Goal: Task Accomplishment & Management: Complete application form

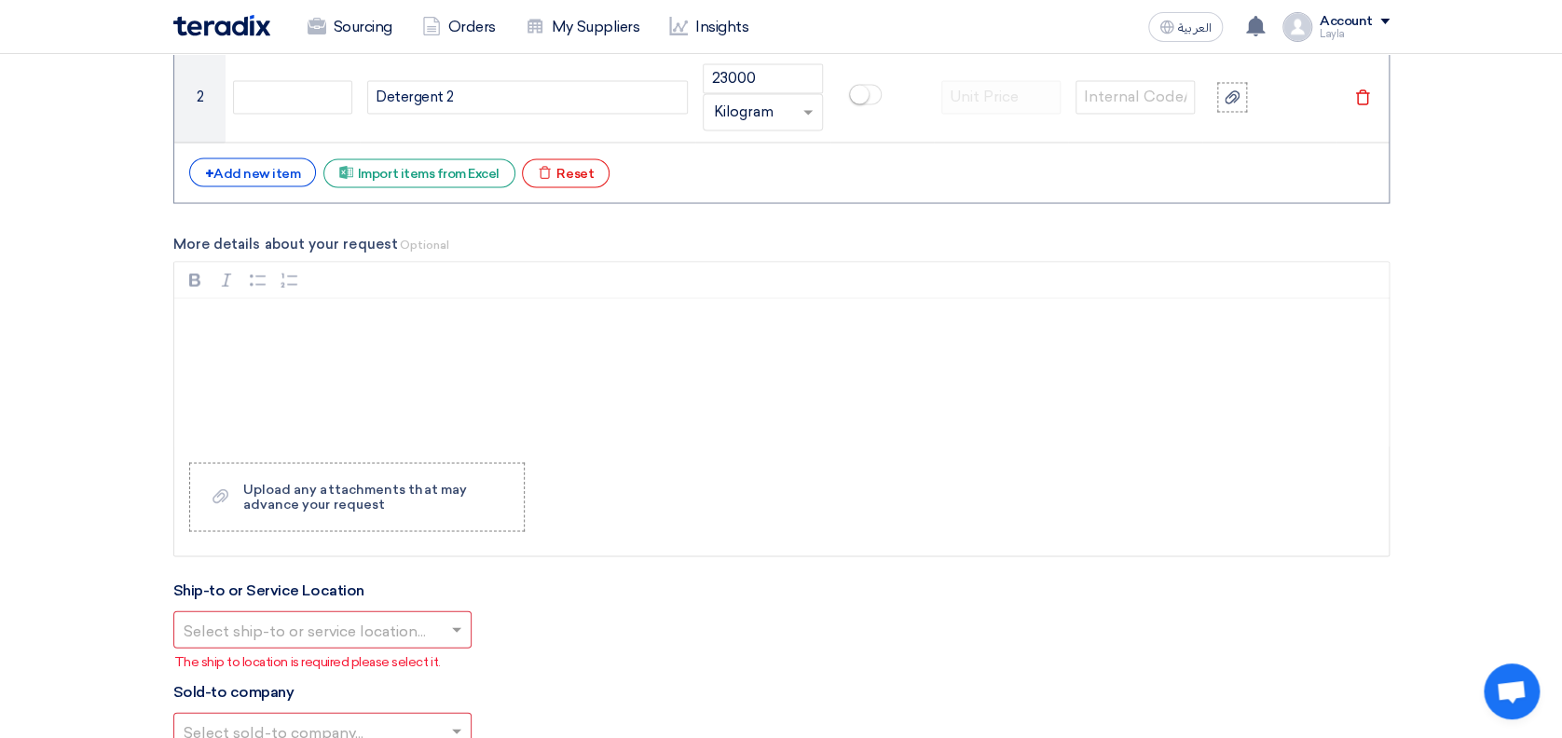
scroll to position [1615, 0]
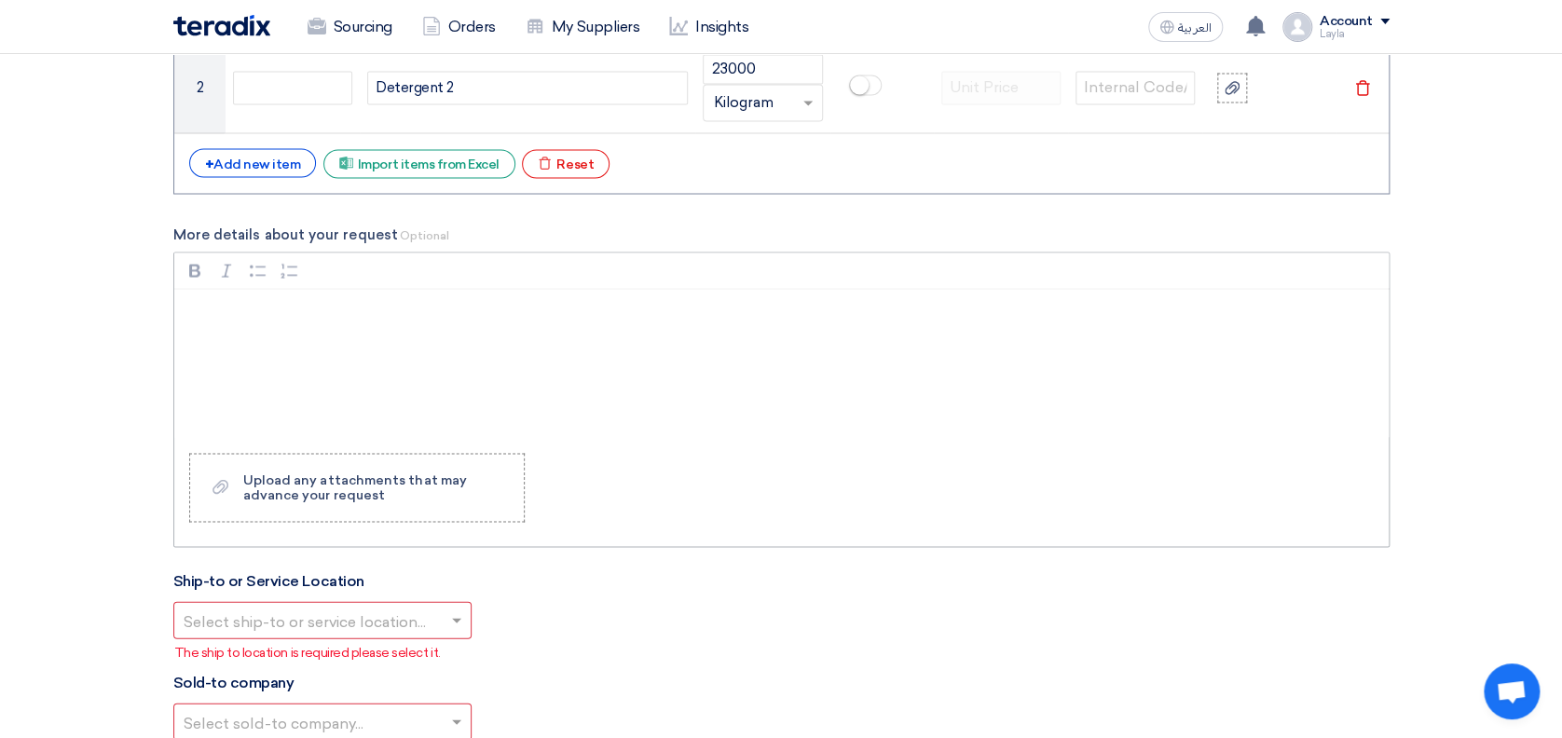
click at [346, 335] on div "Rich Text Editor, main" at bounding box center [781, 363] width 1214 height 149
click at [306, 335] on div "Rich Text Editor, main" at bounding box center [781, 363] width 1214 height 149
click at [291, 308] on p "Rich Text Editor, main" at bounding box center [788, 313] width 1183 height 22
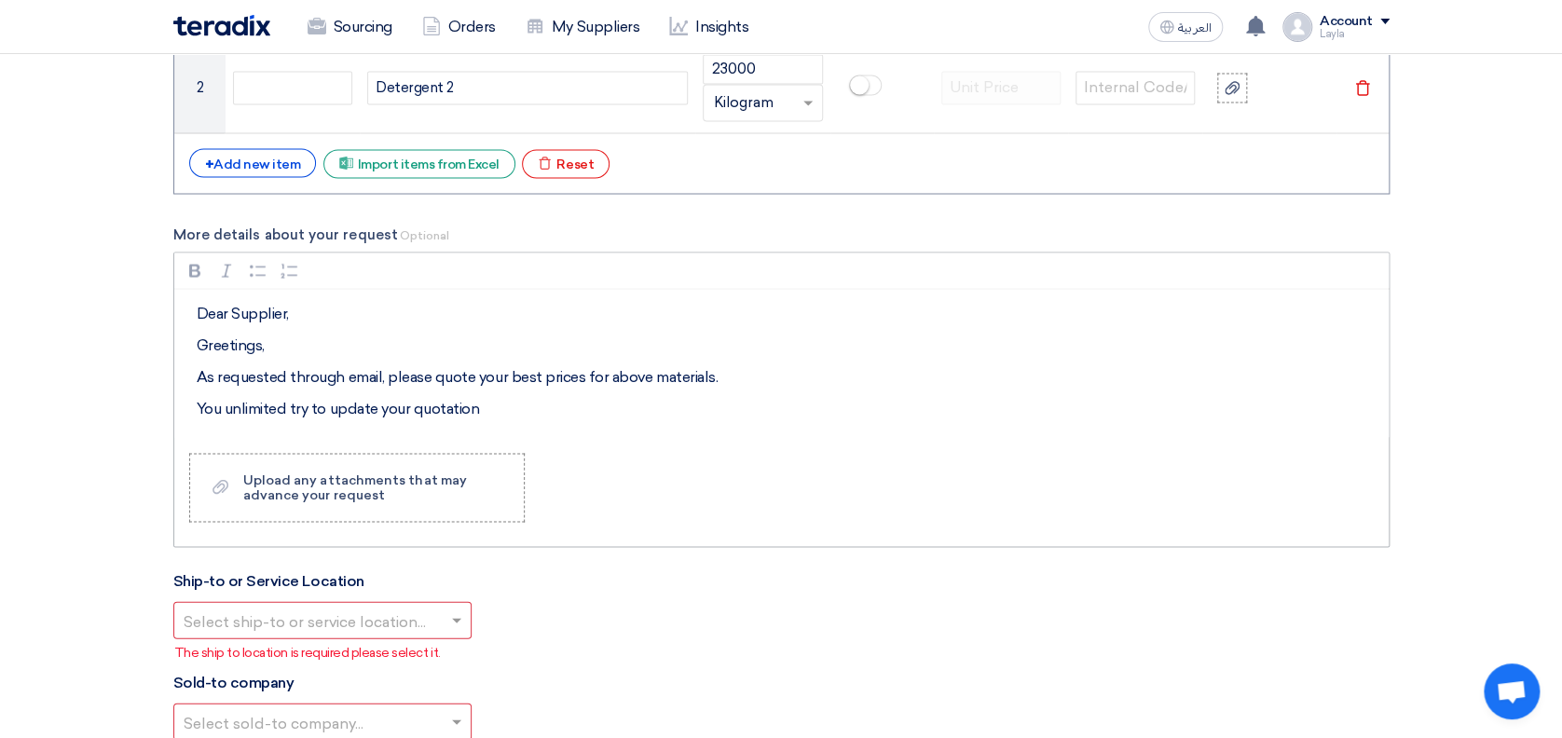
click at [293, 410] on p "You unlimited try to update your quotation" at bounding box center [788, 408] width 1183 height 22
click at [382, 403] on p "You unlimited number of try to update your quotation" at bounding box center [788, 408] width 1183 height 22
click at [596, 408] on p "You unlimited number of trying to update your quotation" at bounding box center [788, 408] width 1183 height 22
click at [723, 416] on p "You unlimited number of trying to update your quotation to be competitive" at bounding box center [788, 408] width 1183 height 22
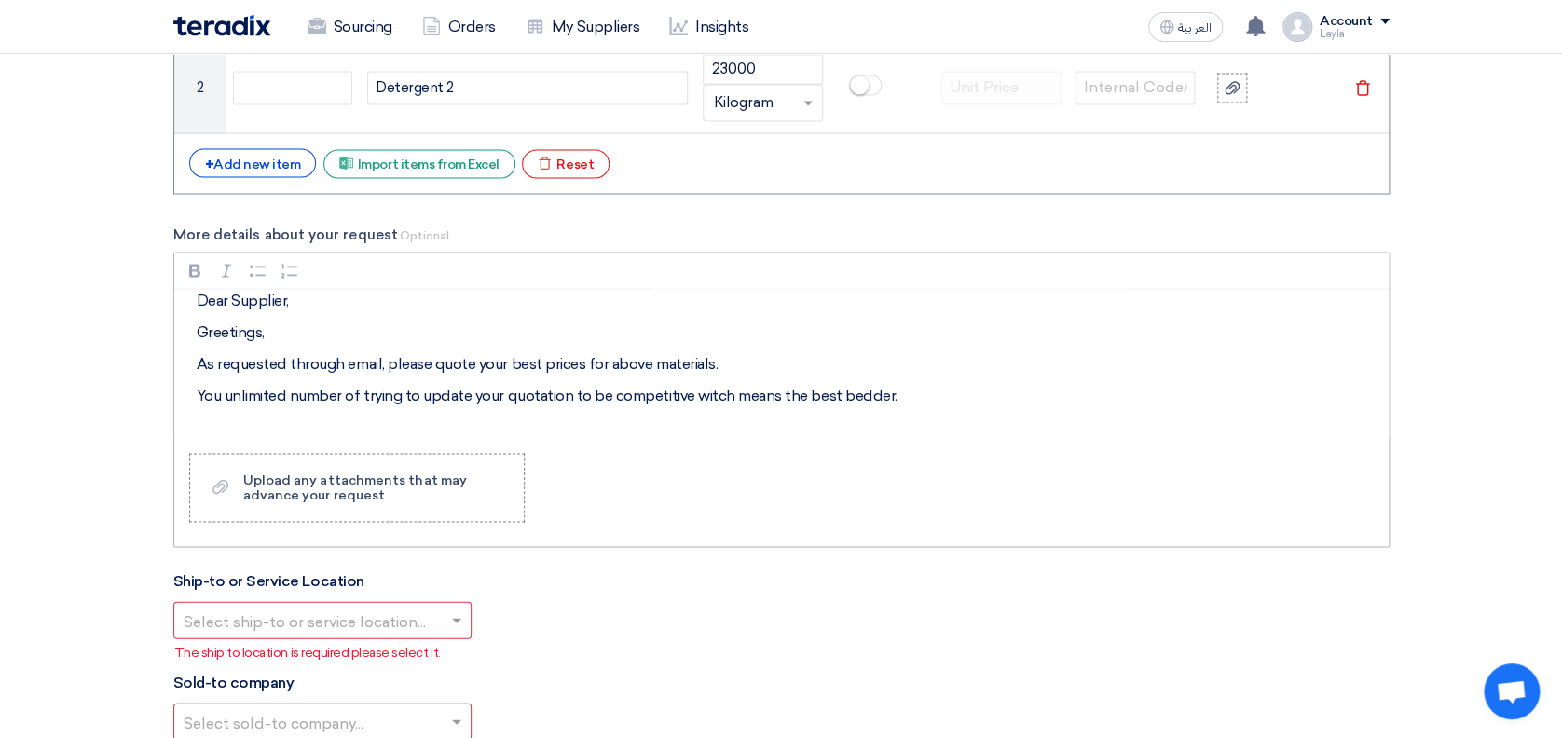
click at [306, 433] on p "Rich Text Editor, main" at bounding box center [788, 427] width 1183 height 22
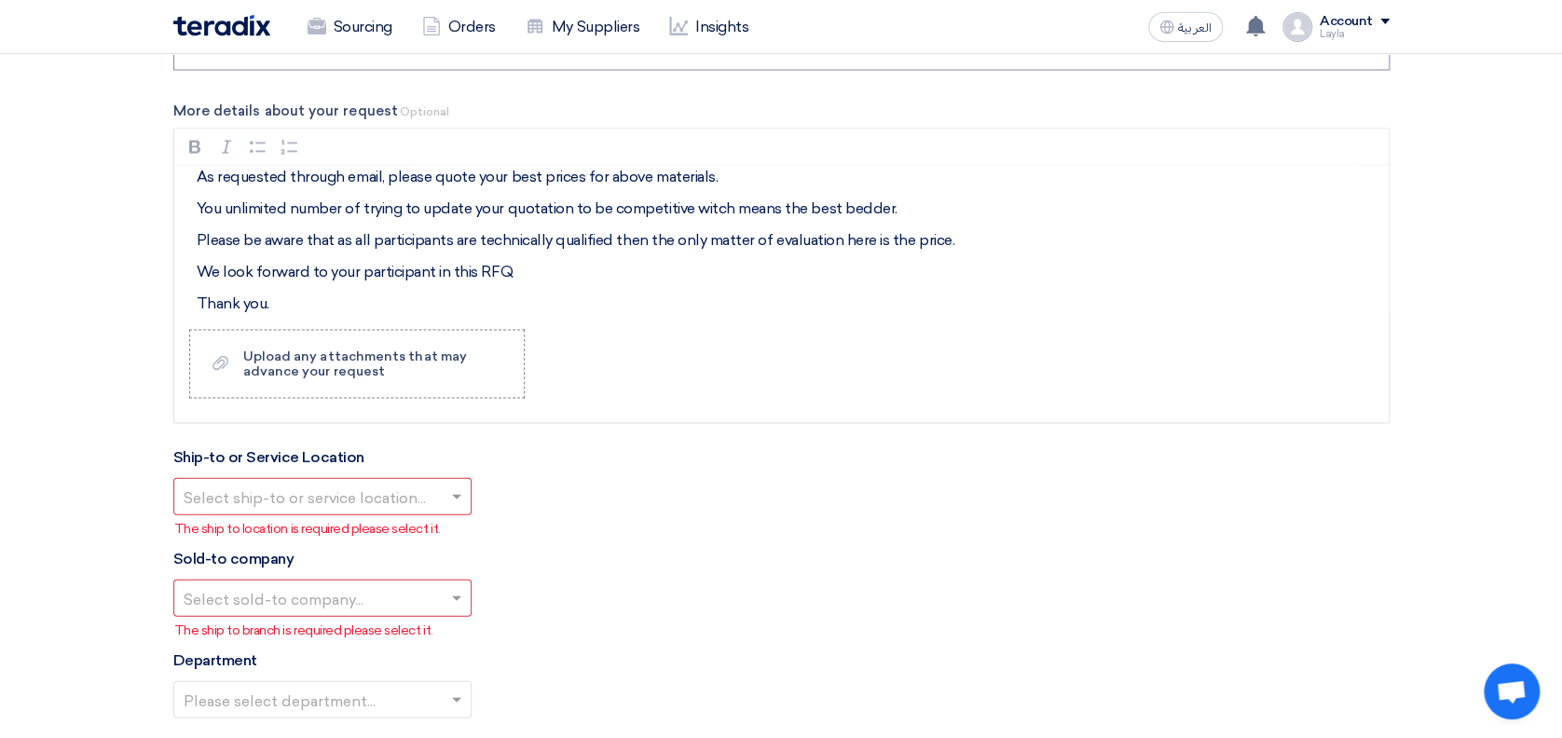
scroll to position [1864, 0]
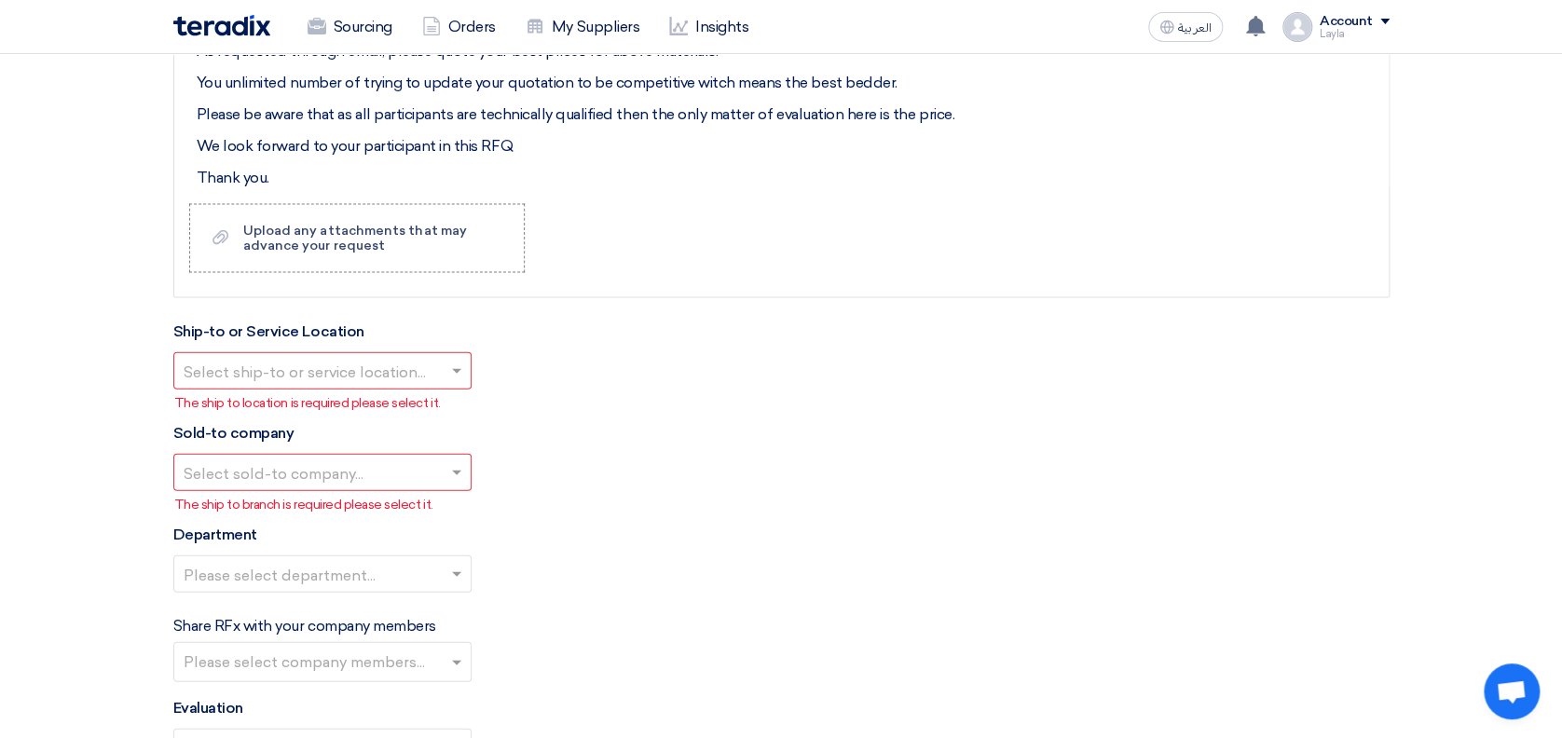
click at [330, 374] on input "text" at bounding box center [313, 373] width 259 height 31
click at [333, 400] on span "[PERSON_NAME] Advanced Development Company" at bounding box center [374, 408] width 381 height 18
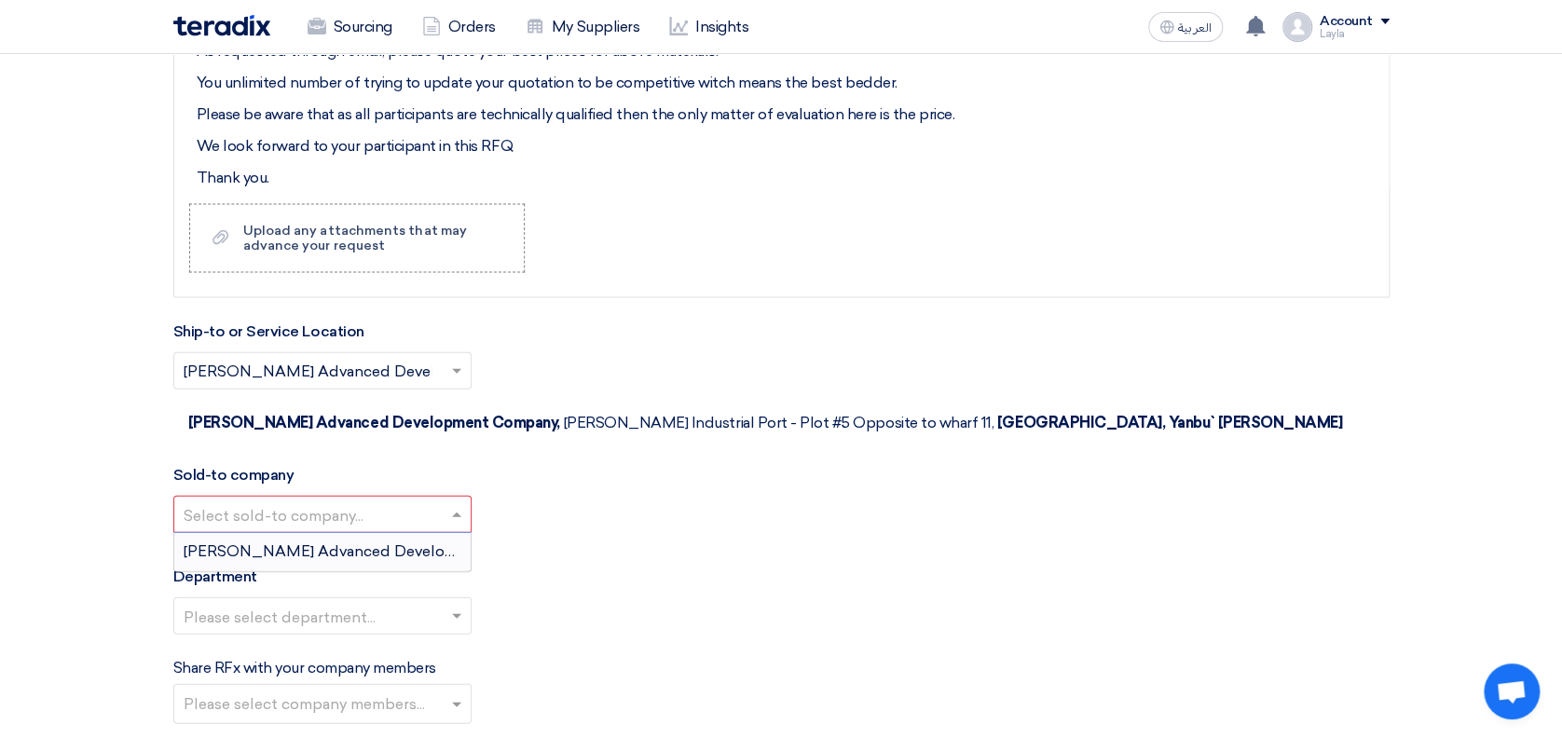
click at [314, 501] on input "text" at bounding box center [313, 516] width 259 height 31
click at [303, 542] on span "[PERSON_NAME] Advanced Development Company" at bounding box center [374, 551] width 381 height 18
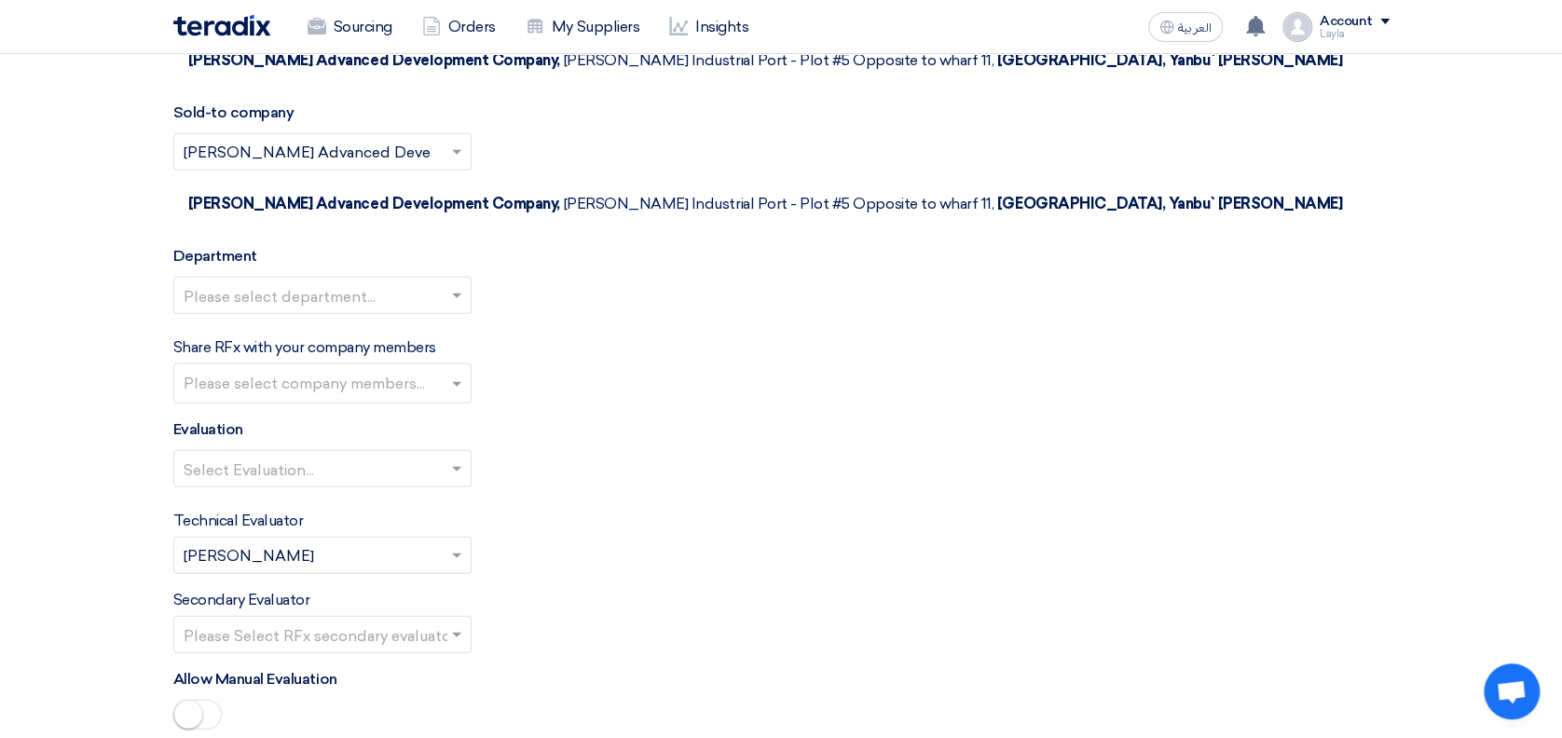
scroll to position [2112, 0]
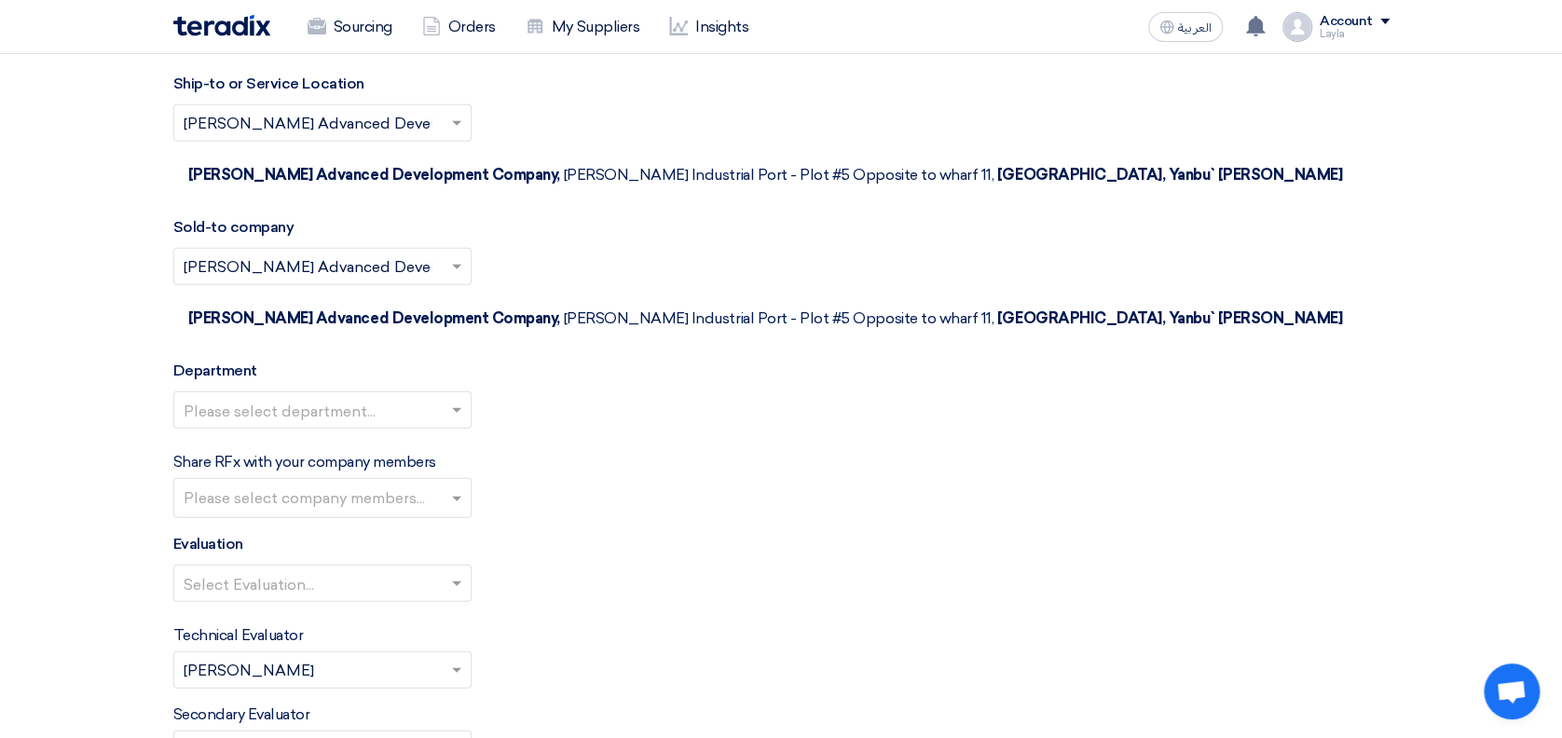
click at [320, 397] on input "text" at bounding box center [313, 412] width 259 height 31
click at [302, 429] on div "Default team" at bounding box center [322, 447] width 296 height 37
click at [297, 485] on input "text" at bounding box center [325, 500] width 282 height 31
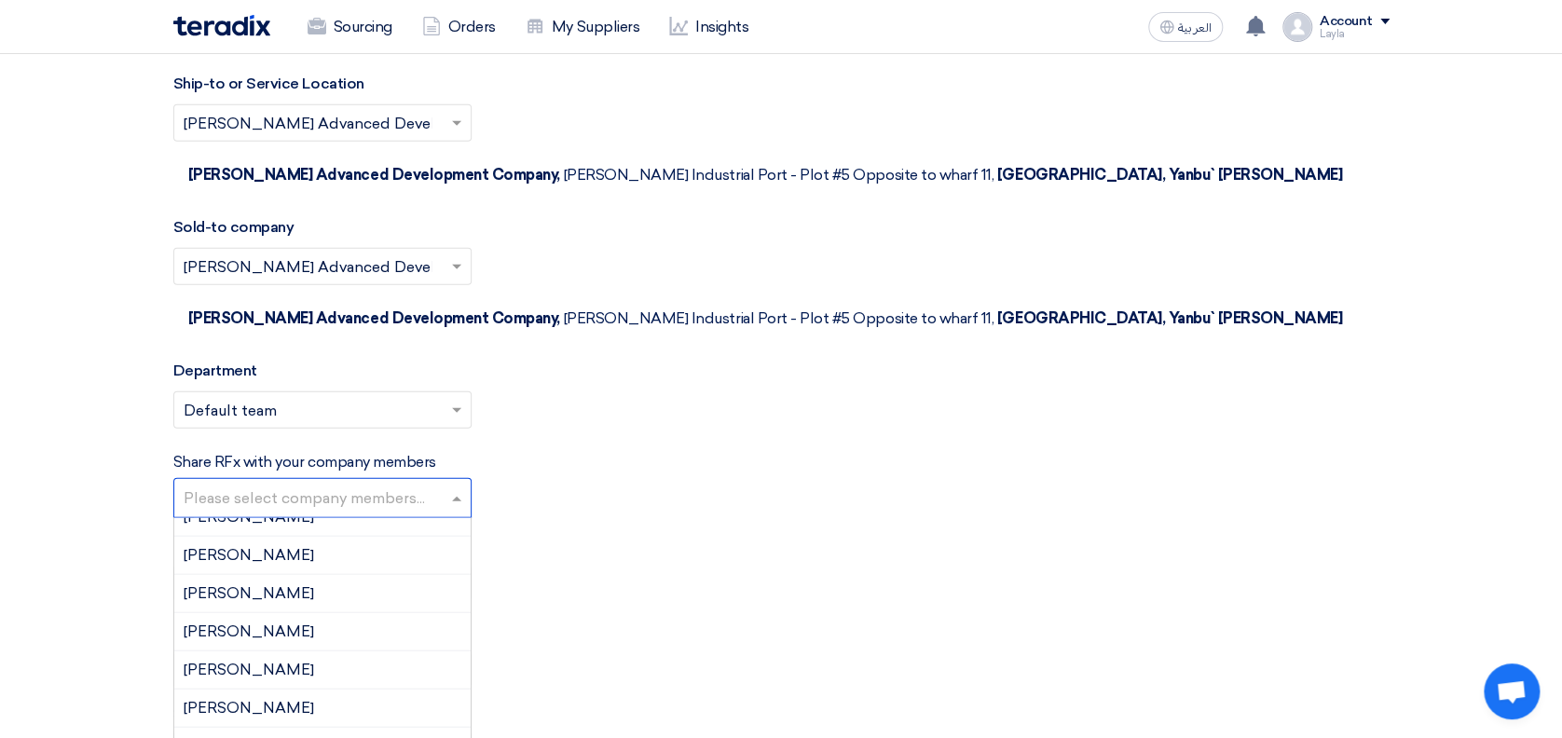
scroll to position [308, 0]
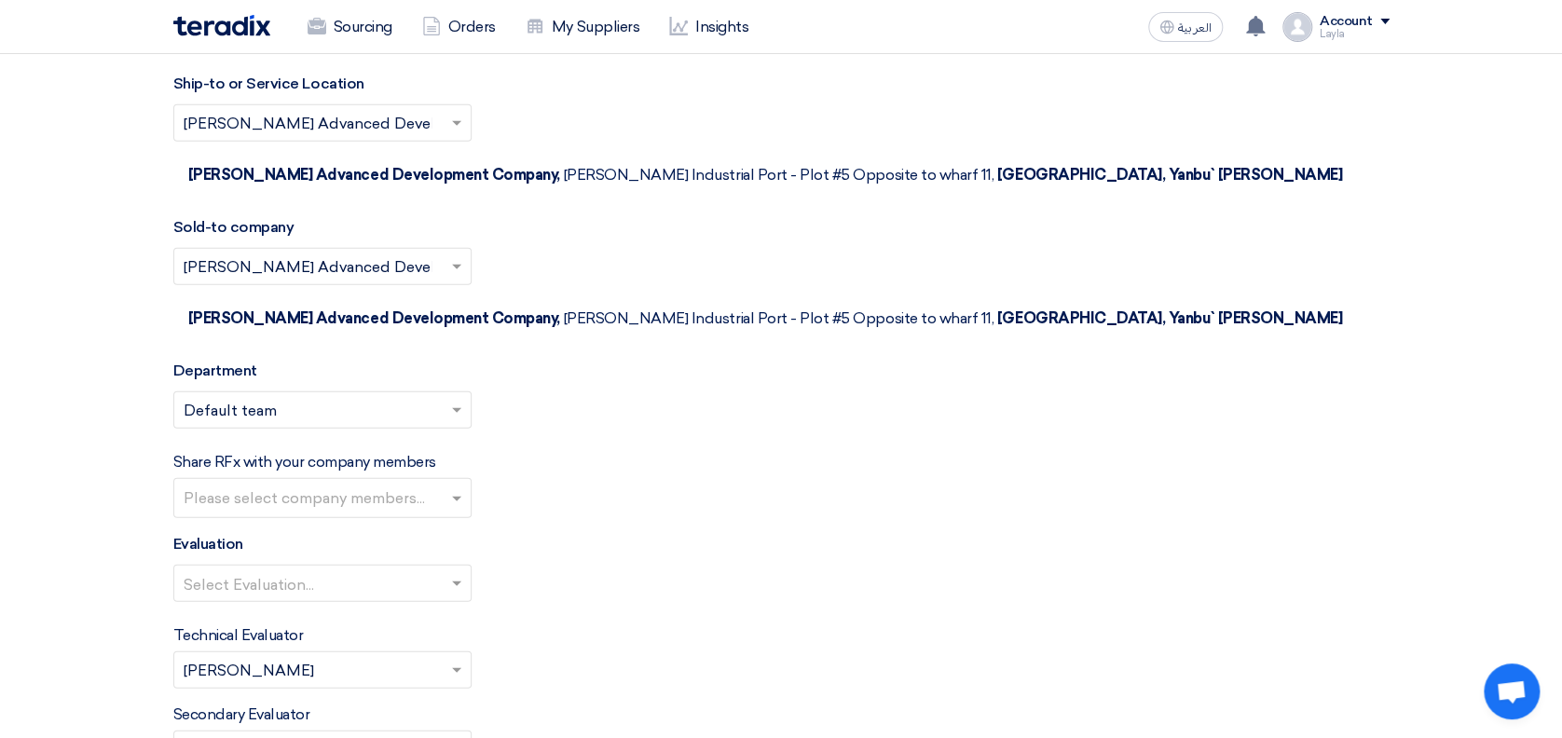
click at [663, 565] on div "Select Evaluation..." at bounding box center [781, 591] width 1216 height 52
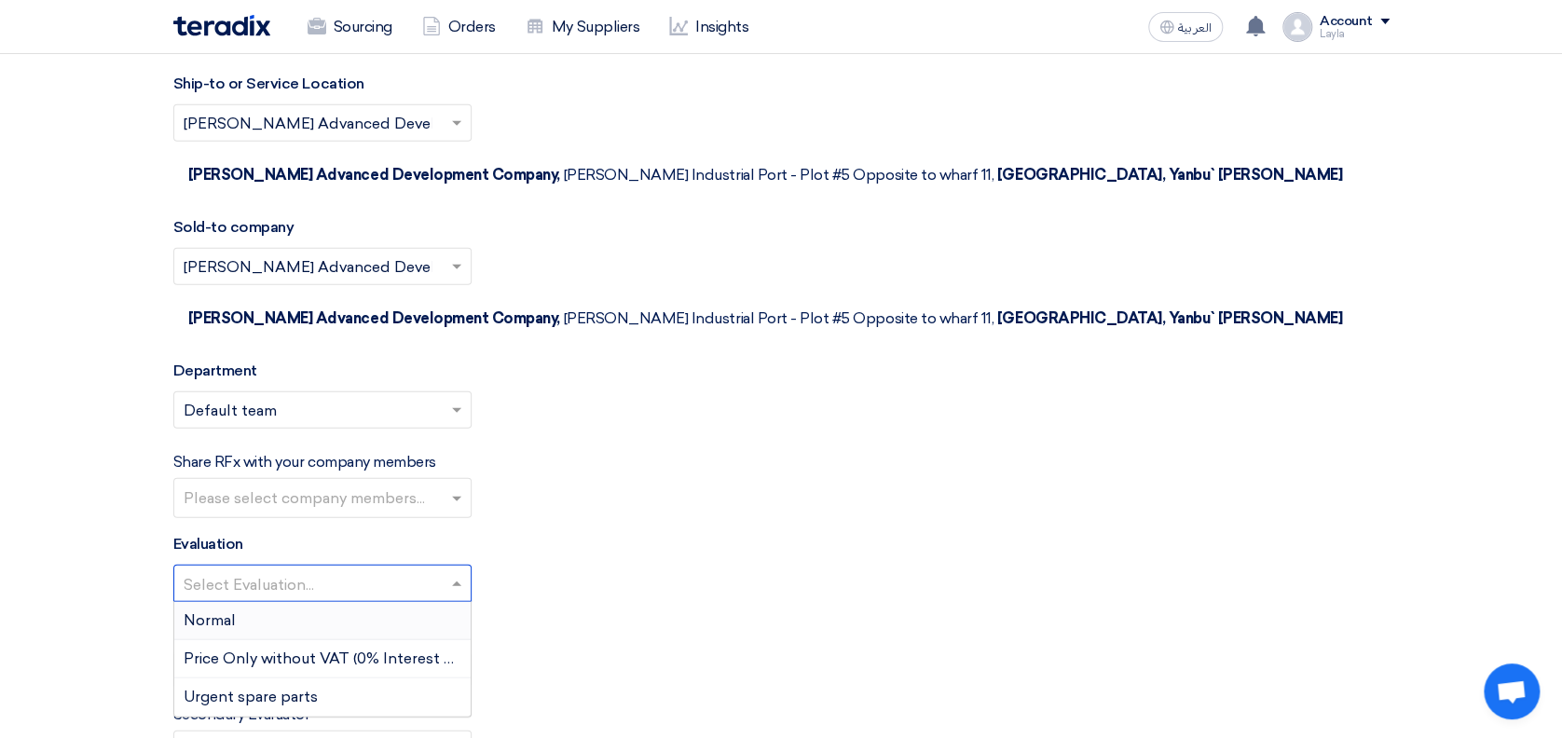
click at [396, 570] on input "text" at bounding box center [313, 585] width 259 height 31
click at [226, 602] on div "Normal" at bounding box center [322, 621] width 296 height 38
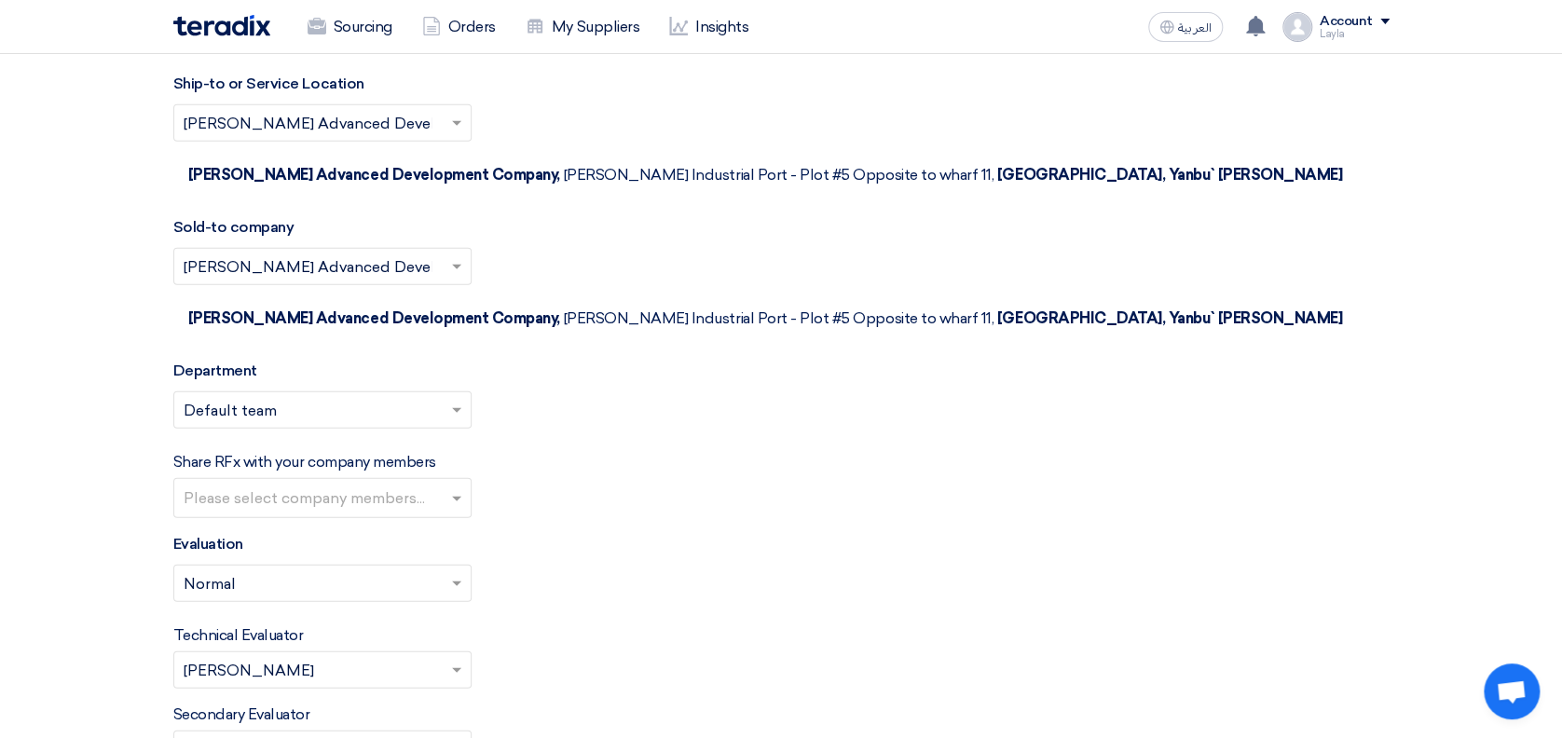
click at [618, 624] on div "Technical Evaluator Please Select RFx evaluator... × [PERSON_NAME] ×" at bounding box center [781, 656] width 1216 height 64
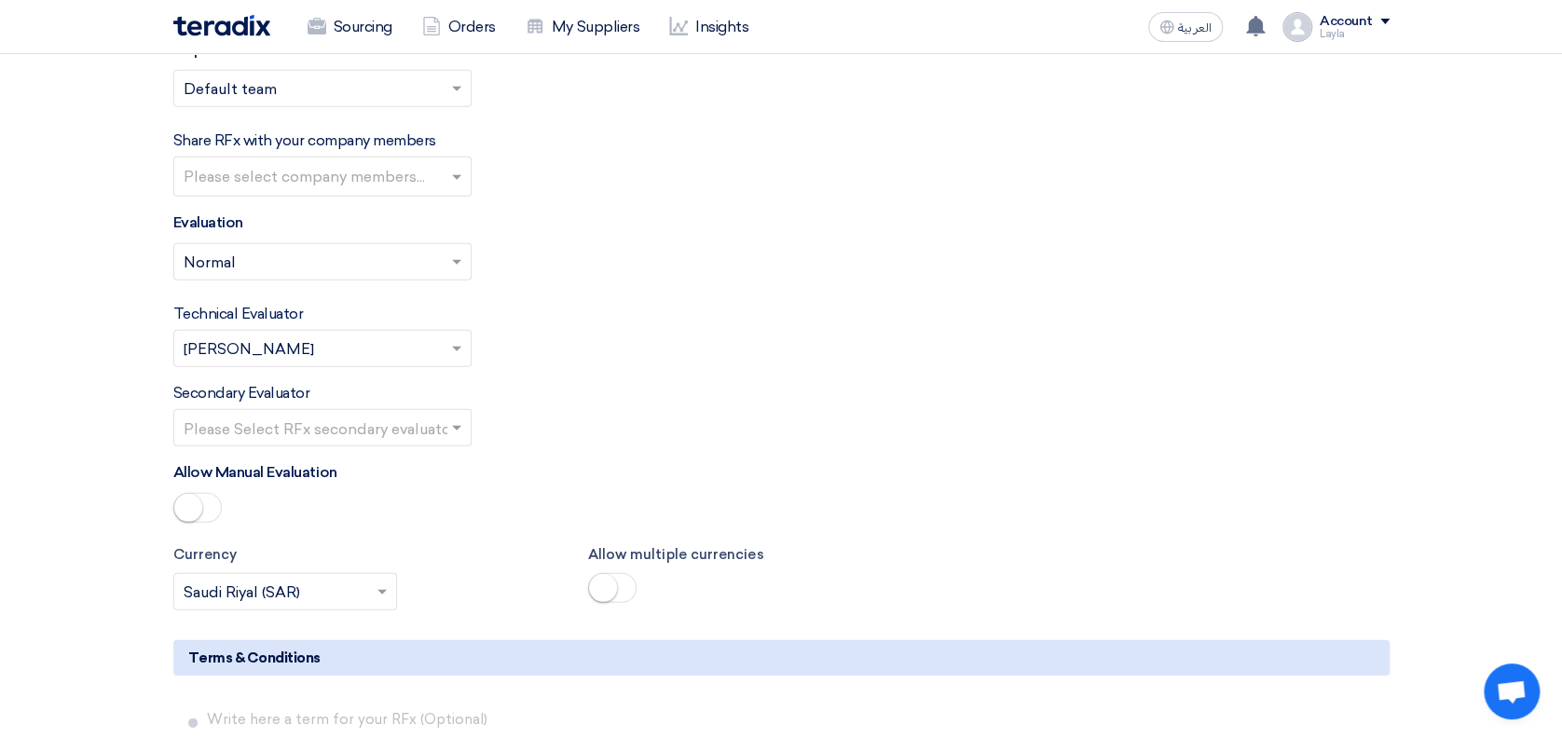
scroll to position [2485, 0]
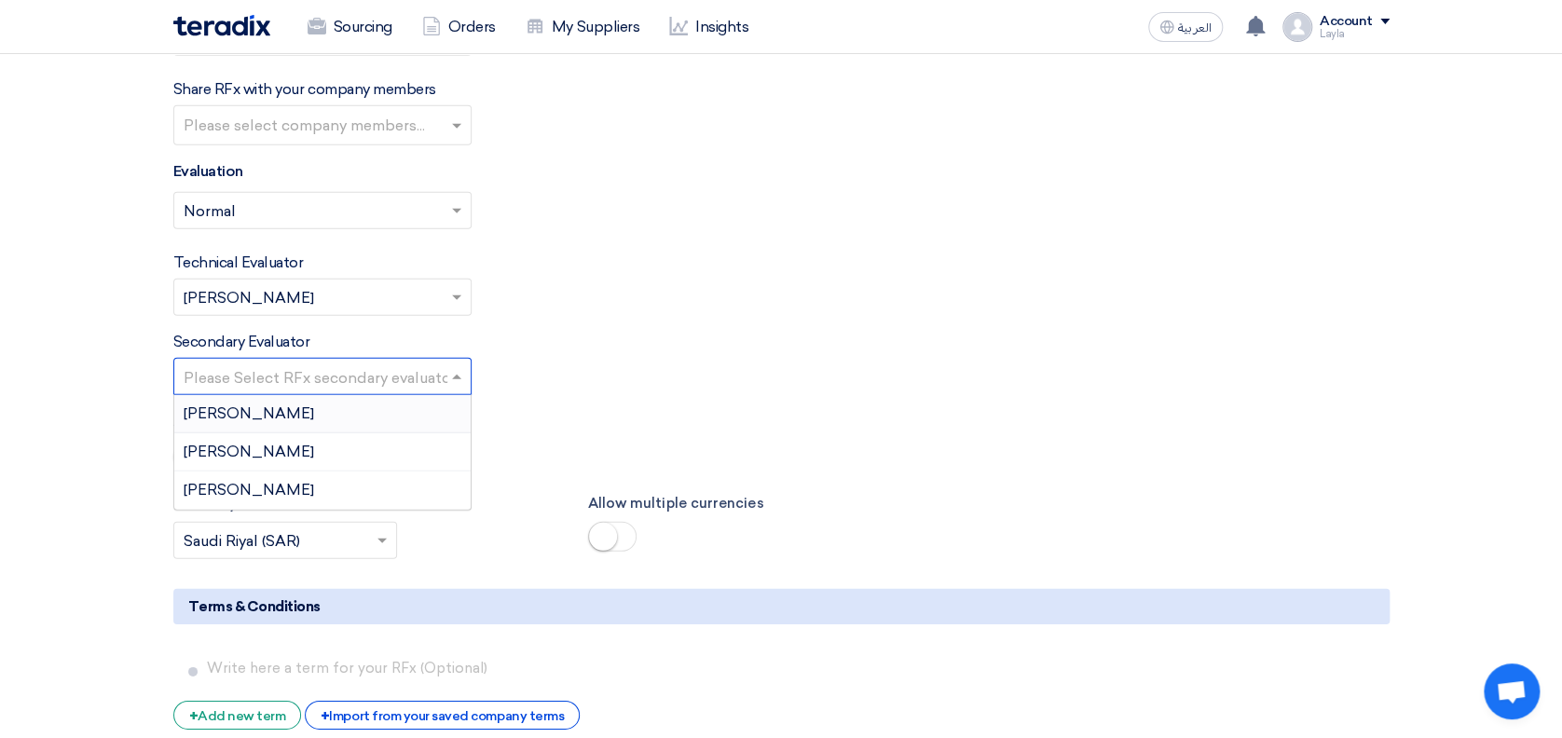
click at [364, 363] on input "text" at bounding box center [313, 378] width 259 height 31
click at [381, 395] on div "[PERSON_NAME]" at bounding box center [322, 414] width 296 height 38
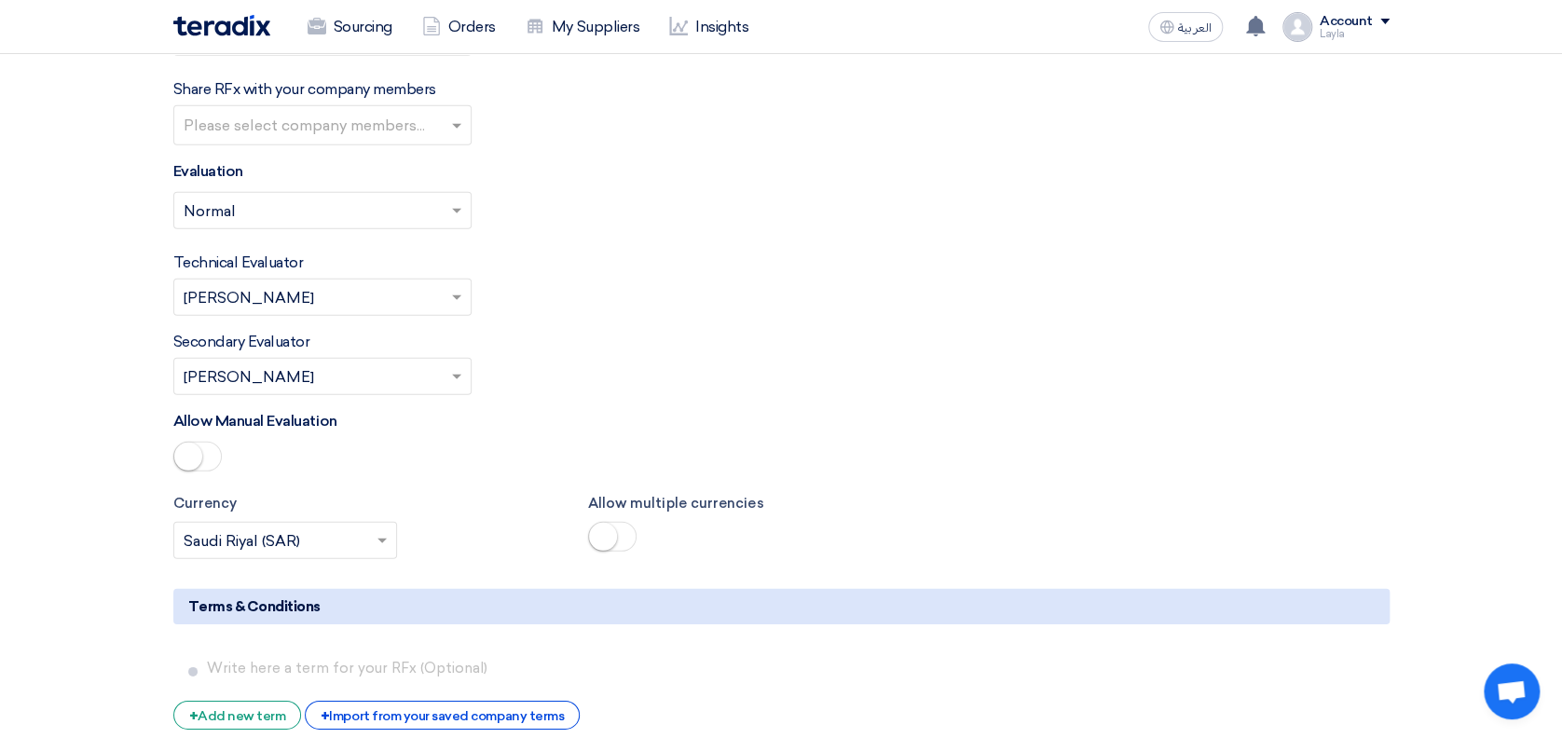
click at [733, 410] on div "Allow Manual Evaluation" at bounding box center [781, 444] width 1216 height 68
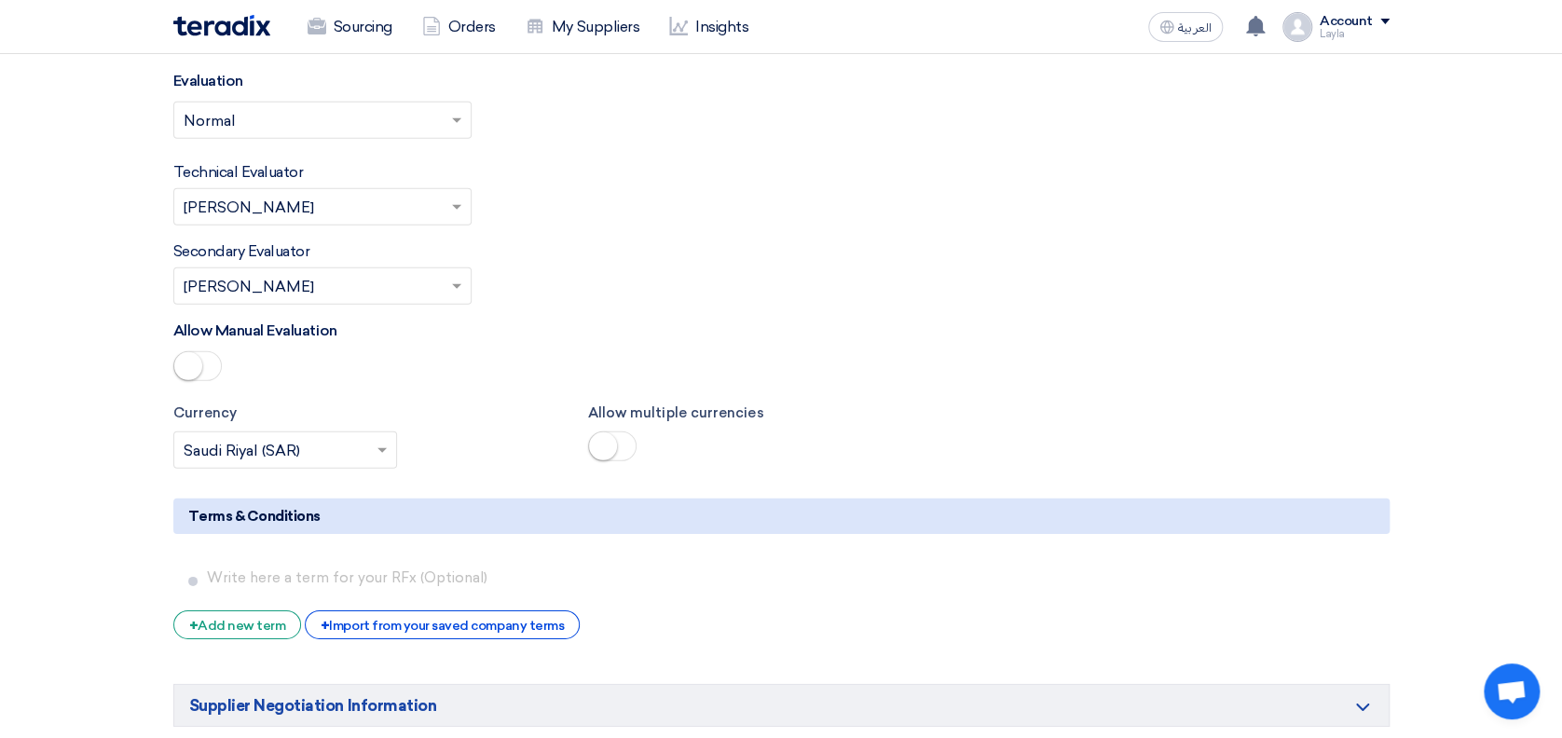
scroll to position [2609, 0]
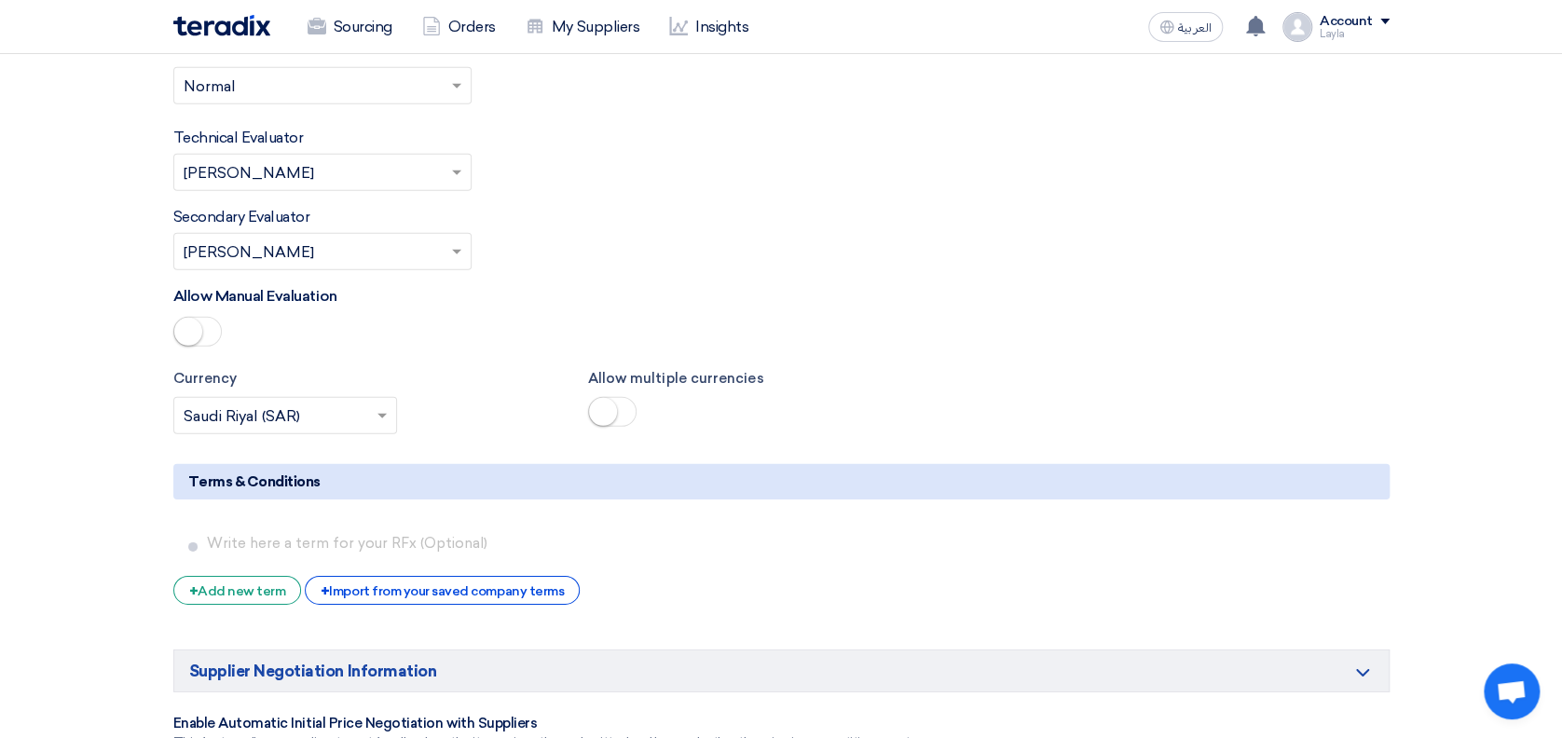
click at [200, 317] on span at bounding box center [197, 332] width 48 height 30
click at [887, 368] on div "Allow multiple currencies" at bounding box center [781, 401] width 415 height 66
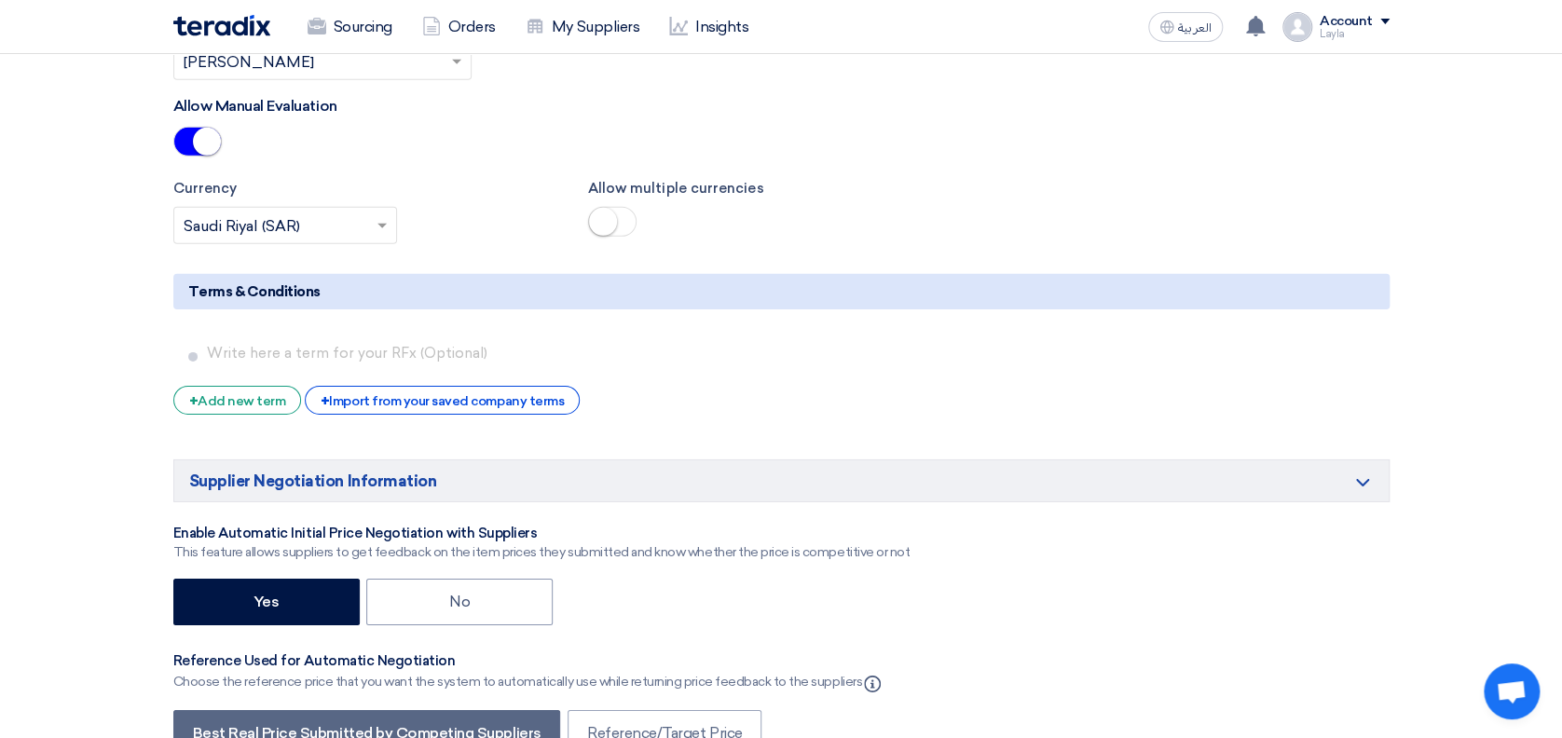
scroll to position [2857, 0]
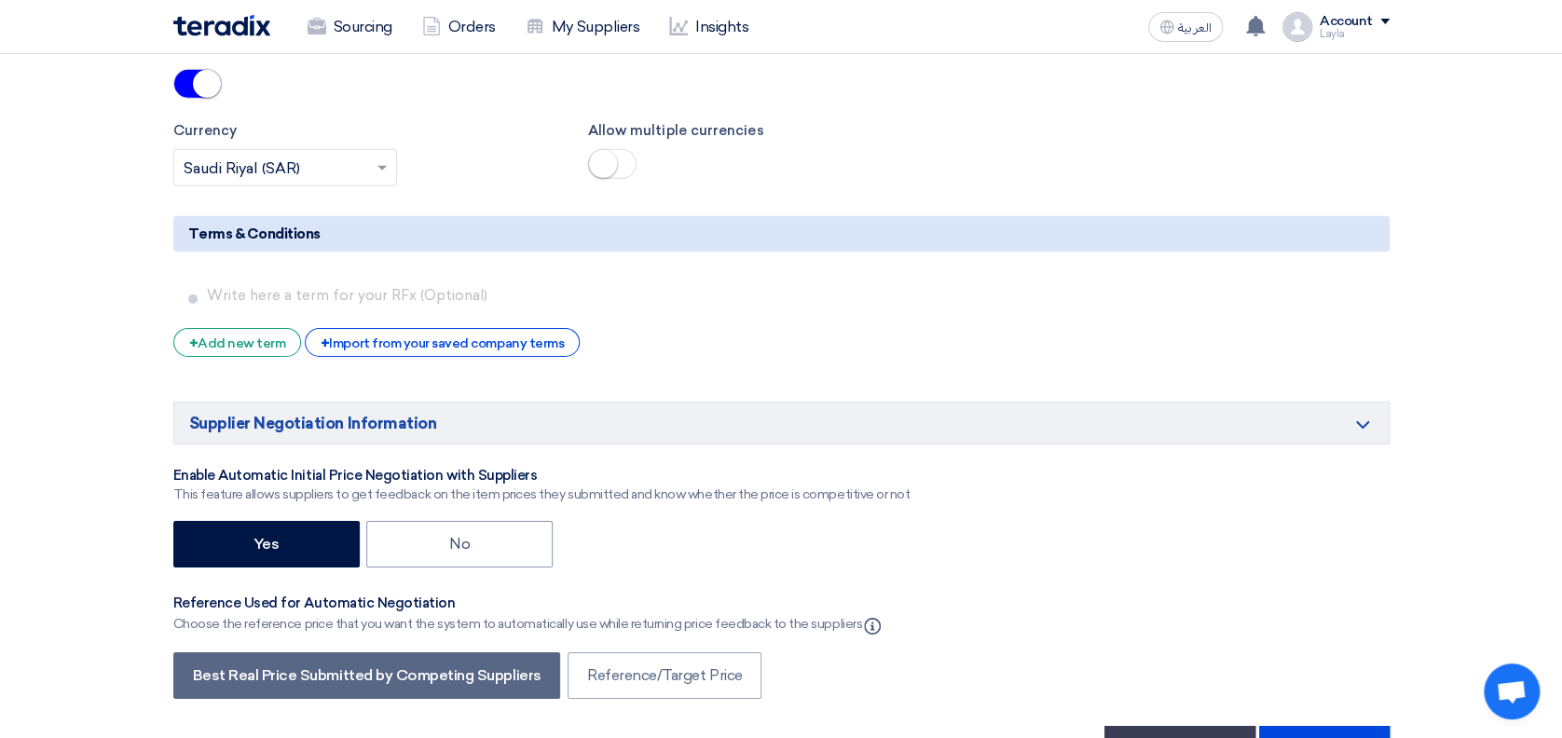
click at [757, 521] on div "Yes No" at bounding box center [781, 546] width 1216 height 51
click at [1269, 521] on div "Yes No" at bounding box center [781, 546] width 1216 height 51
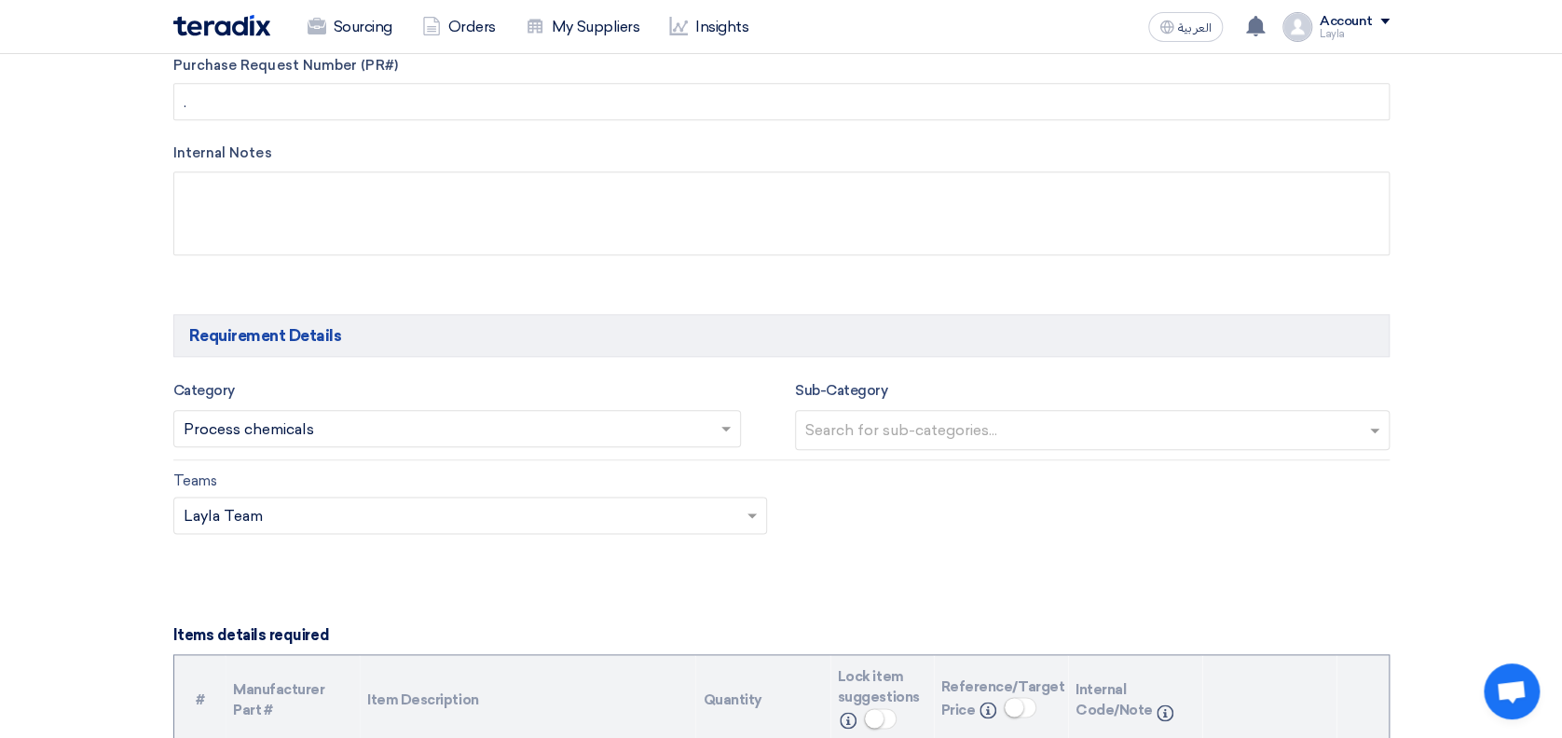
scroll to position [1118, 0]
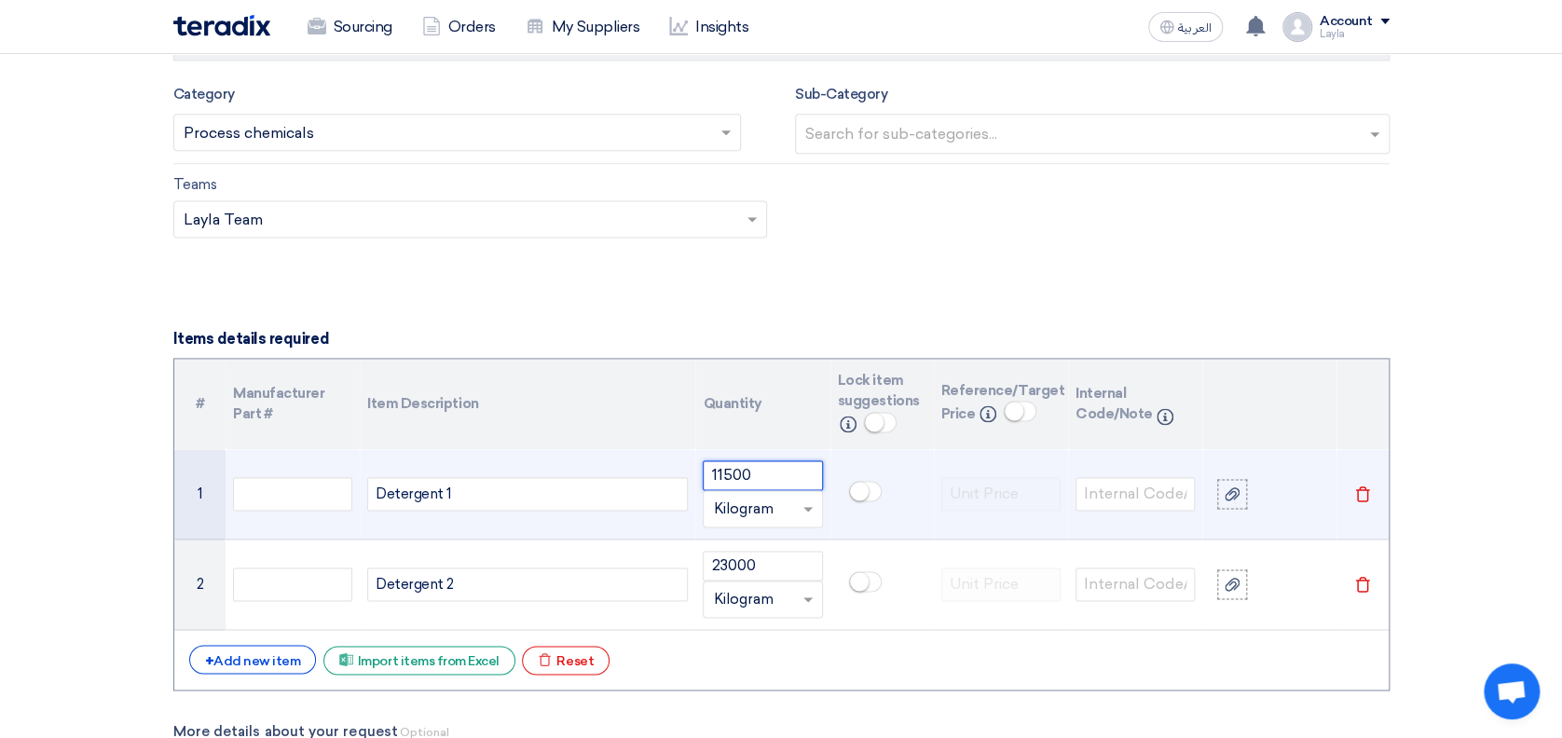
click at [717, 470] on input "11500" at bounding box center [762, 475] width 119 height 30
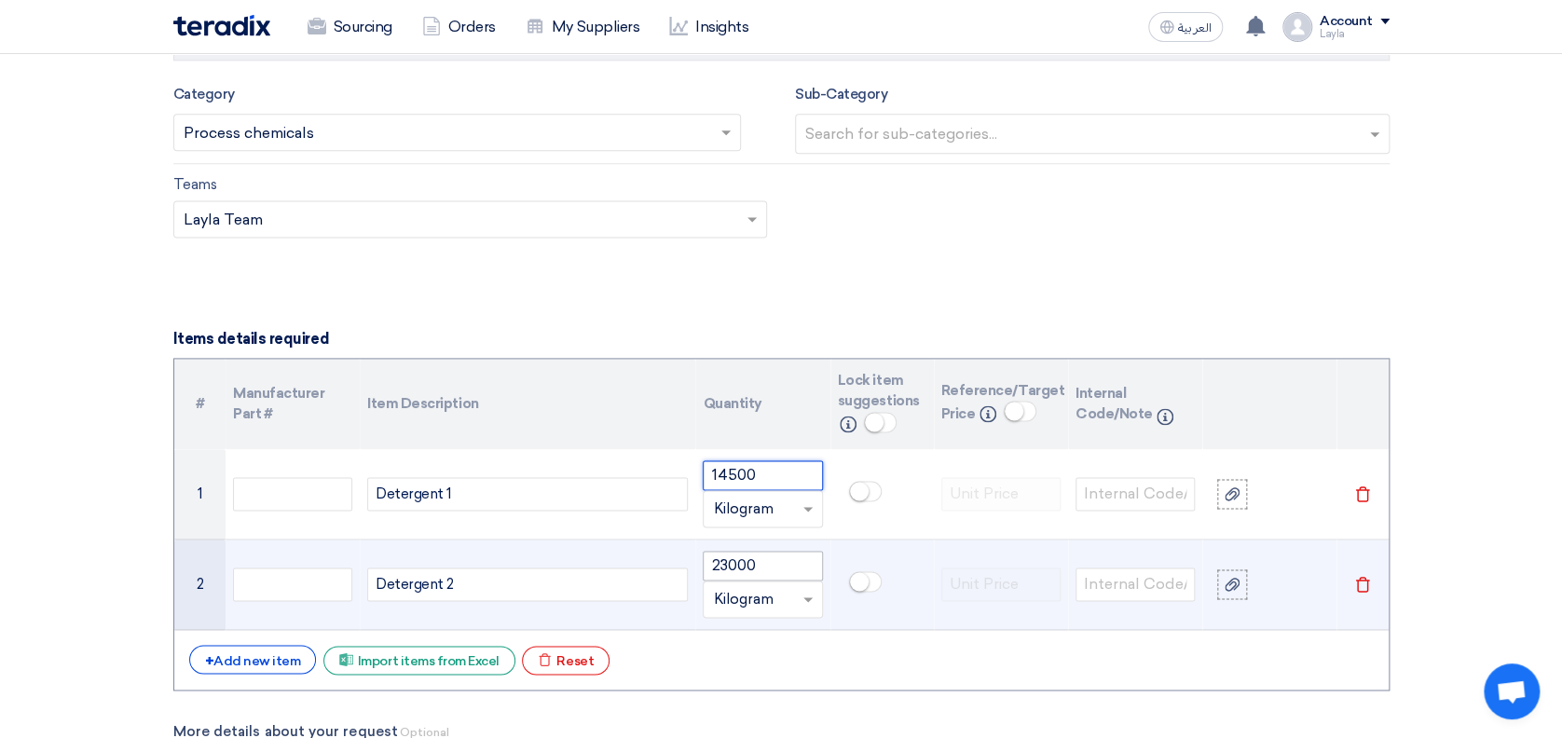
type input "14500"
click at [724, 564] on input "23000" at bounding box center [762, 566] width 119 height 30
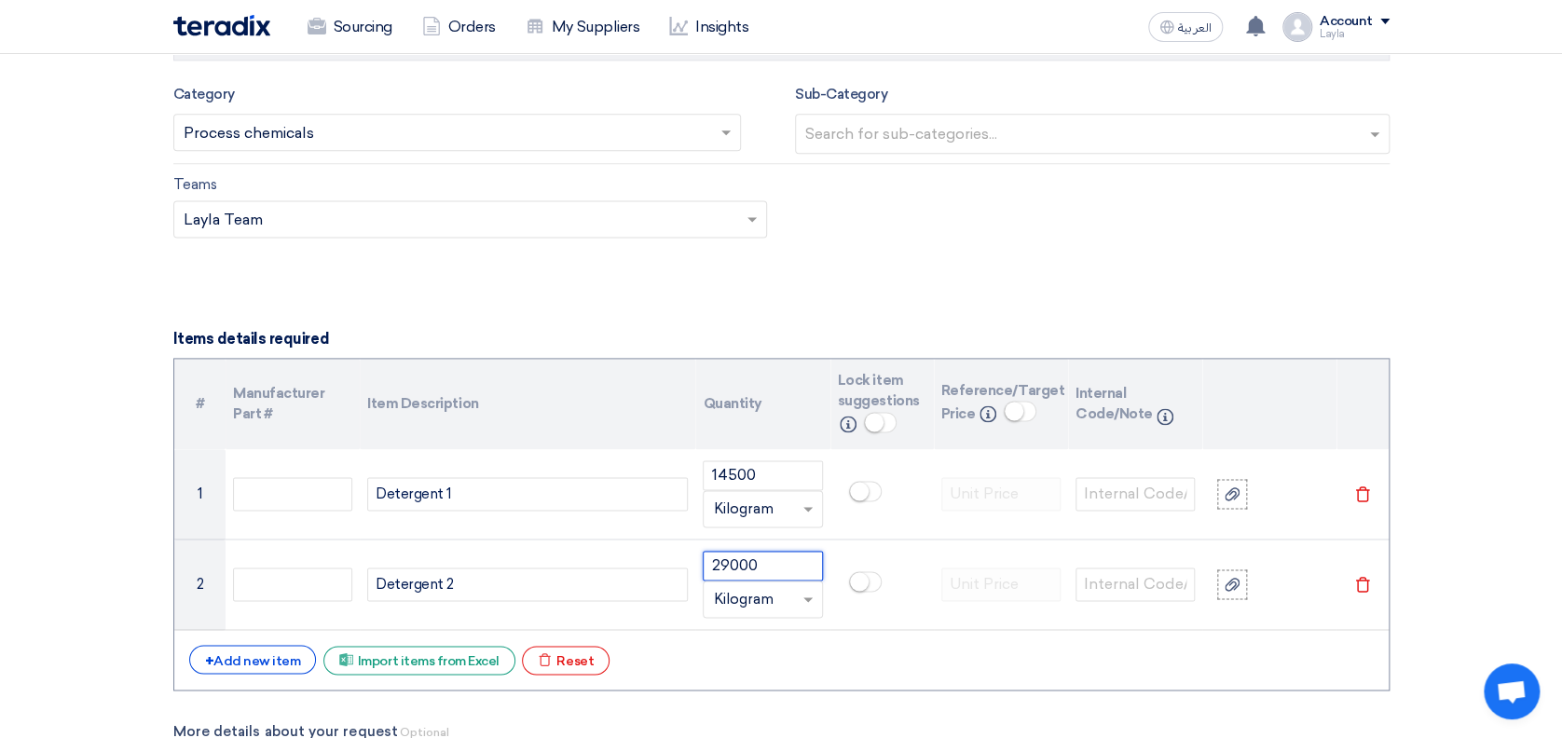
type input "29000"
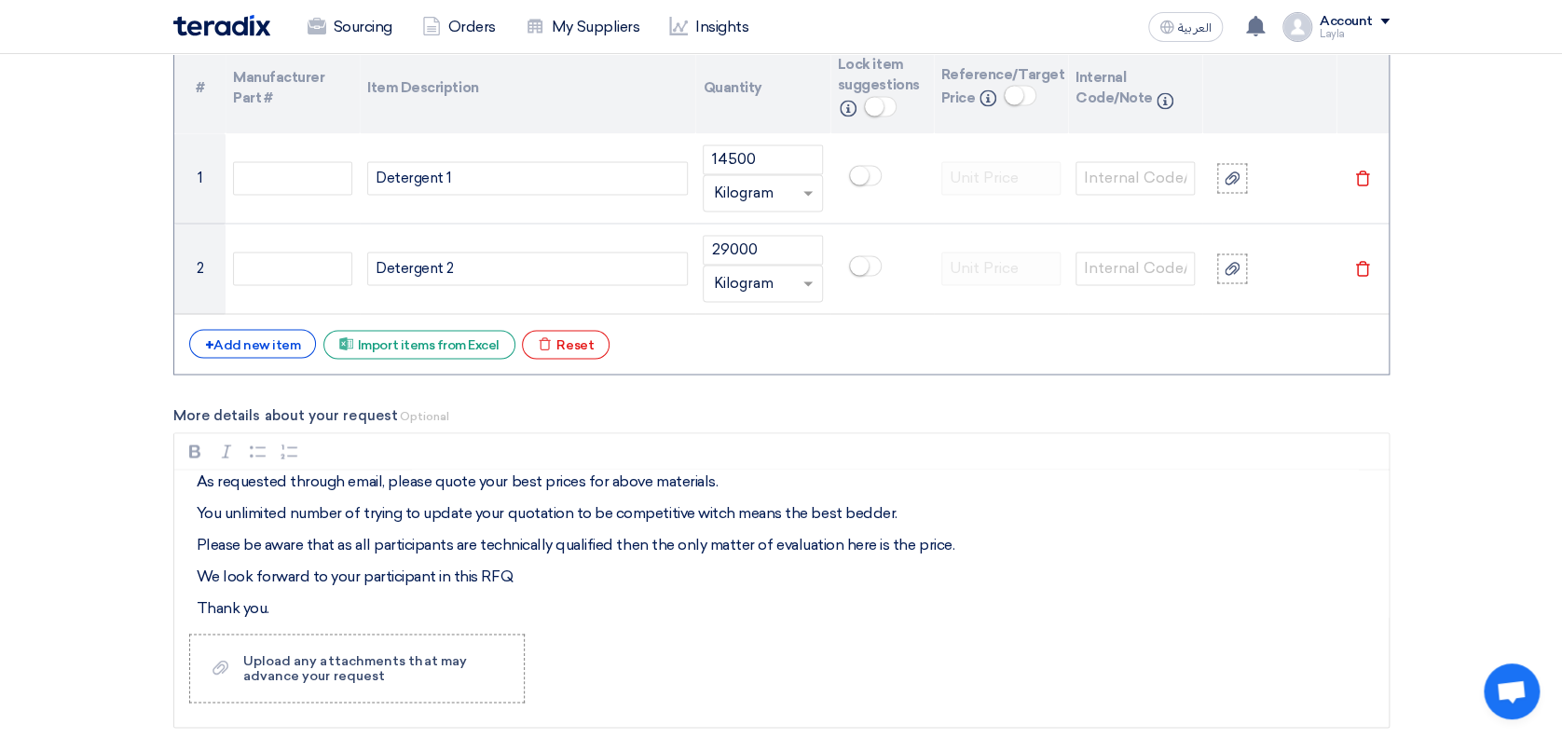
scroll to position [1491, 0]
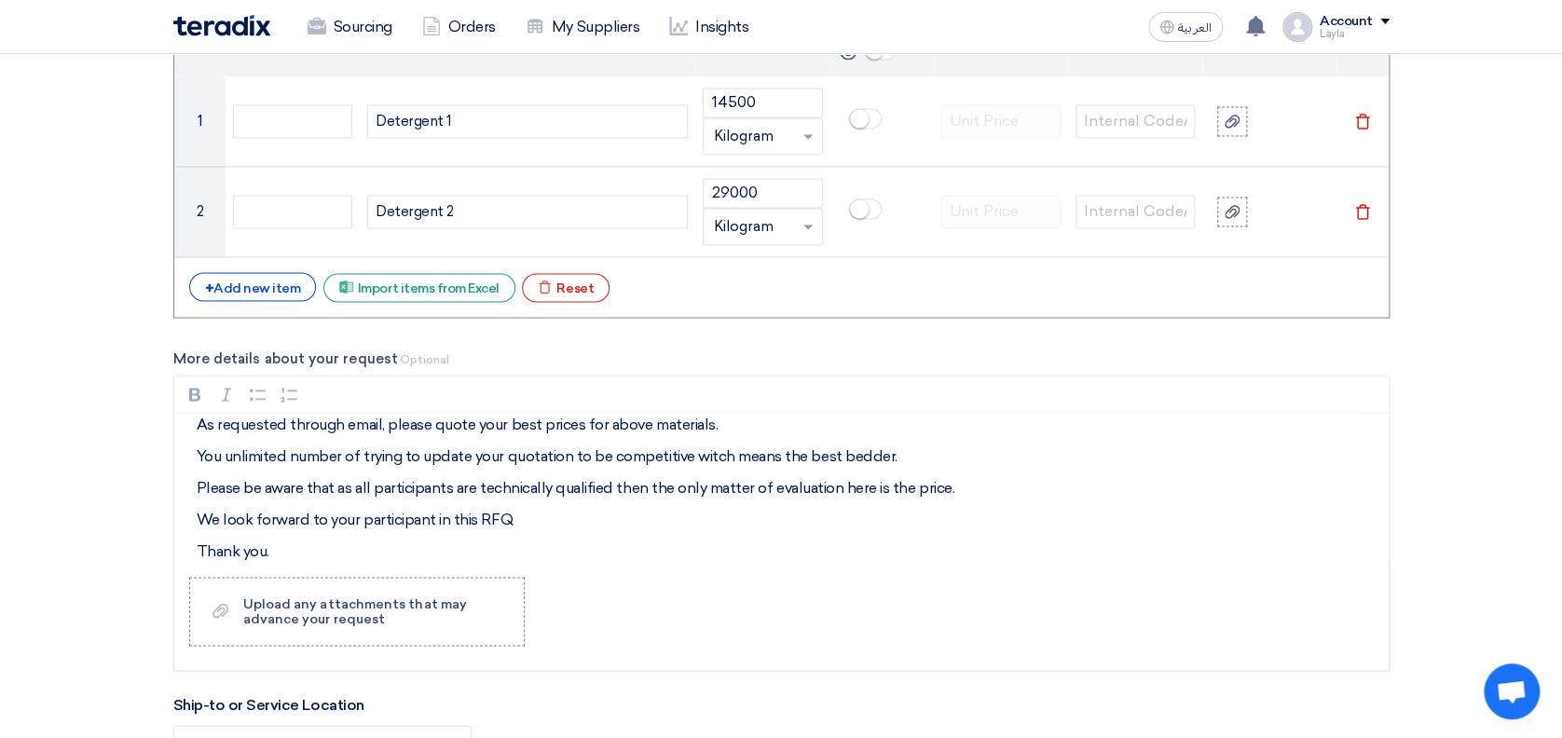
click at [1439, 393] on section "Basic Information RFx Title Detergent Materials for [PERSON_NAME] Advanced Deve…" at bounding box center [781, 460] width 1562 height 3419
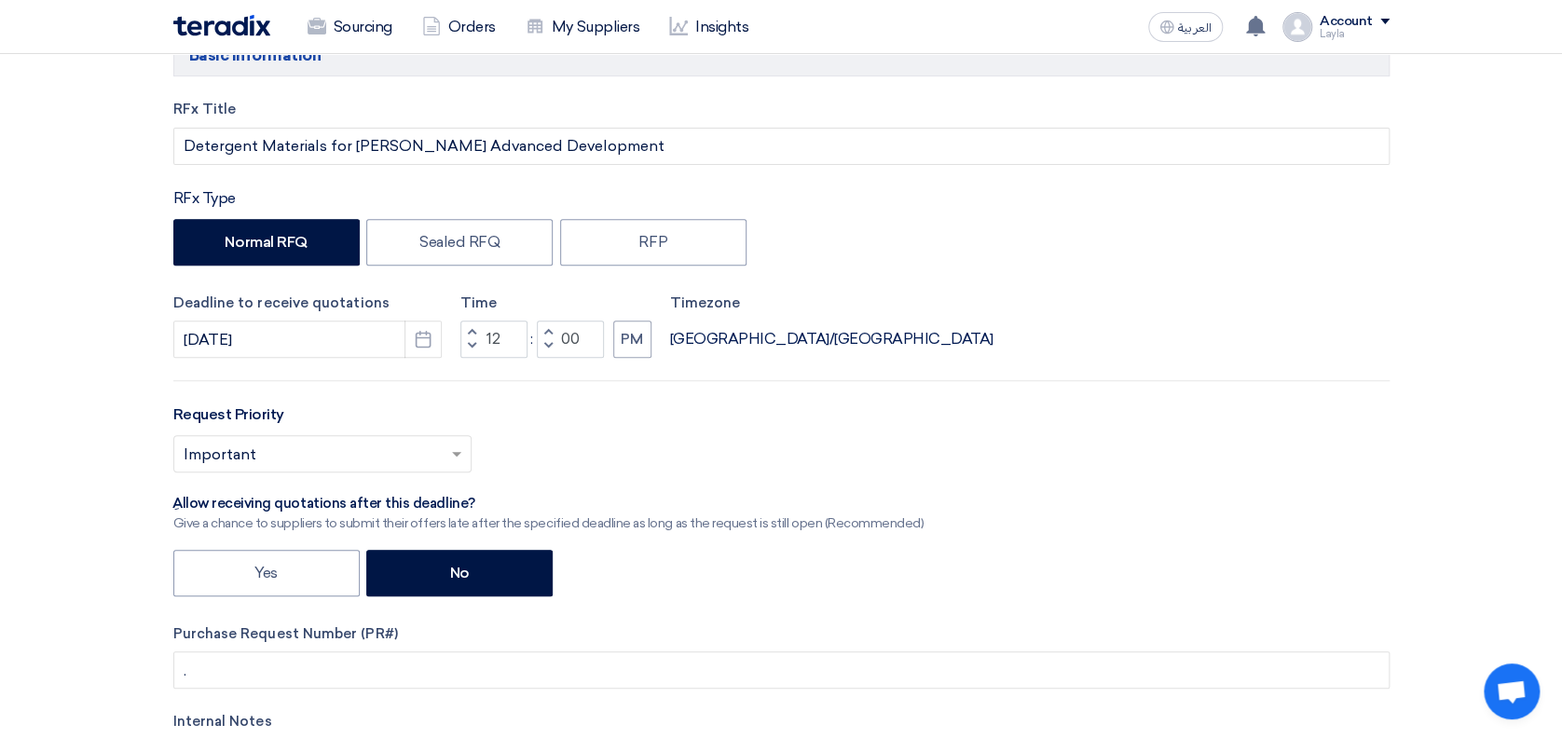
scroll to position [0, 0]
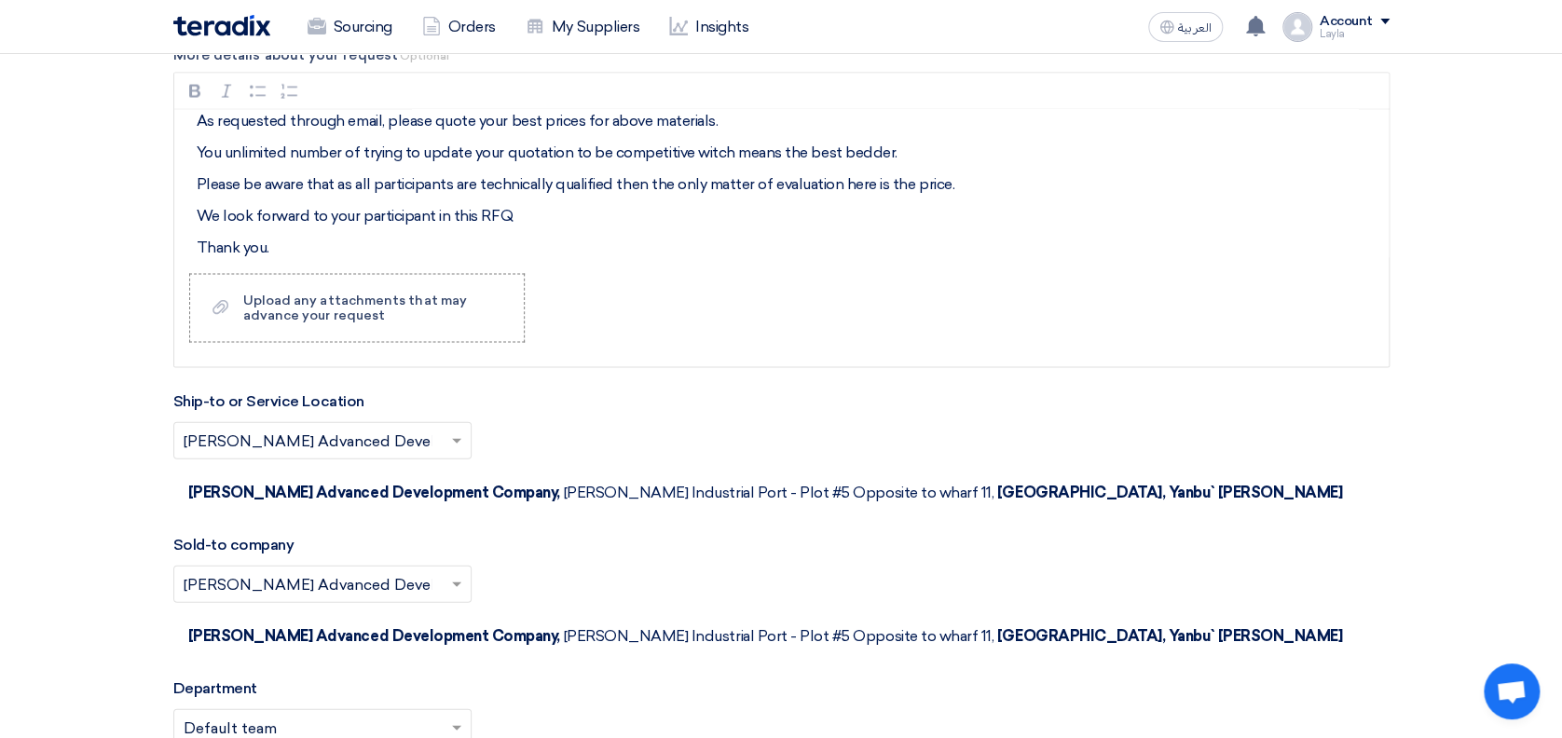
scroll to position [1864, 0]
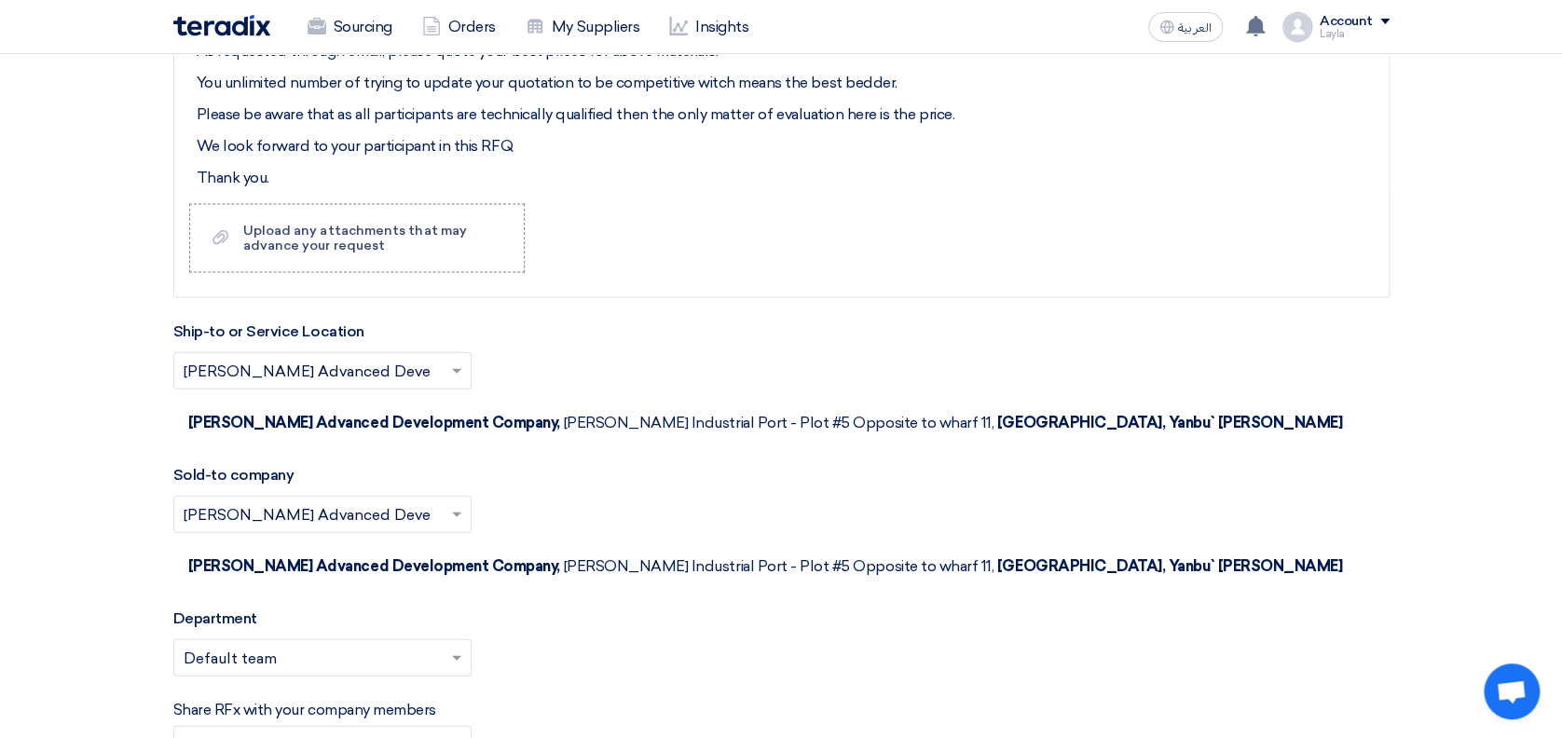
click at [1414, 468] on section "Basic Information RFx Title Detergent Materials for [PERSON_NAME] Advanced Deve…" at bounding box center [781, 87] width 1562 height 3419
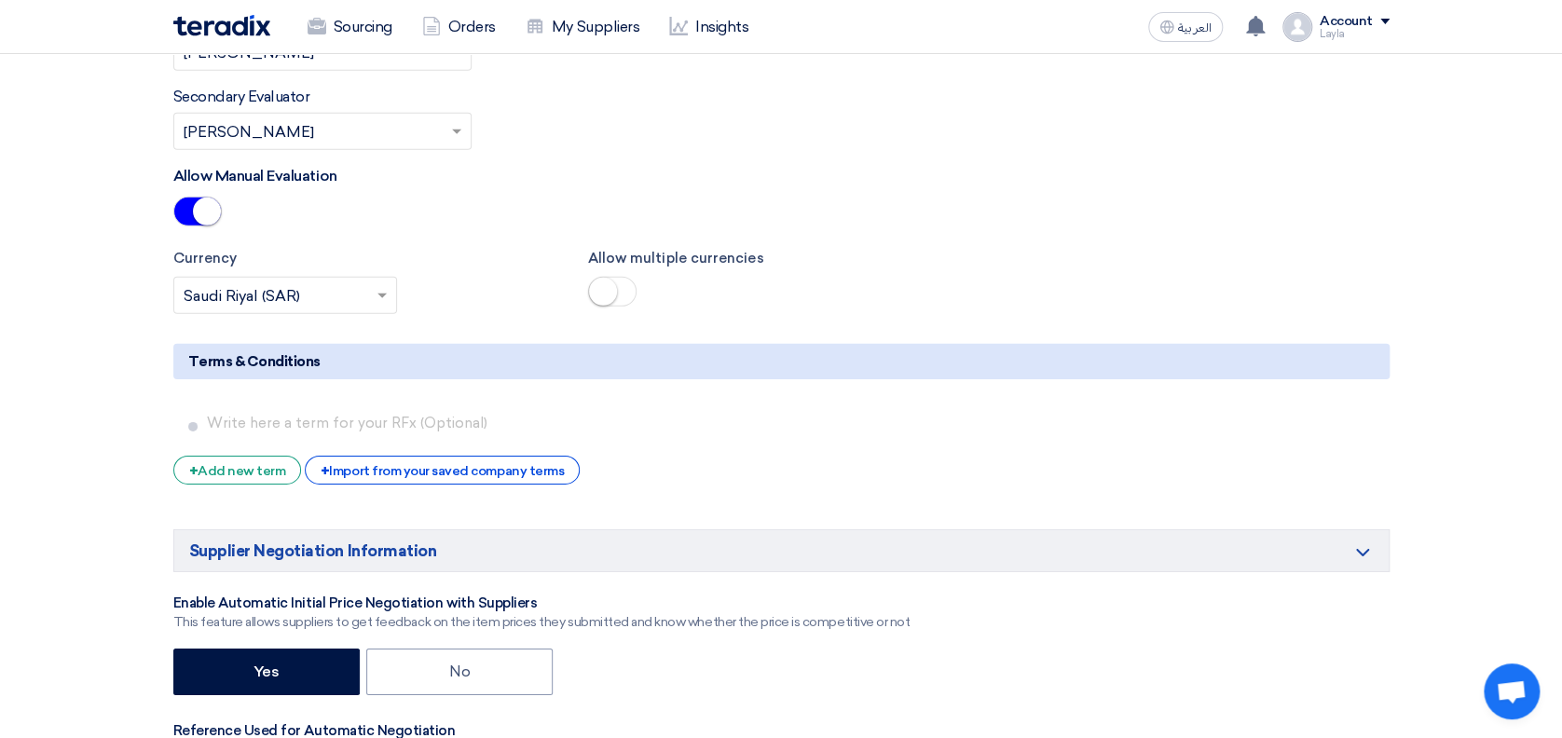
scroll to position [2857, 0]
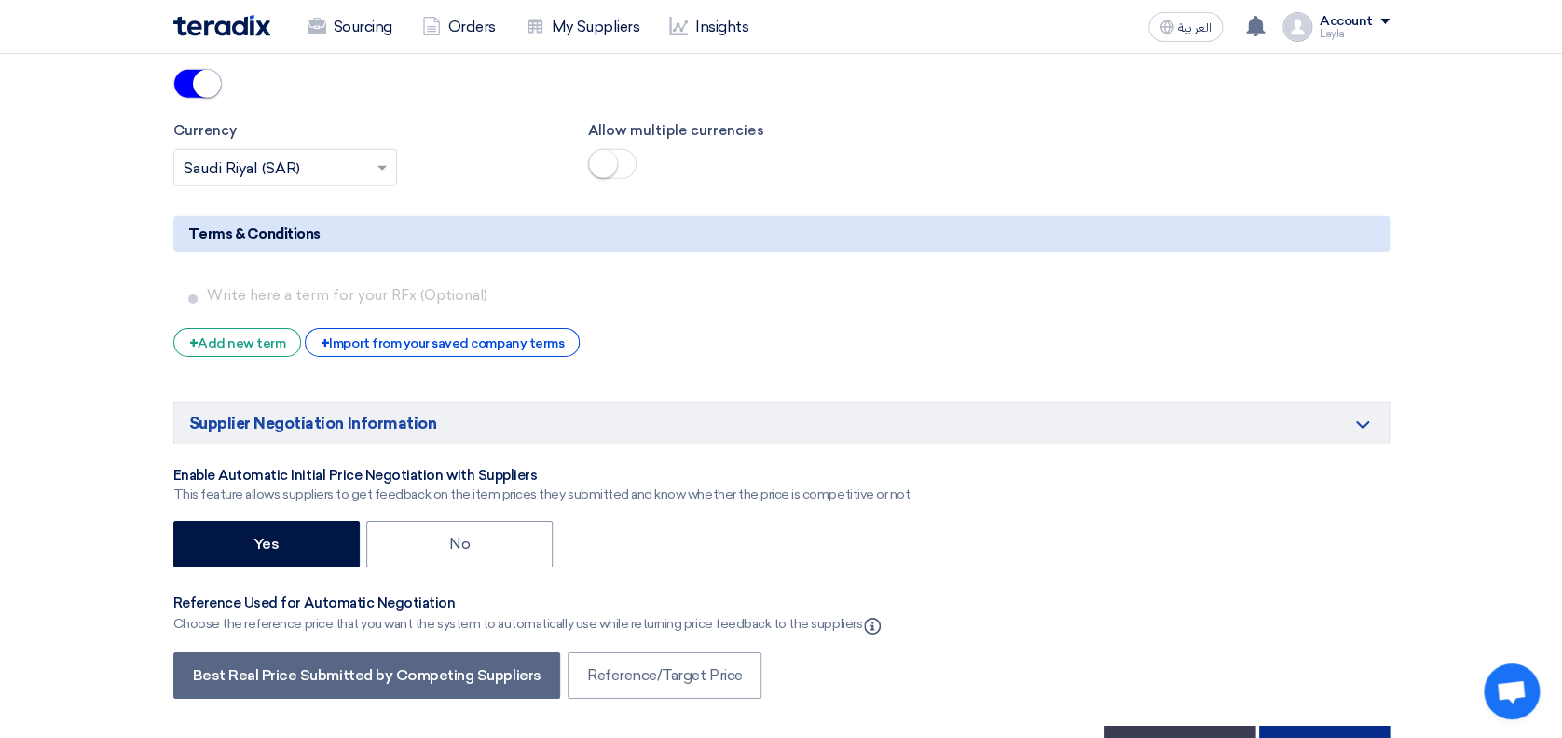
click at [1292, 726] on button "Next" at bounding box center [1324, 746] width 130 height 41
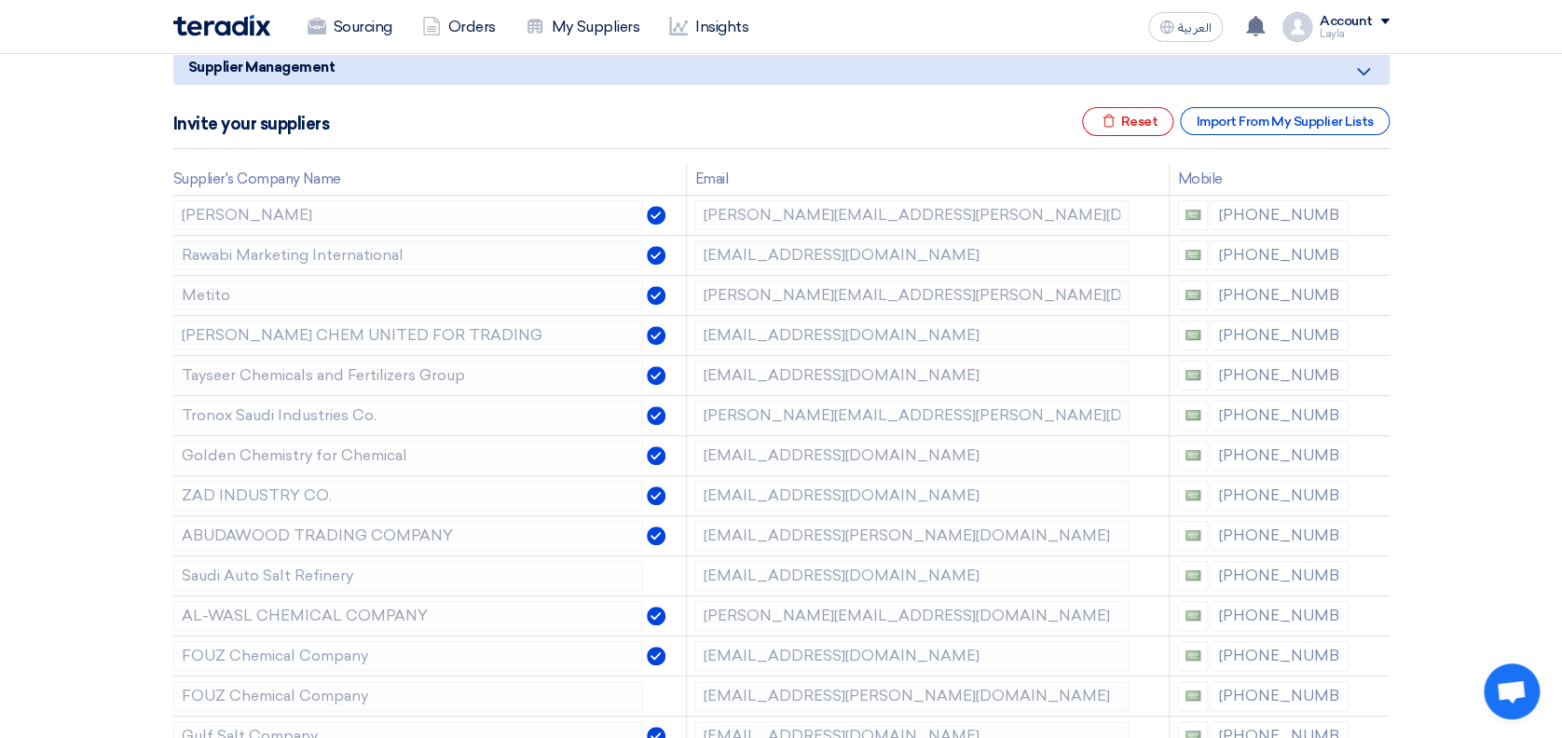
scroll to position [248, 0]
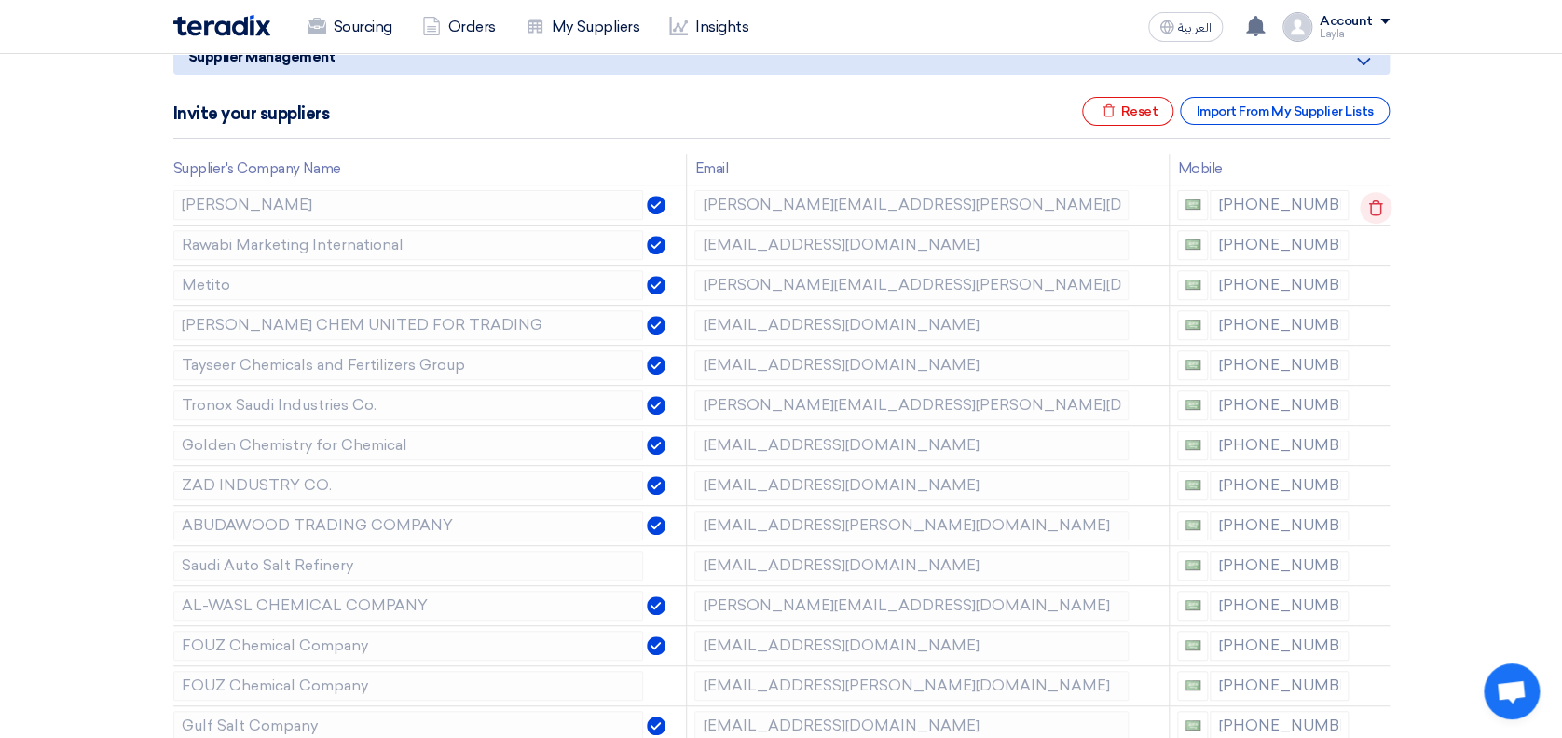
click at [1361, 201] on icon at bounding box center [1376, 208] width 32 height 32
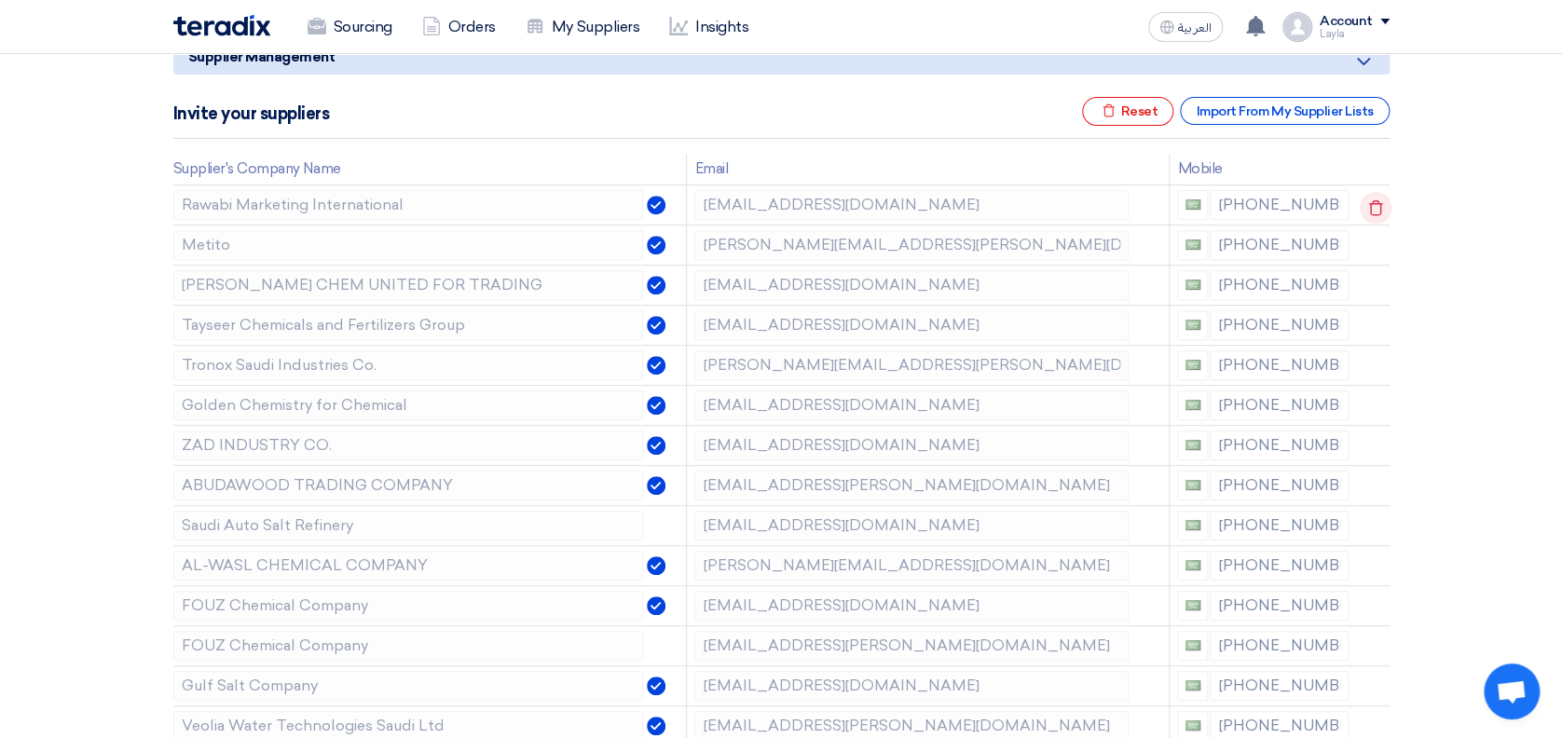
click at [1363, 201] on icon at bounding box center [1376, 208] width 32 height 32
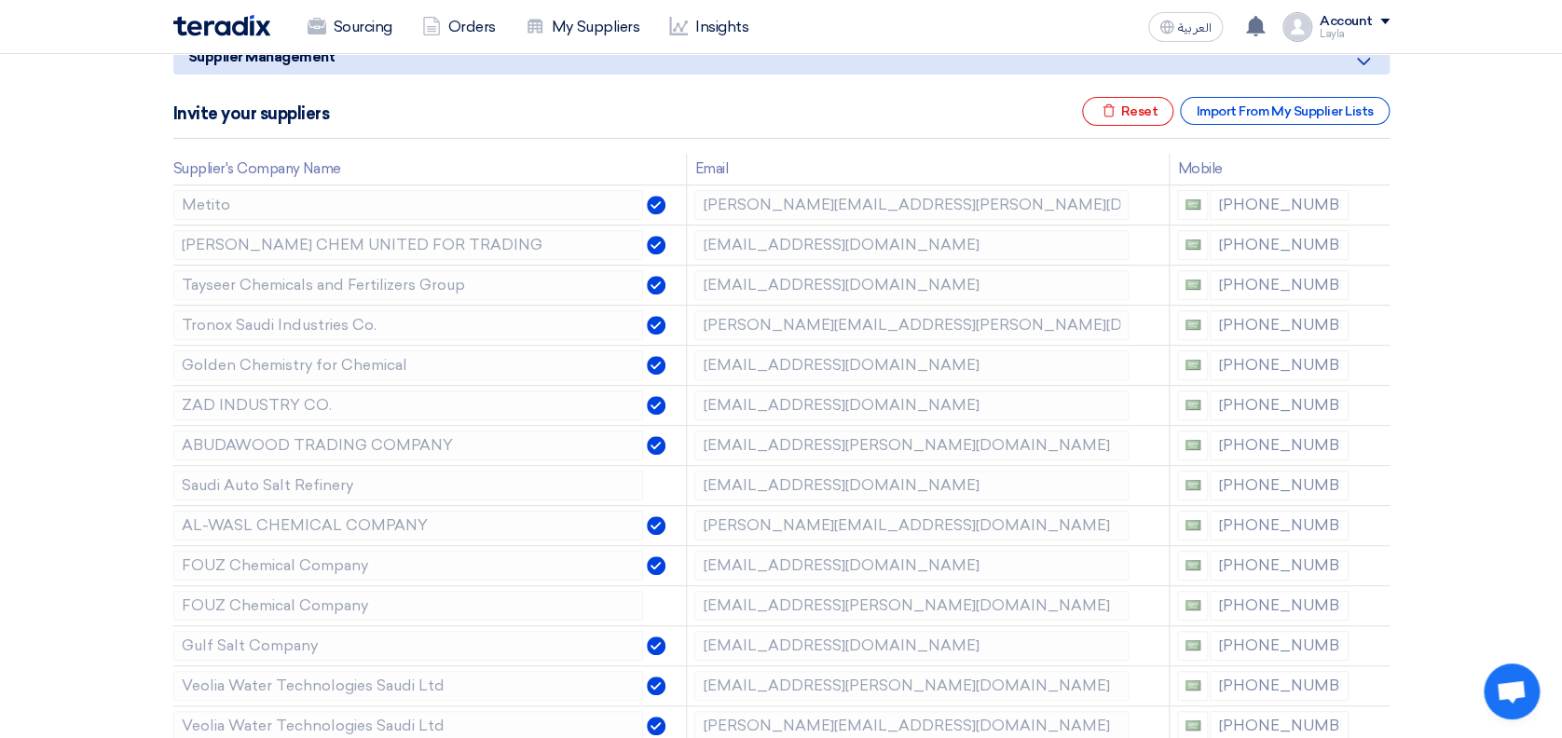
click at [0, 0] on icon at bounding box center [0, 0] width 0 height 0
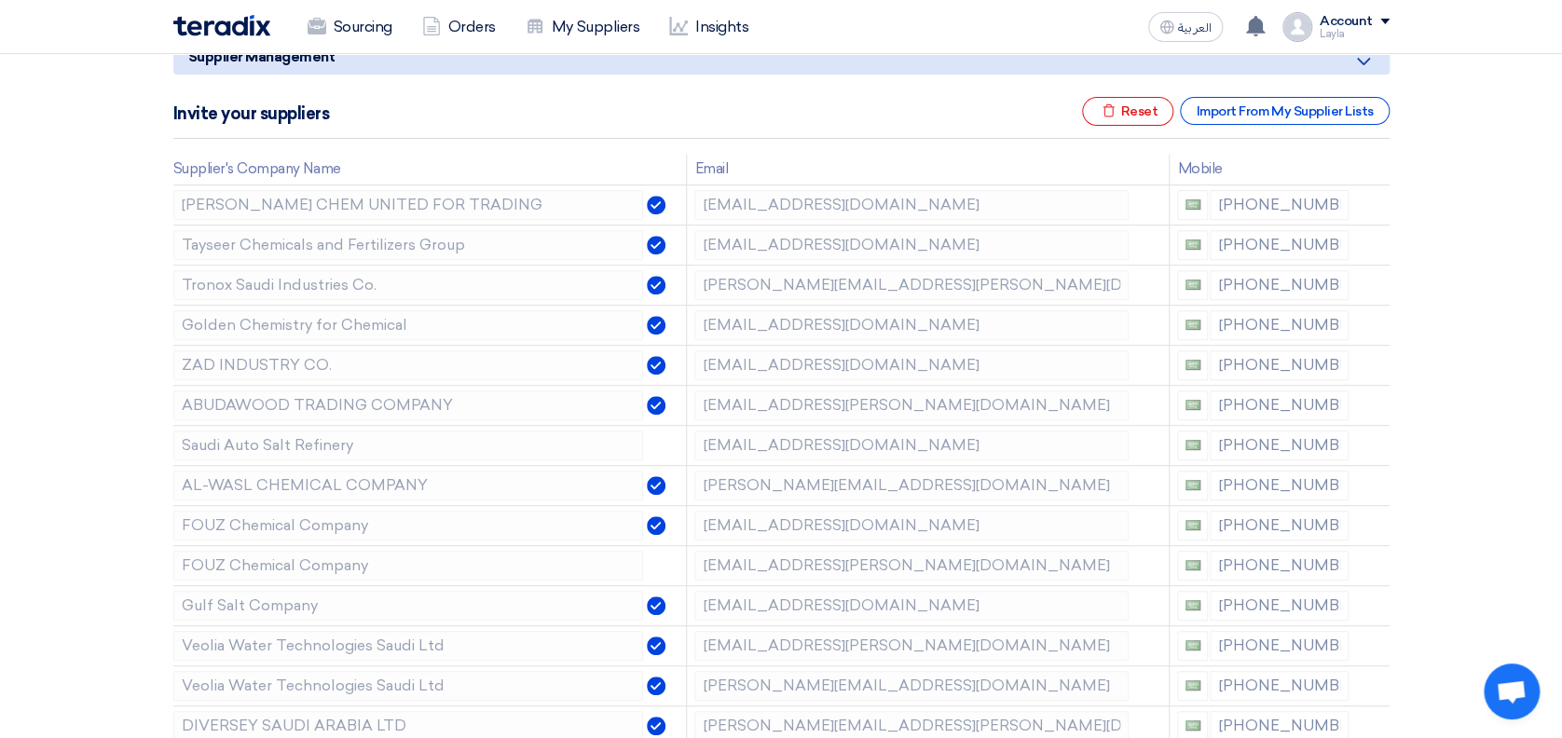
click at [0, 0] on icon at bounding box center [0, 0] width 0 height 0
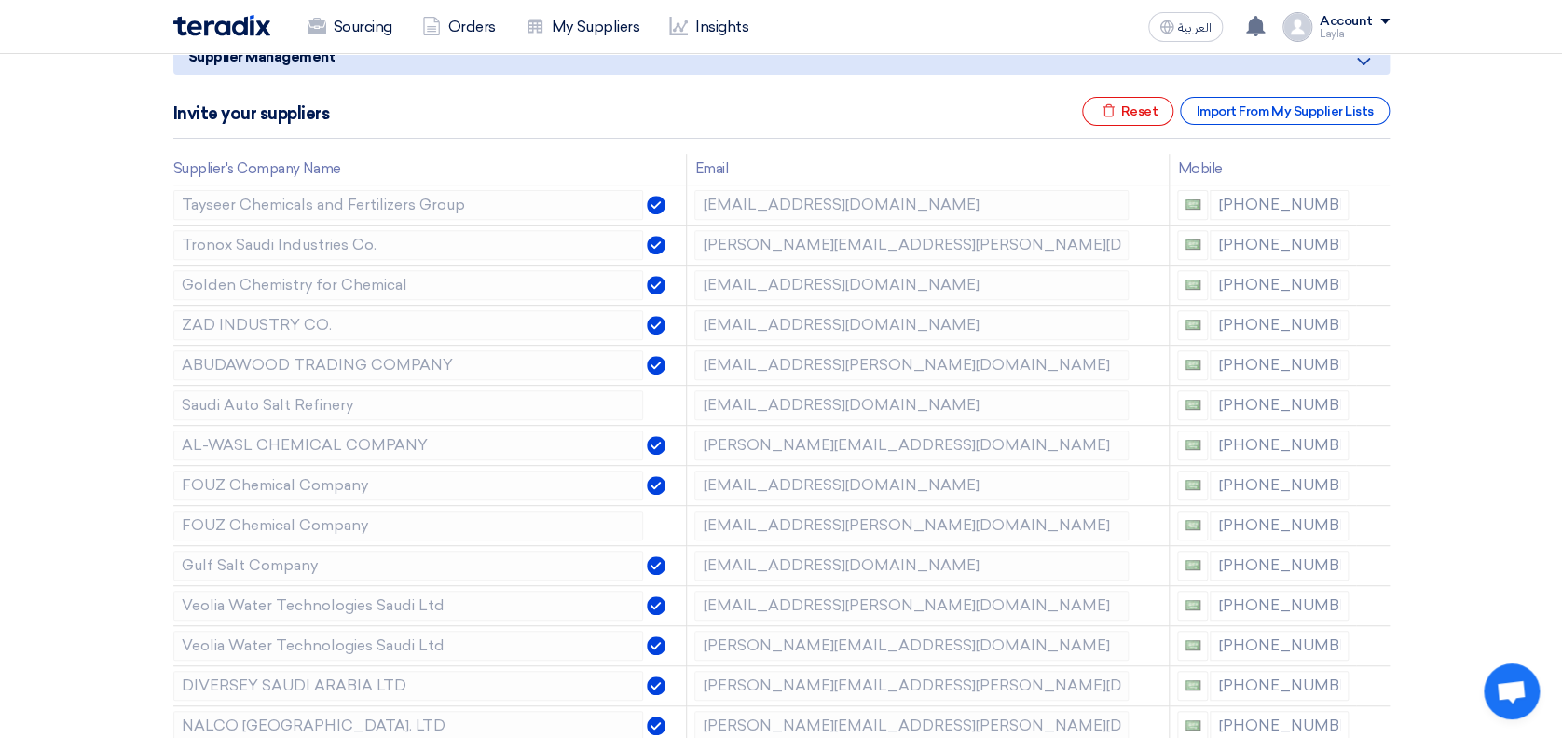
click at [0, 0] on icon at bounding box center [0, 0] width 0 height 0
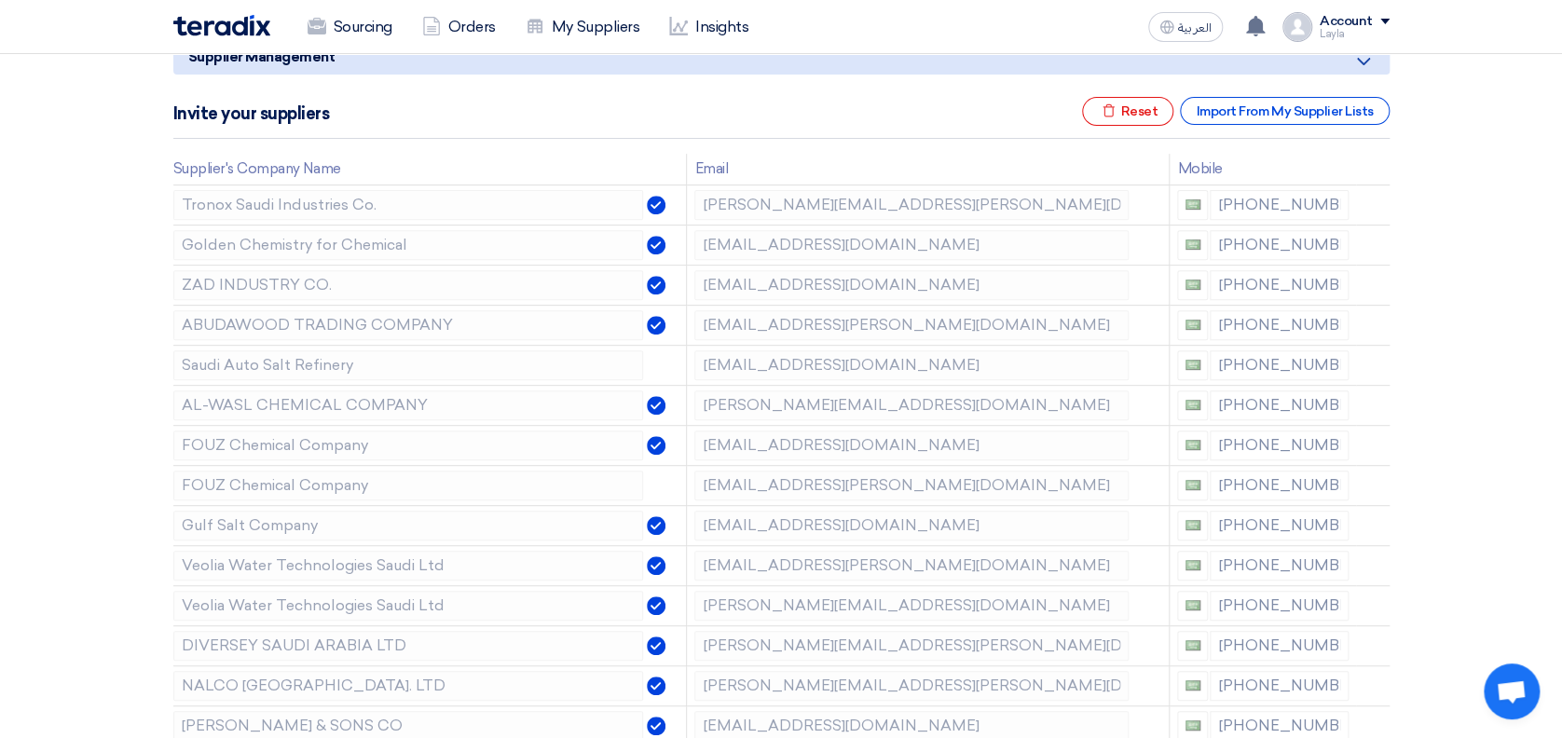
click at [0, 0] on icon at bounding box center [0, 0] width 0 height 0
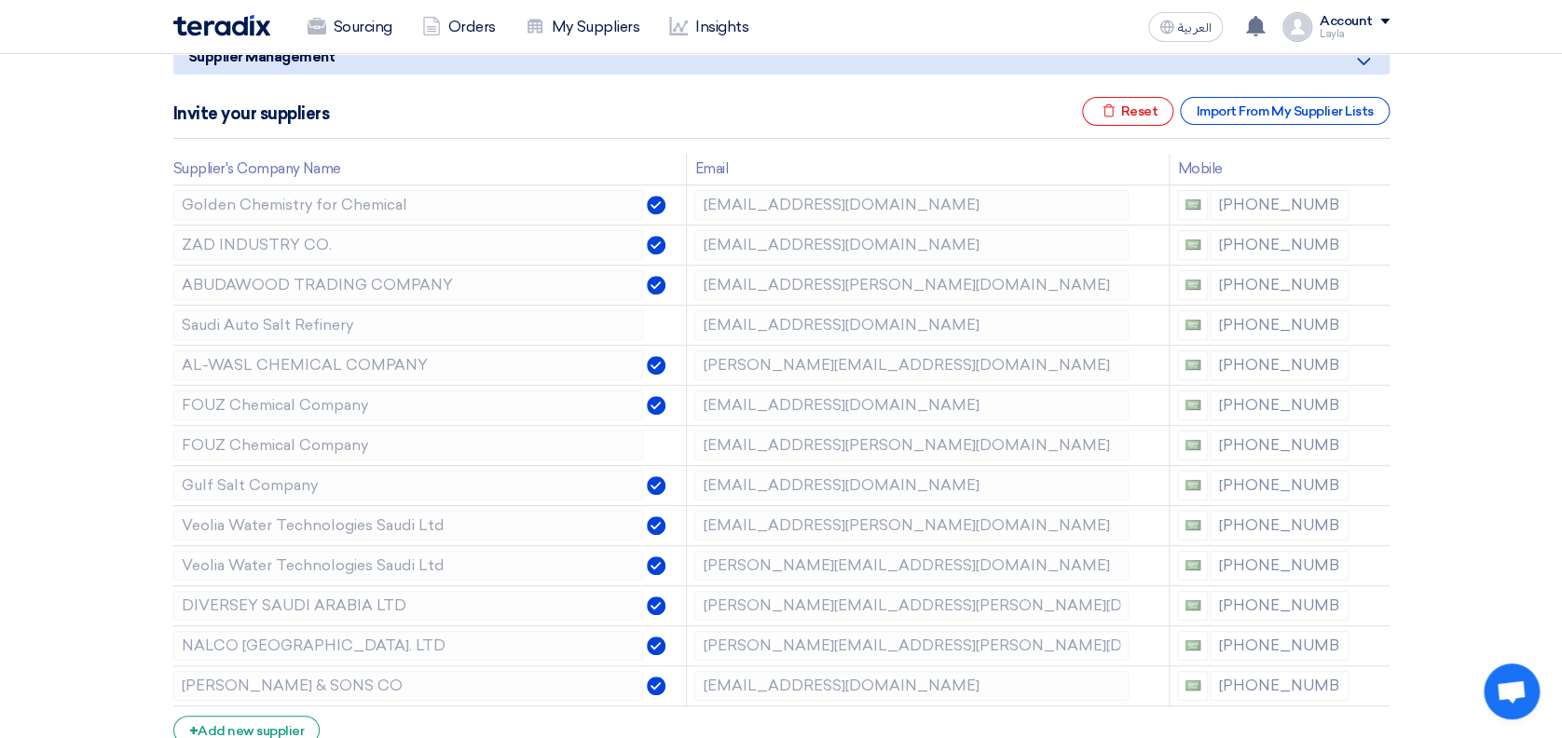
click at [0, 0] on icon at bounding box center [0, 0] width 0 height 0
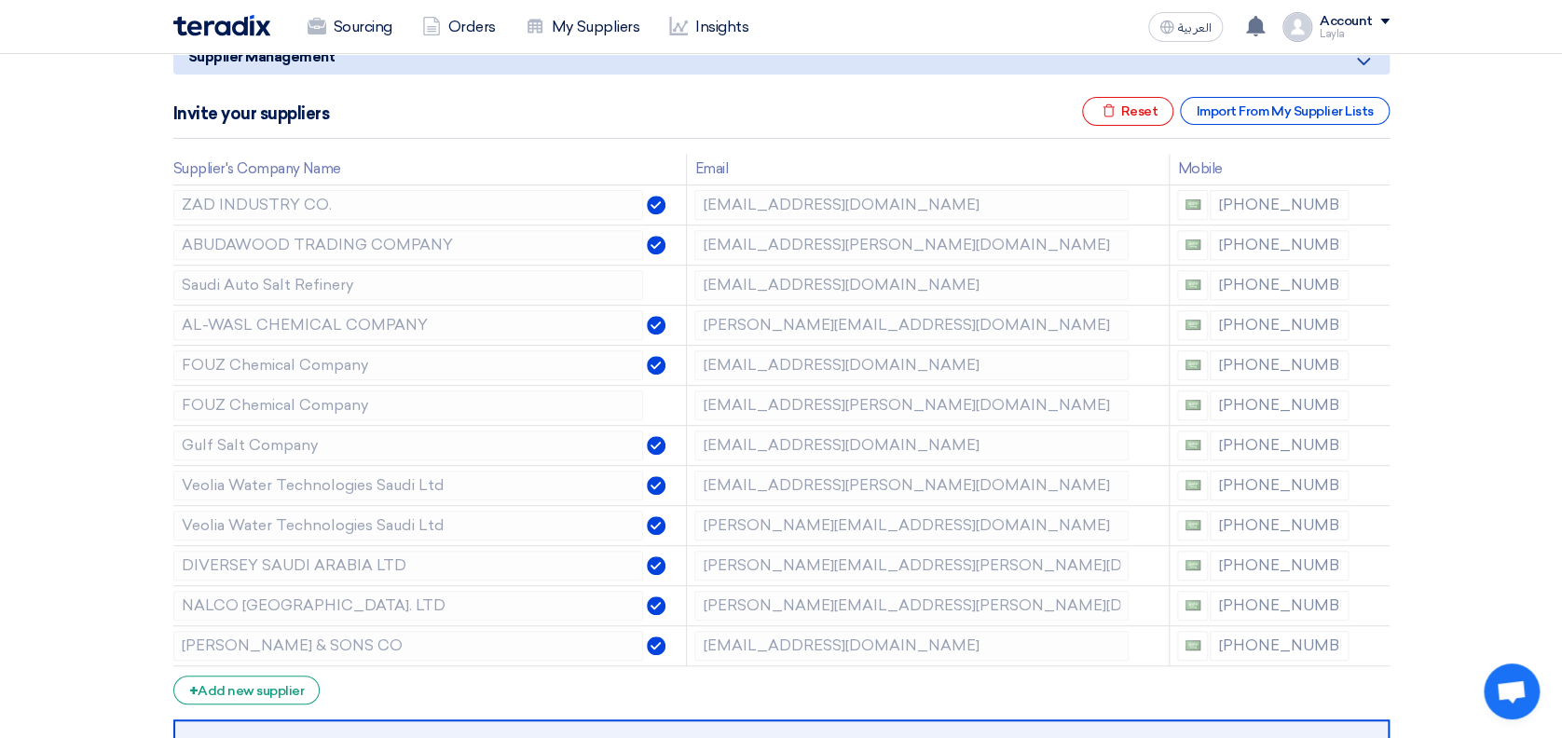
click at [0, 0] on icon at bounding box center [0, 0] width 0 height 0
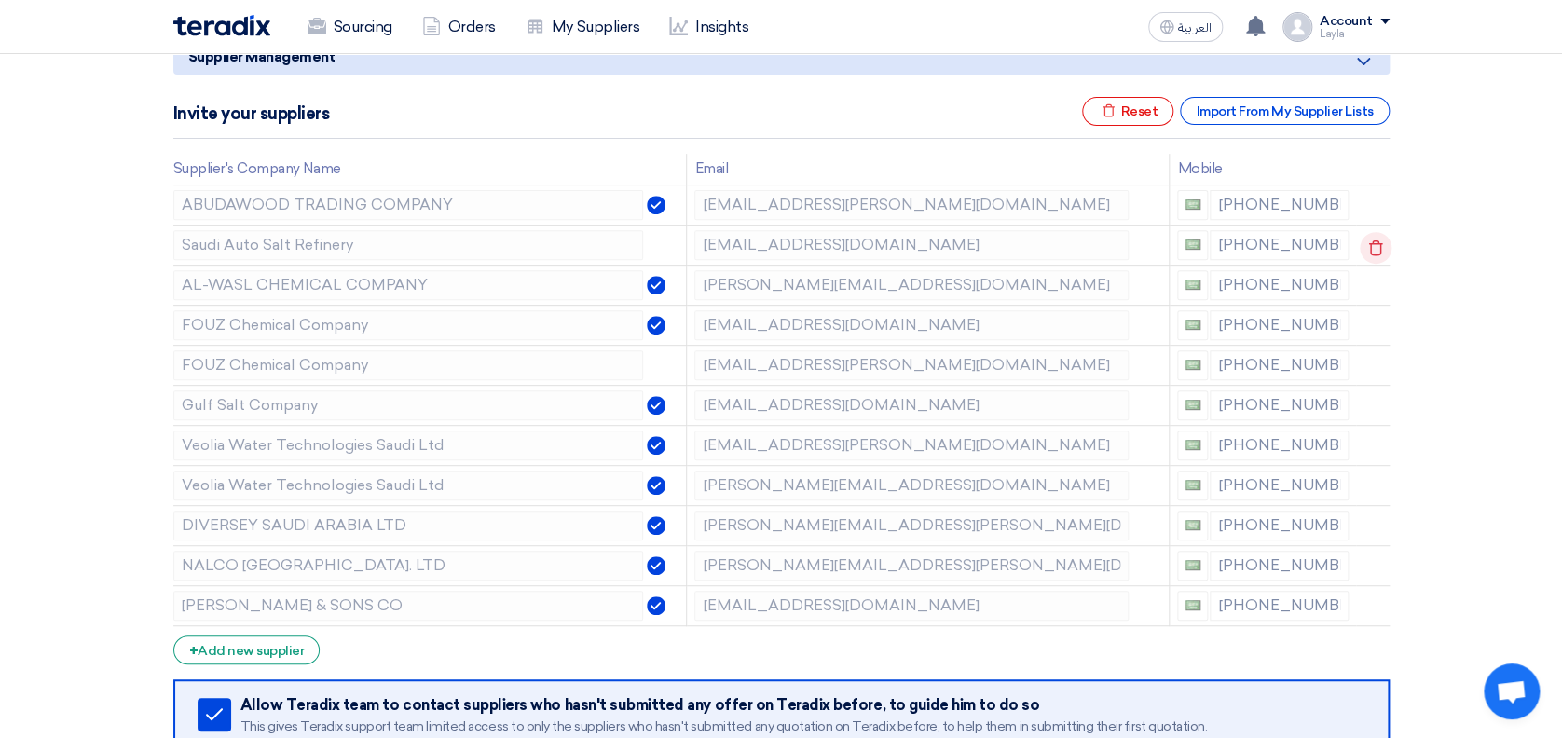
click at [1374, 247] on icon at bounding box center [1376, 248] width 32 height 32
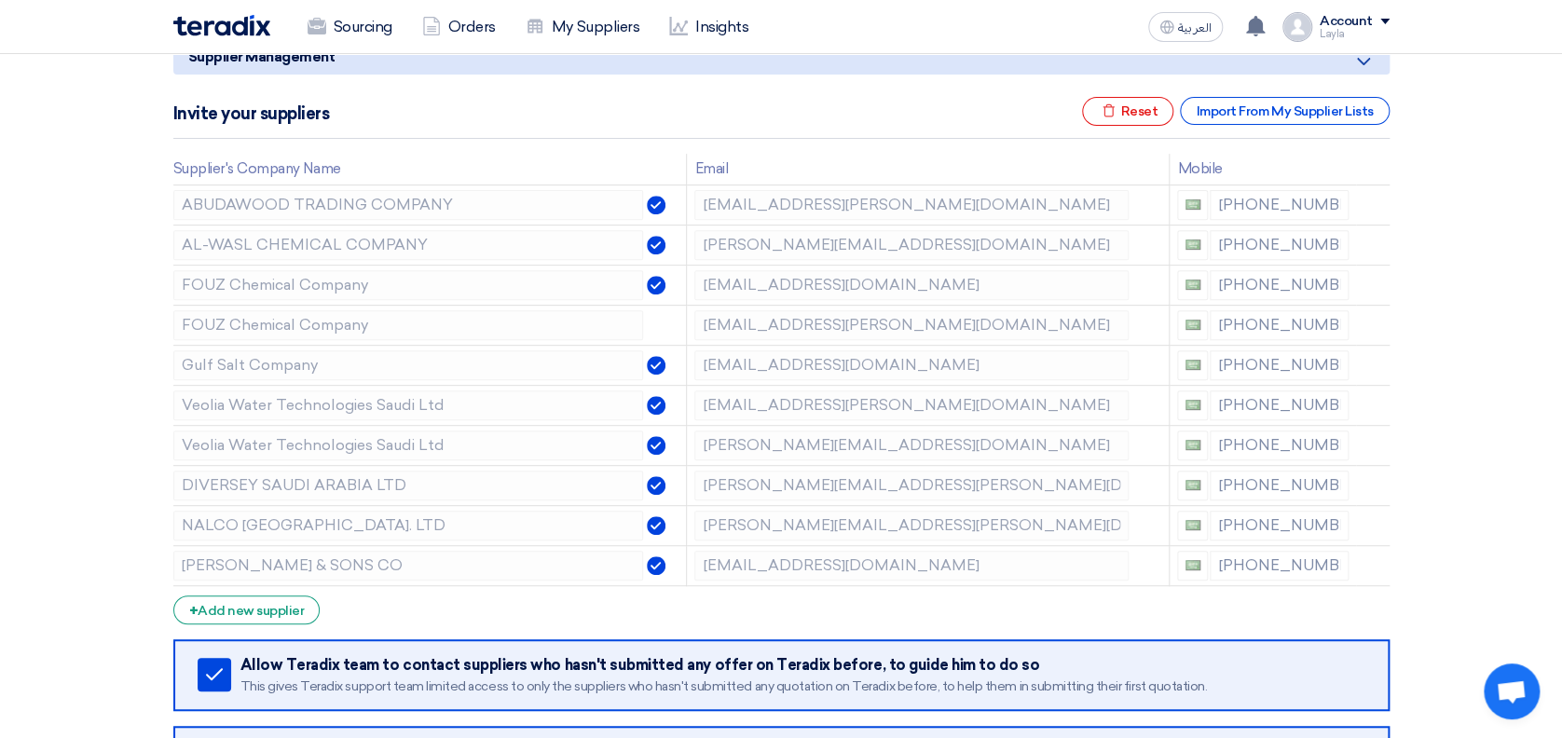
click at [0, 0] on icon at bounding box center [0, 0] width 0 height 0
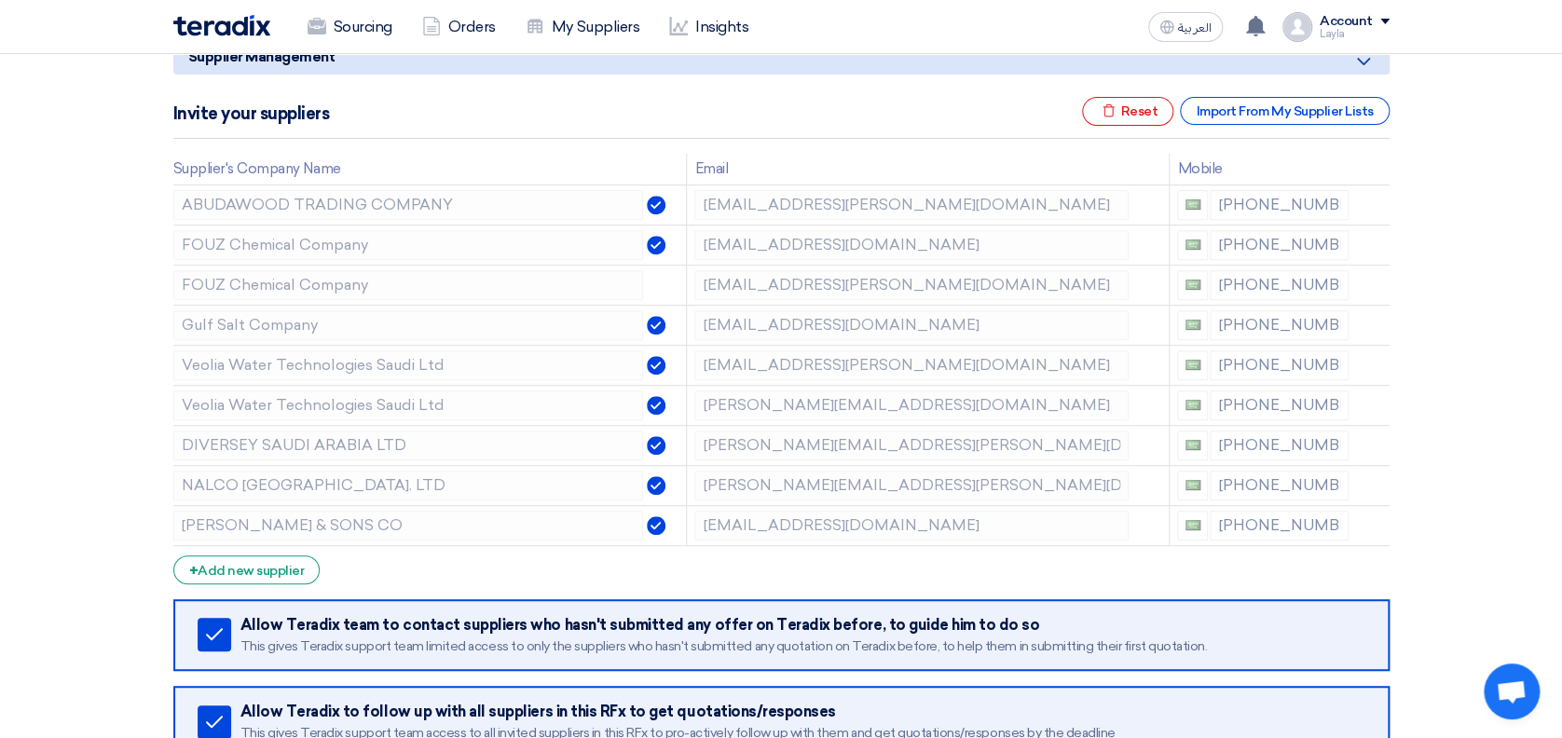
click at [0, 0] on icon at bounding box center [0, 0] width 0 height 0
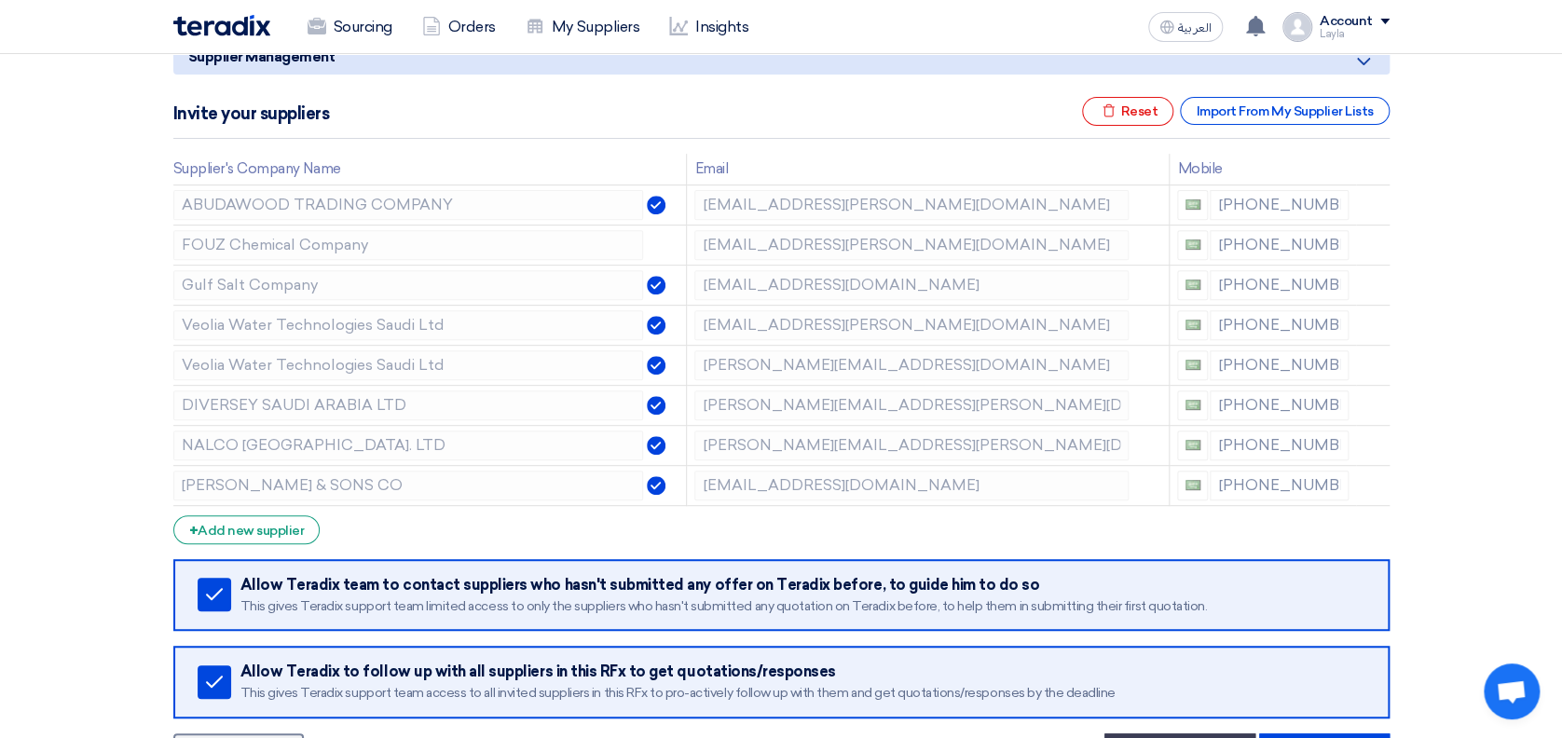
click at [0, 0] on icon at bounding box center [0, 0] width 0 height 0
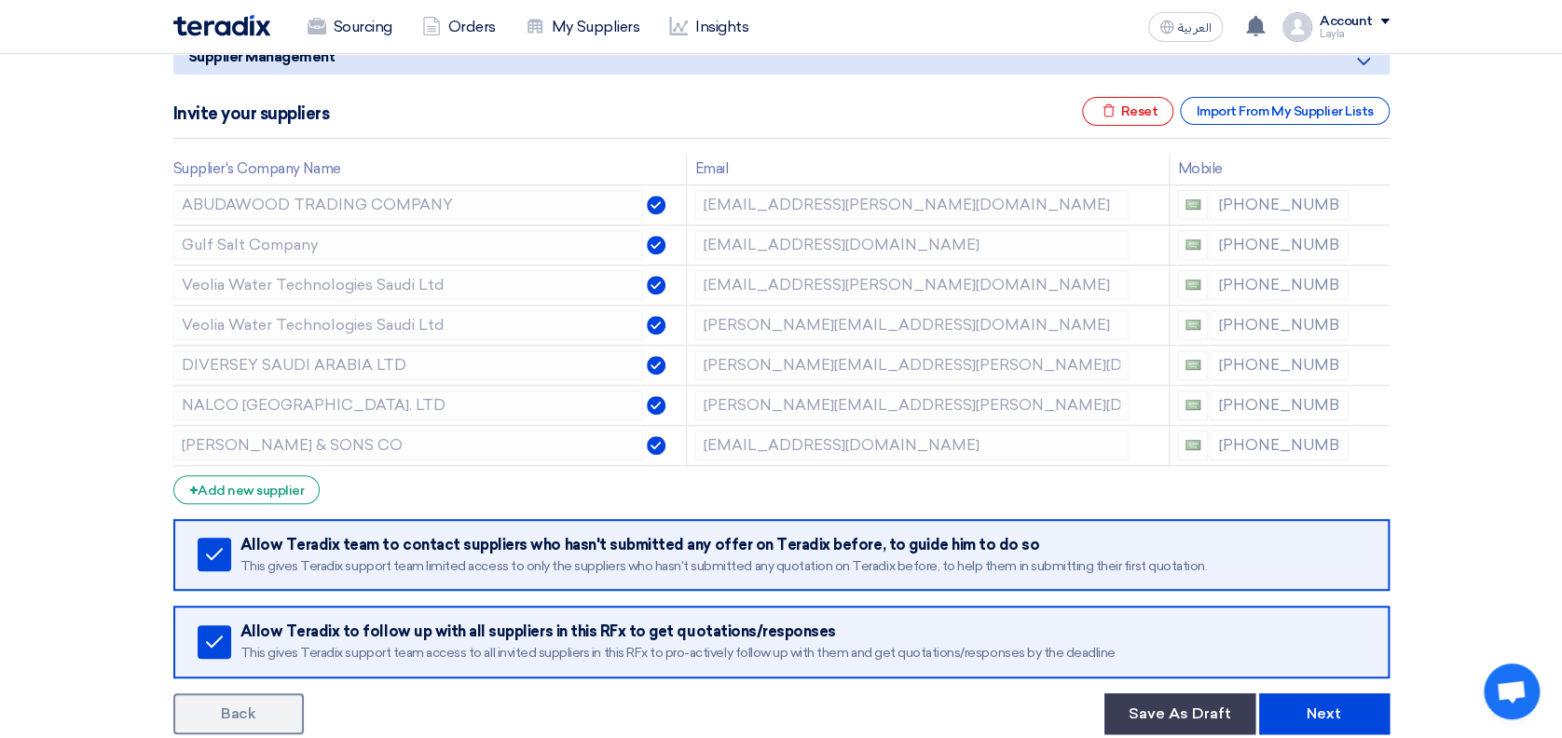
click at [0, 0] on icon at bounding box center [0, 0] width 0 height 0
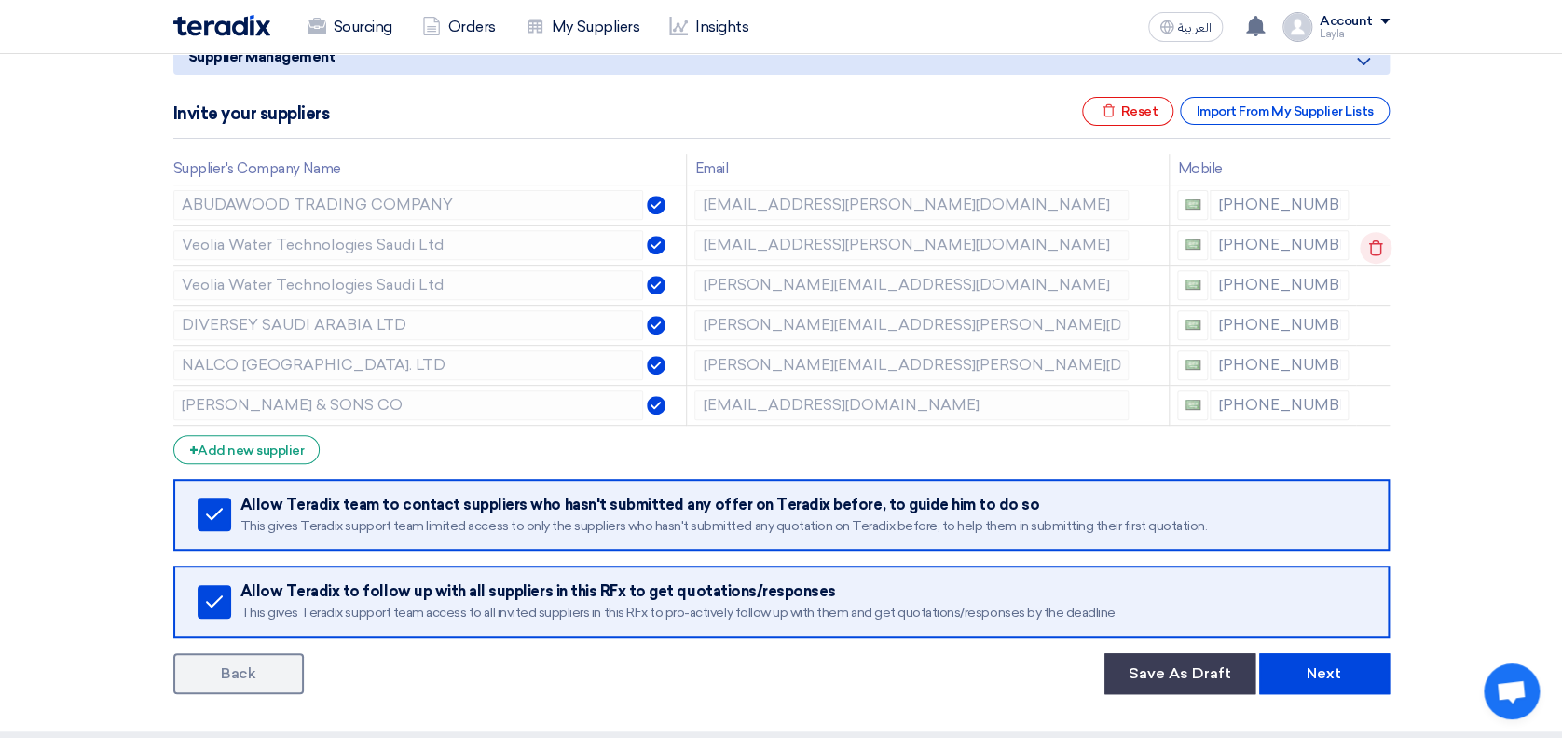
click at [1368, 246] on use at bounding box center [1375, 248] width 14 height 16
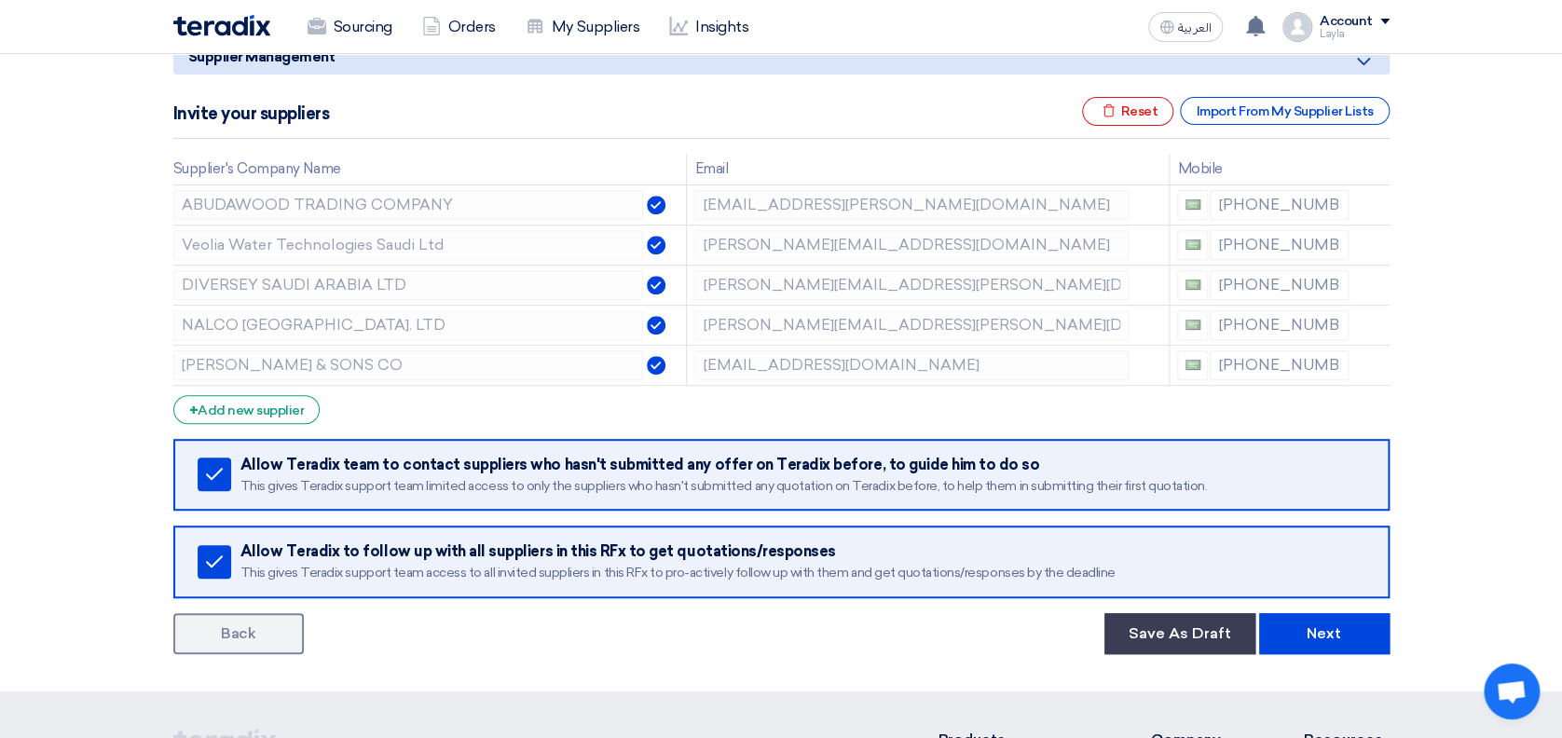
click at [0, 0] on use at bounding box center [0, 0] width 0 height 0
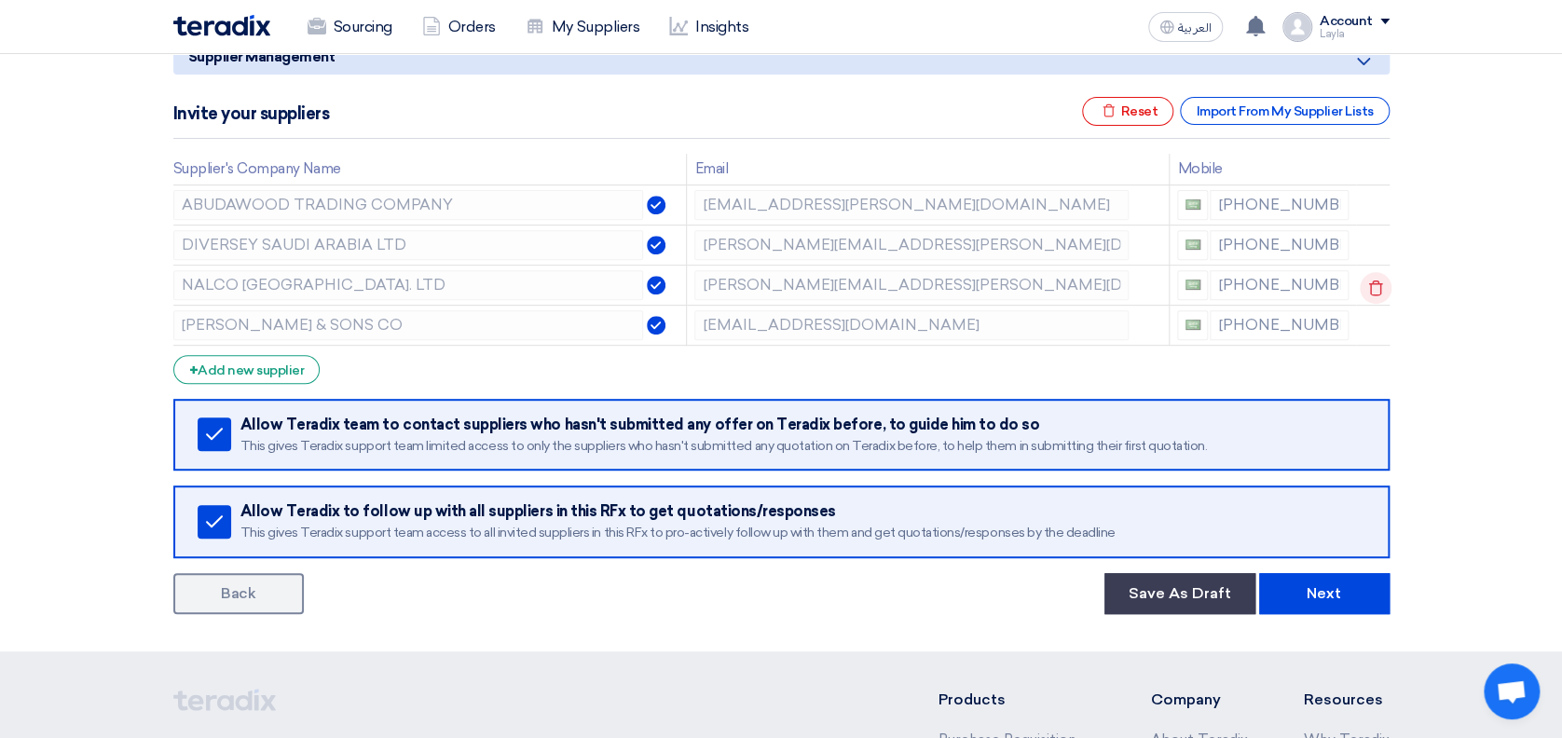
click at [1376, 281] on use at bounding box center [1375, 288] width 14 height 16
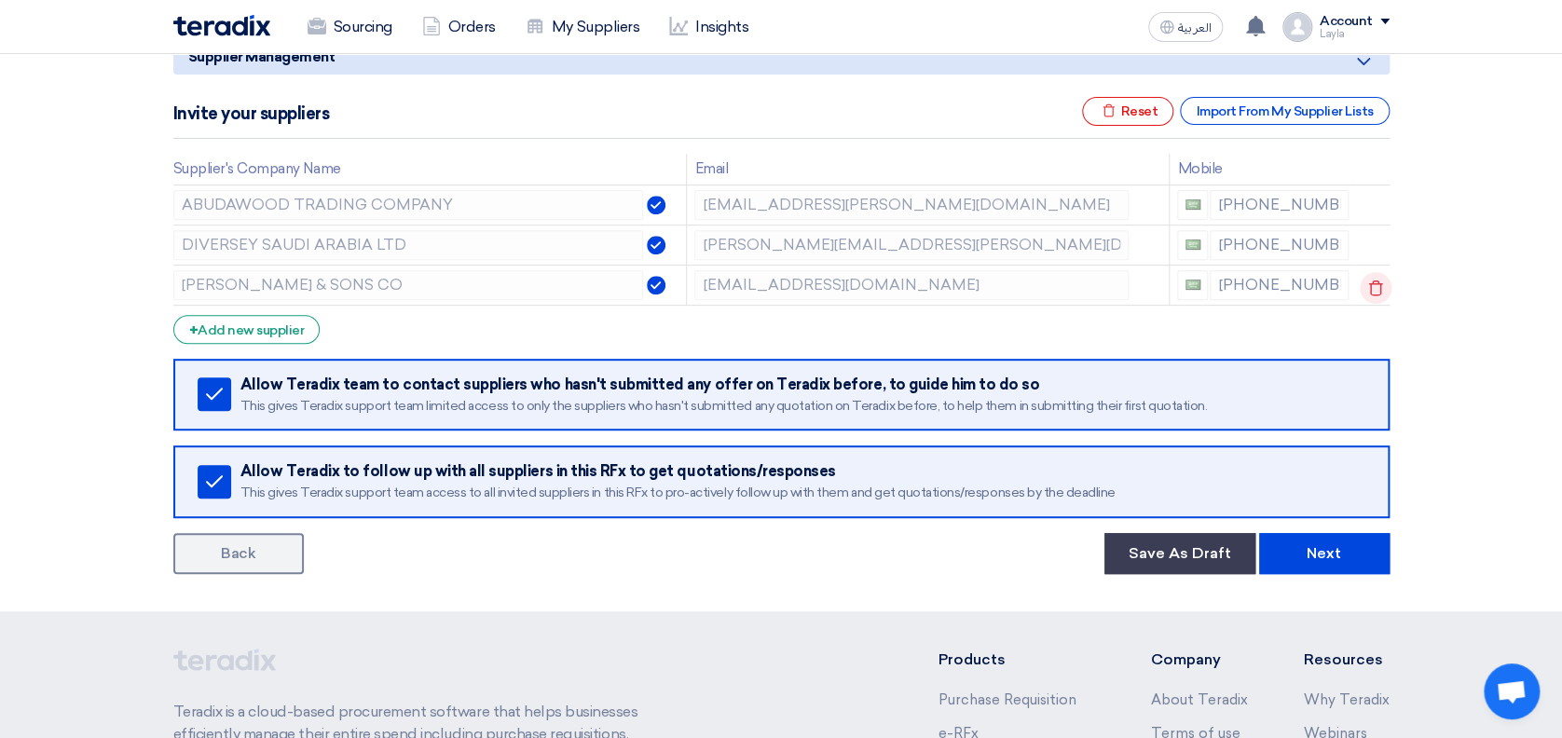
click at [1374, 299] on icon at bounding box center [1376, 288] width 32 height 32
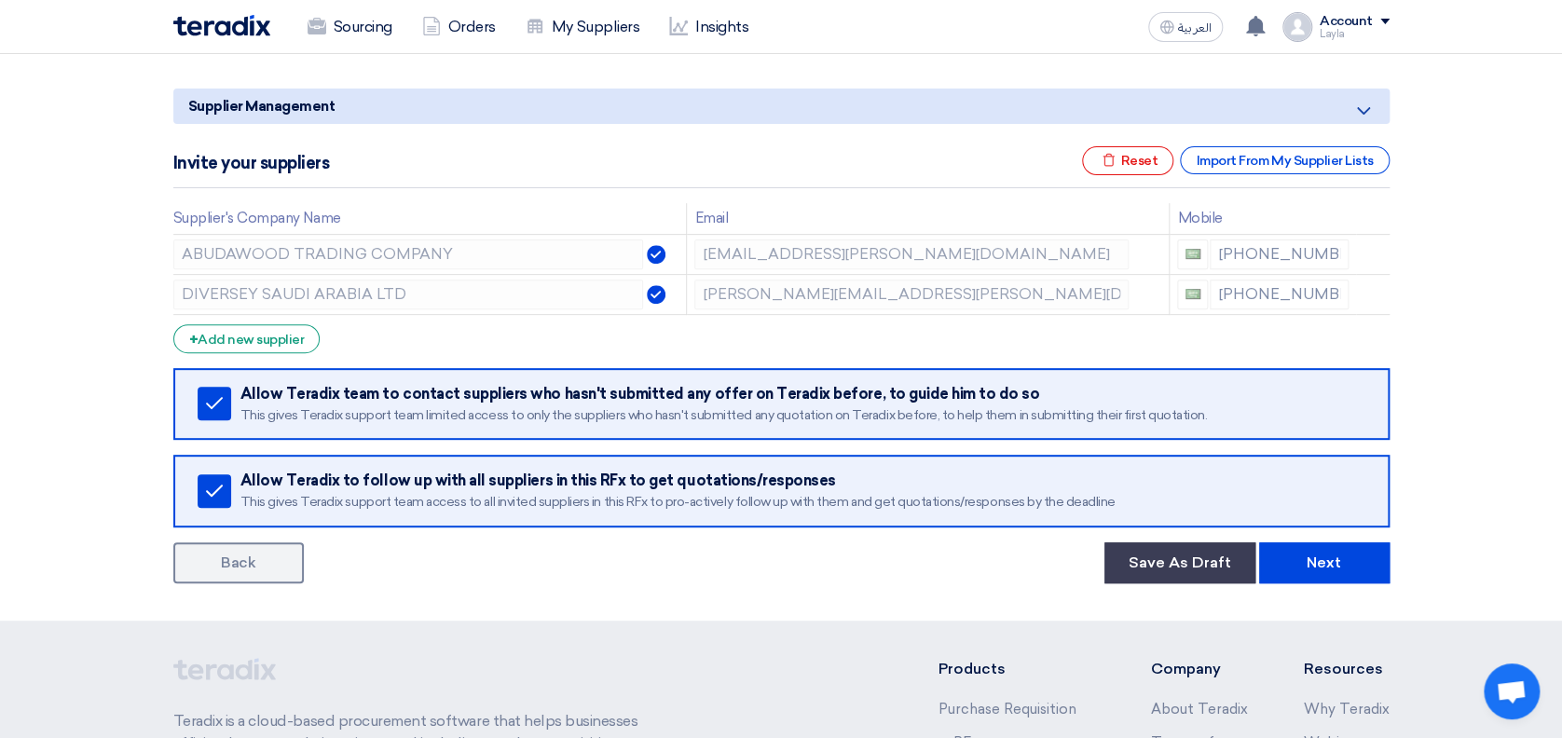
scroll to position [216, 0]
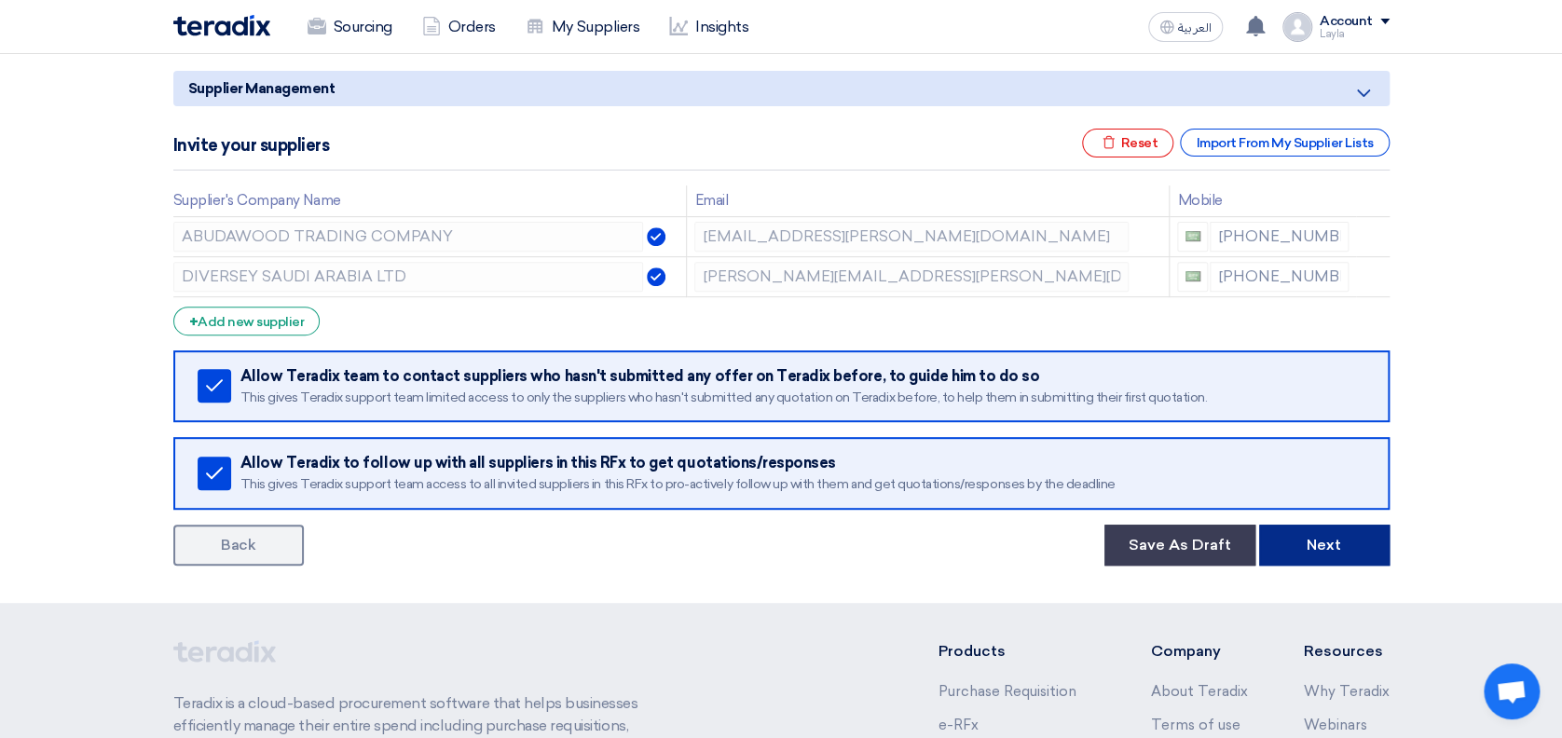
click at [1331, 554] on button "Next" at bounding box center [1324, 545] width 130 height 41
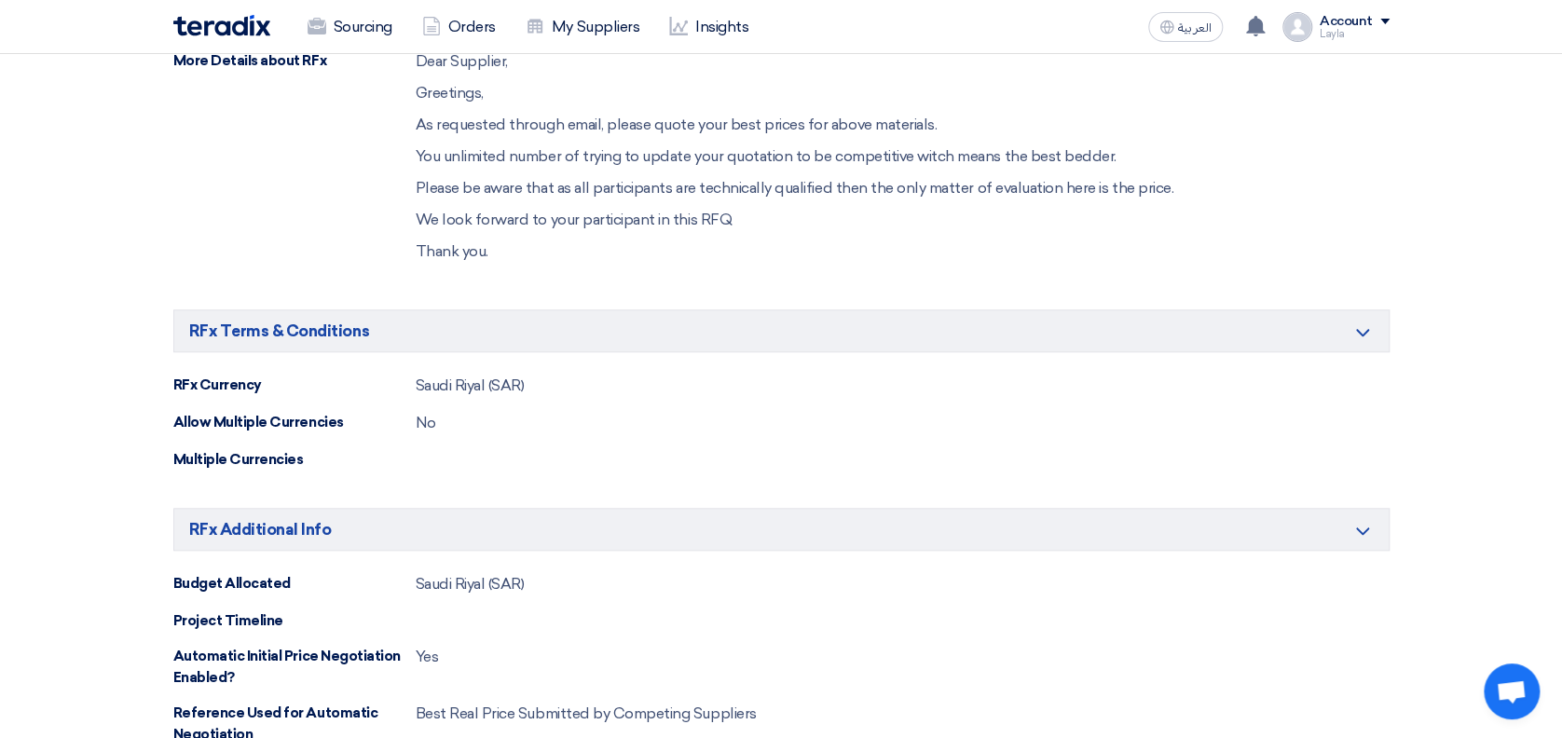
scroll to position [650, 0]
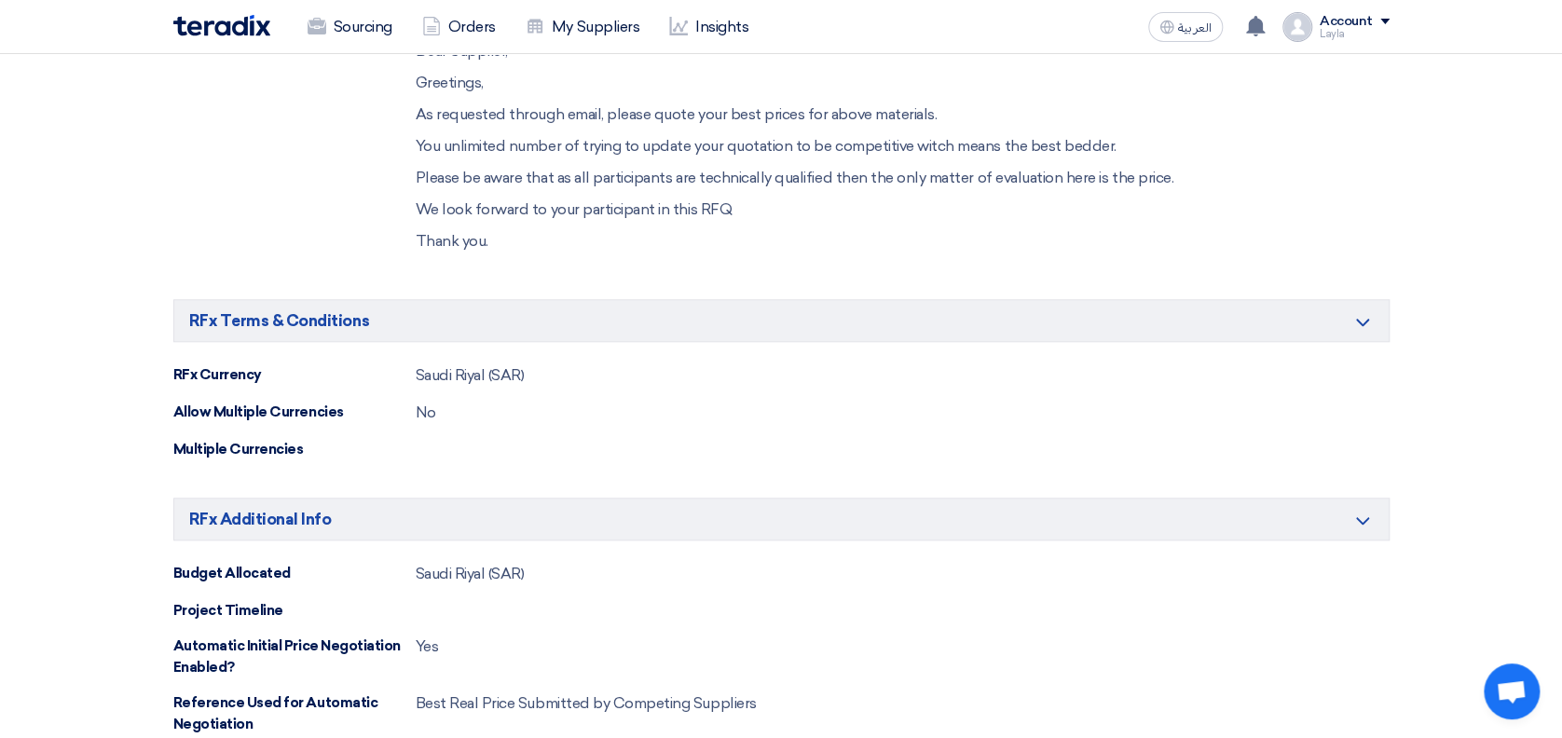
click at [1541, 281] on section "Basic Information Minimize/Maximize Category Request title Detergent Materials …" at bounding box center [781, 349] width 1562 height 1515
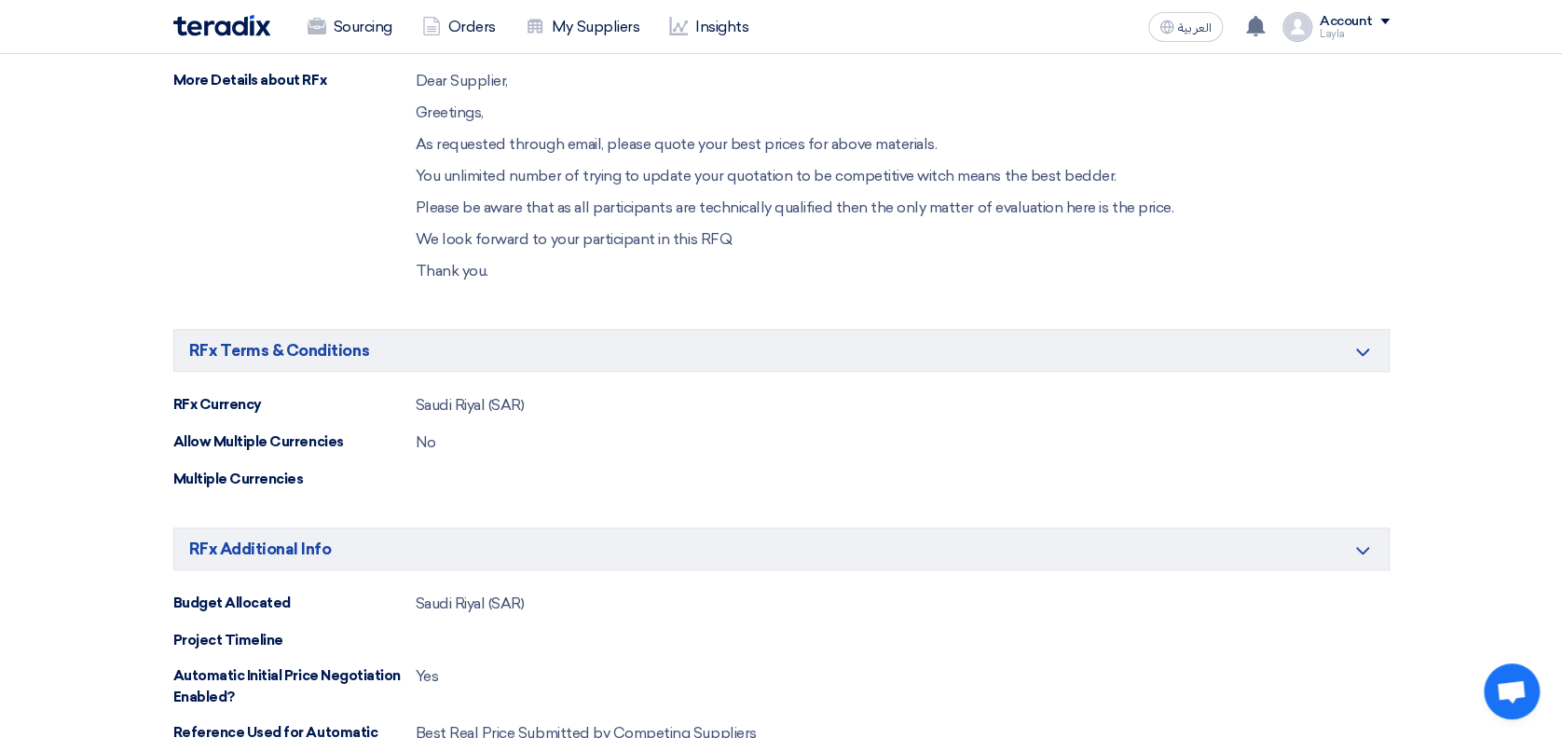
scroll to position [1242, 0]
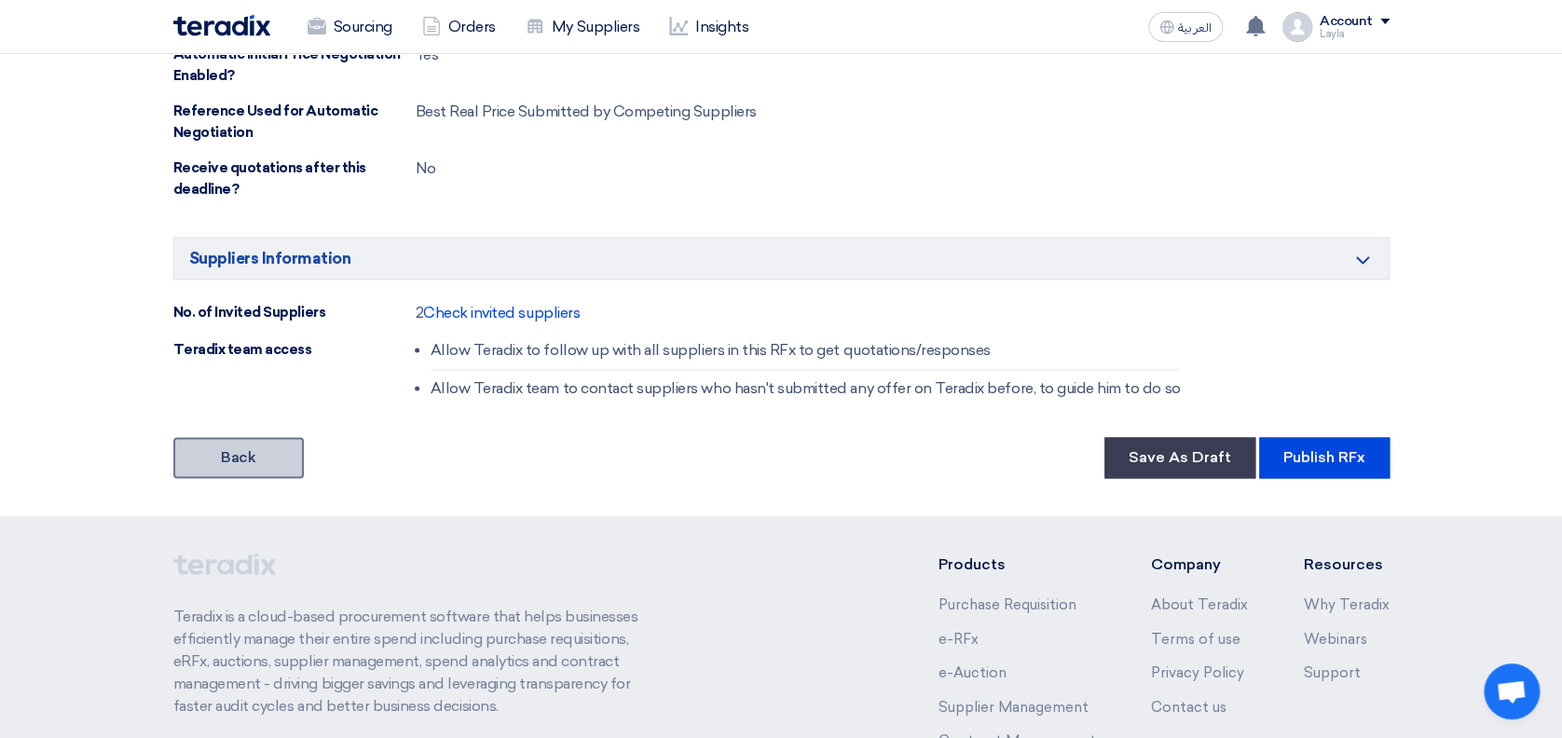
click at [251, 449] on link "Back" at bounding box center [238, 457] width 130 height 41
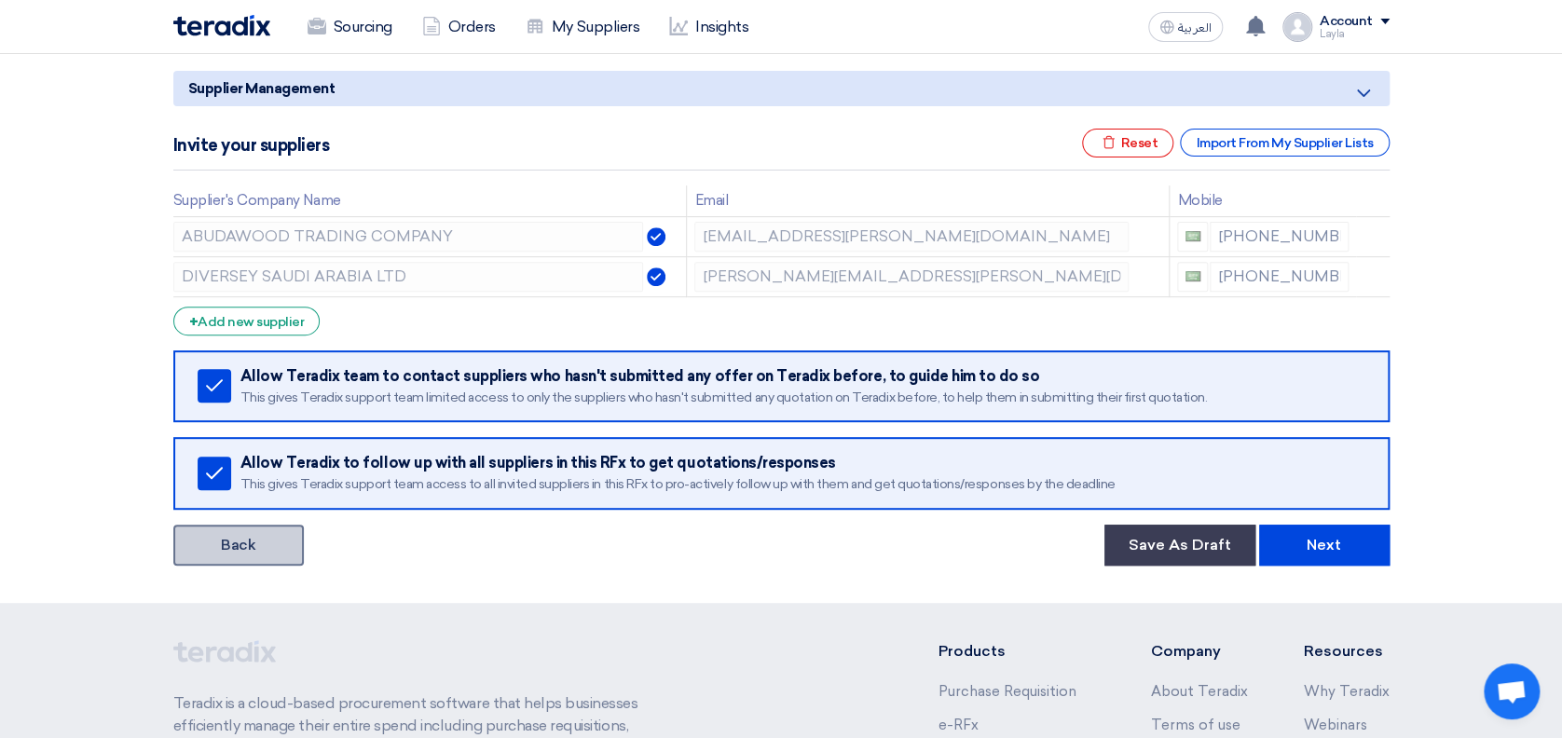
click at [266, 531] on link "Back" at bounding box center [238, 545] width 130 height 41
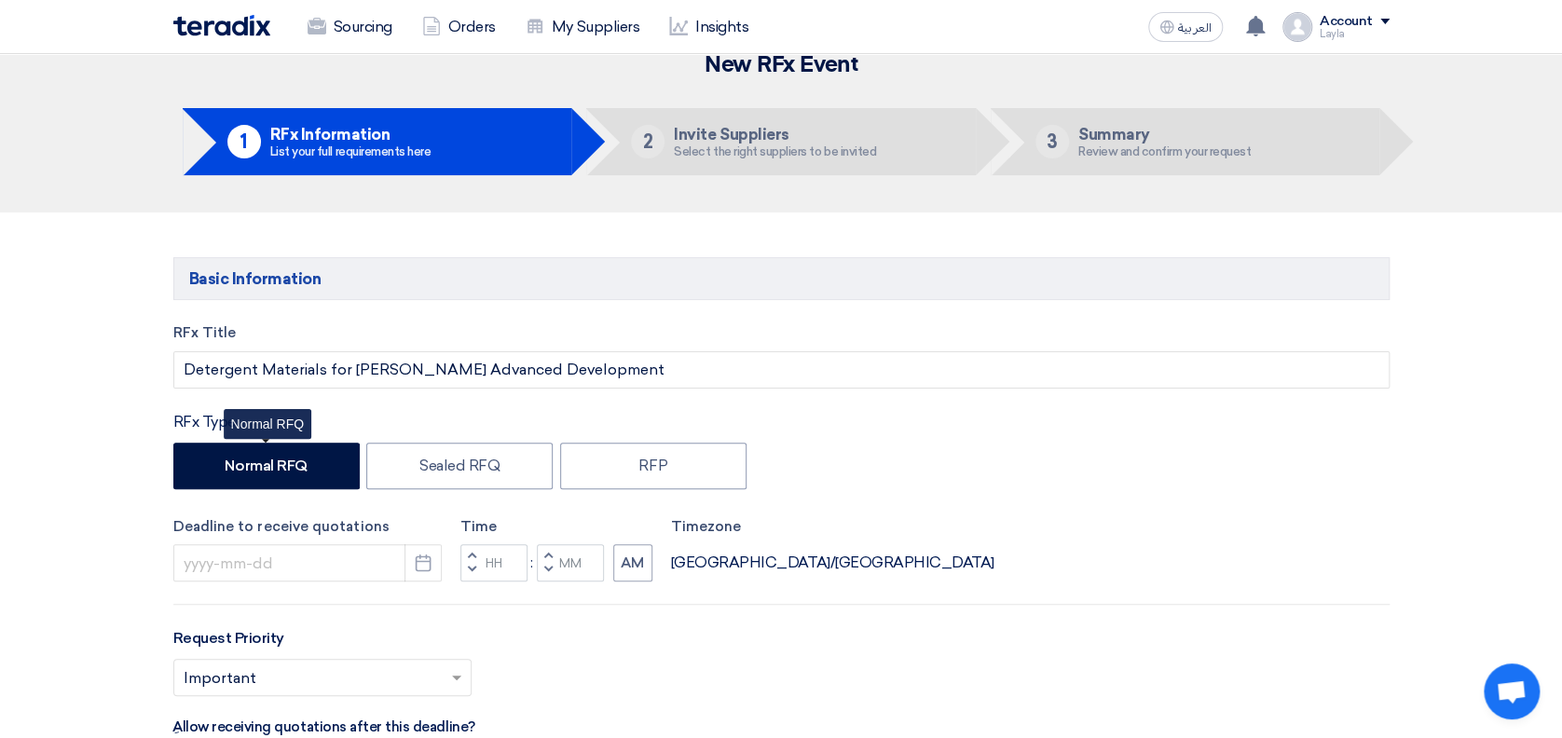
type input "[DATE]"
type input "12"
type input "00"
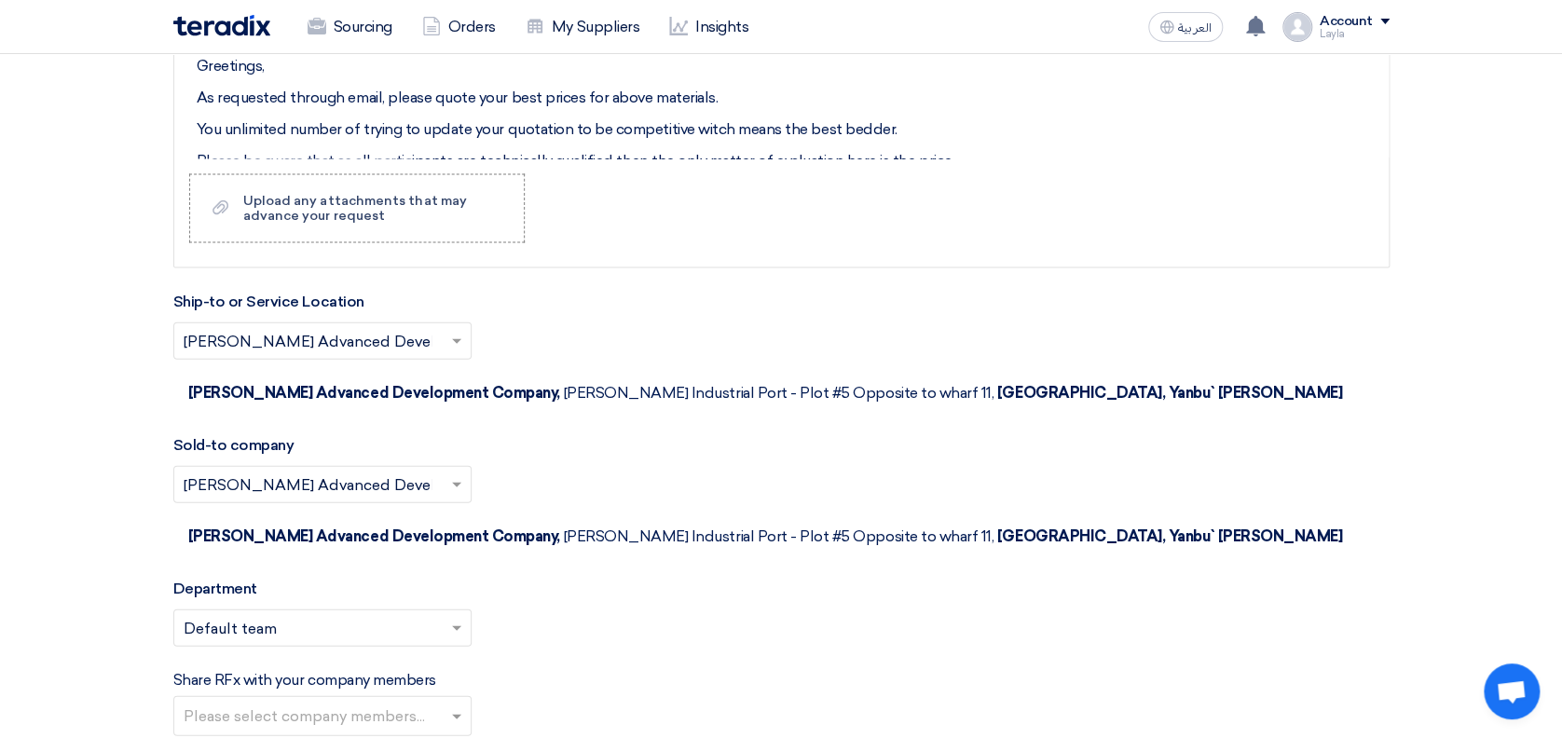
scroll to position [1769, 0]
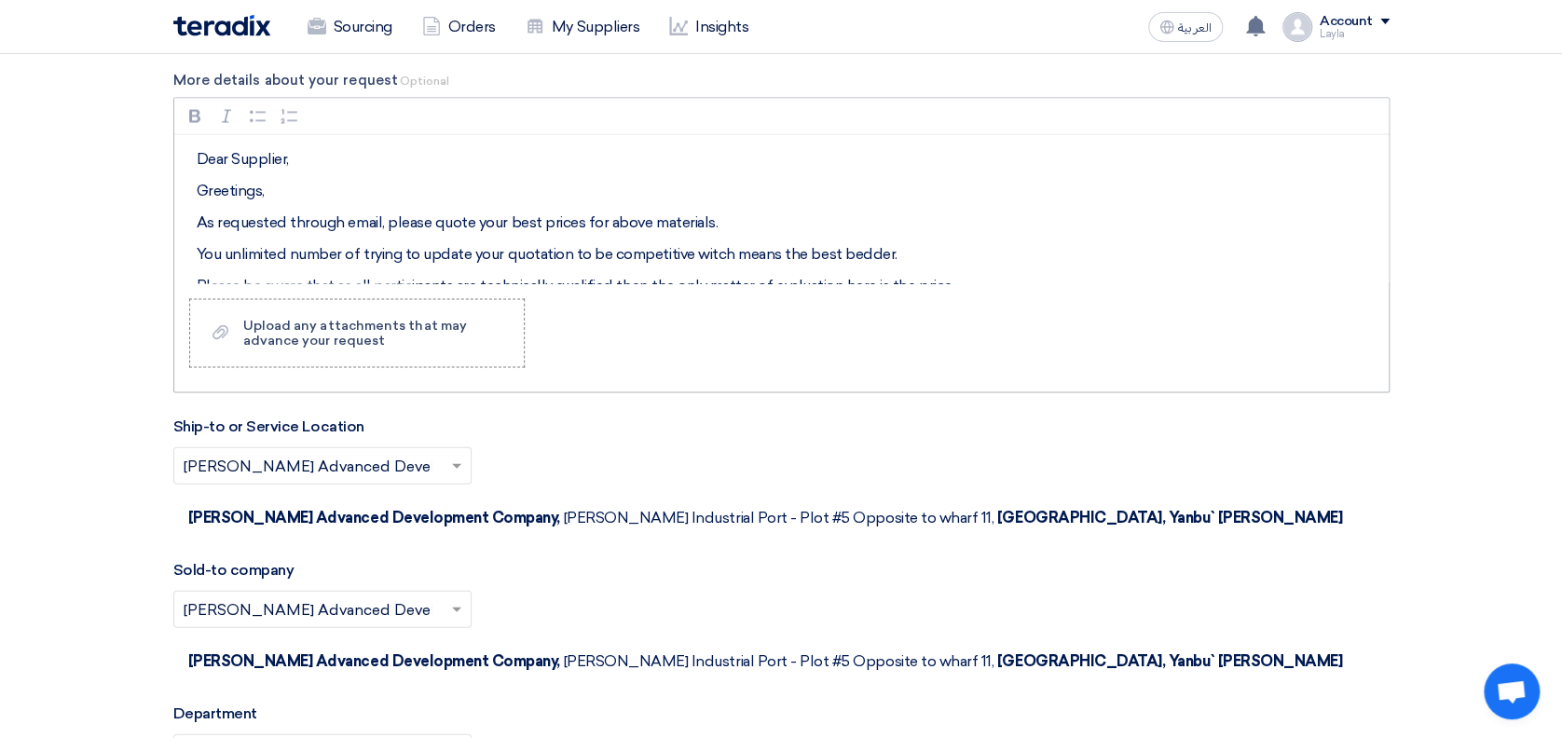
click at [220, 257] on p "You unlimited number of trying to update your quotation to be competitive witch…" at bounding box center [788, 254] width 1183 height 22
click at [1449, 257] on section "Basic Information RFx Title Detergent Materials for [PERSON_NAME] Advanced Deve…" at bounding box center [781, 183] width 1562 height 3419
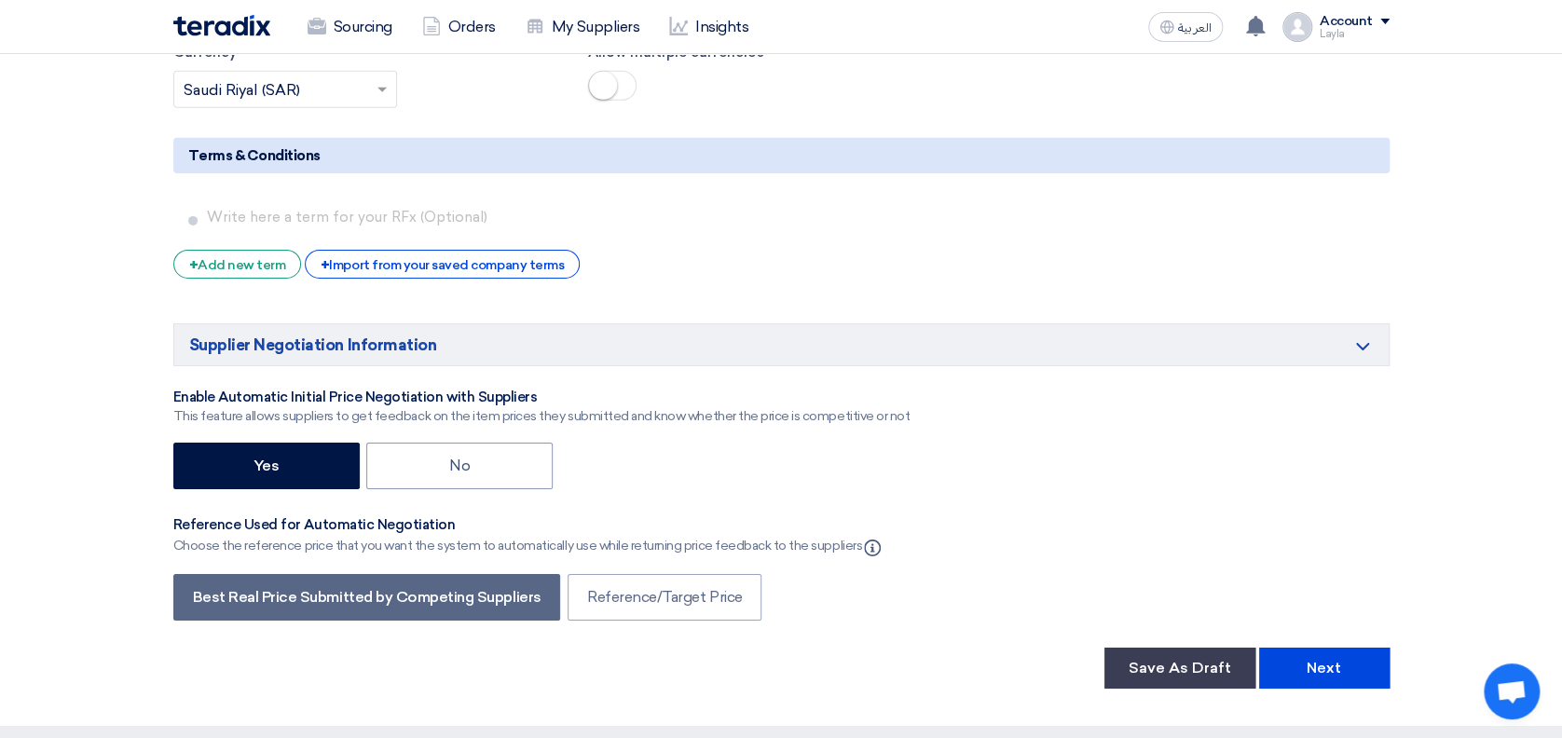
scroll to position [2969, 0]
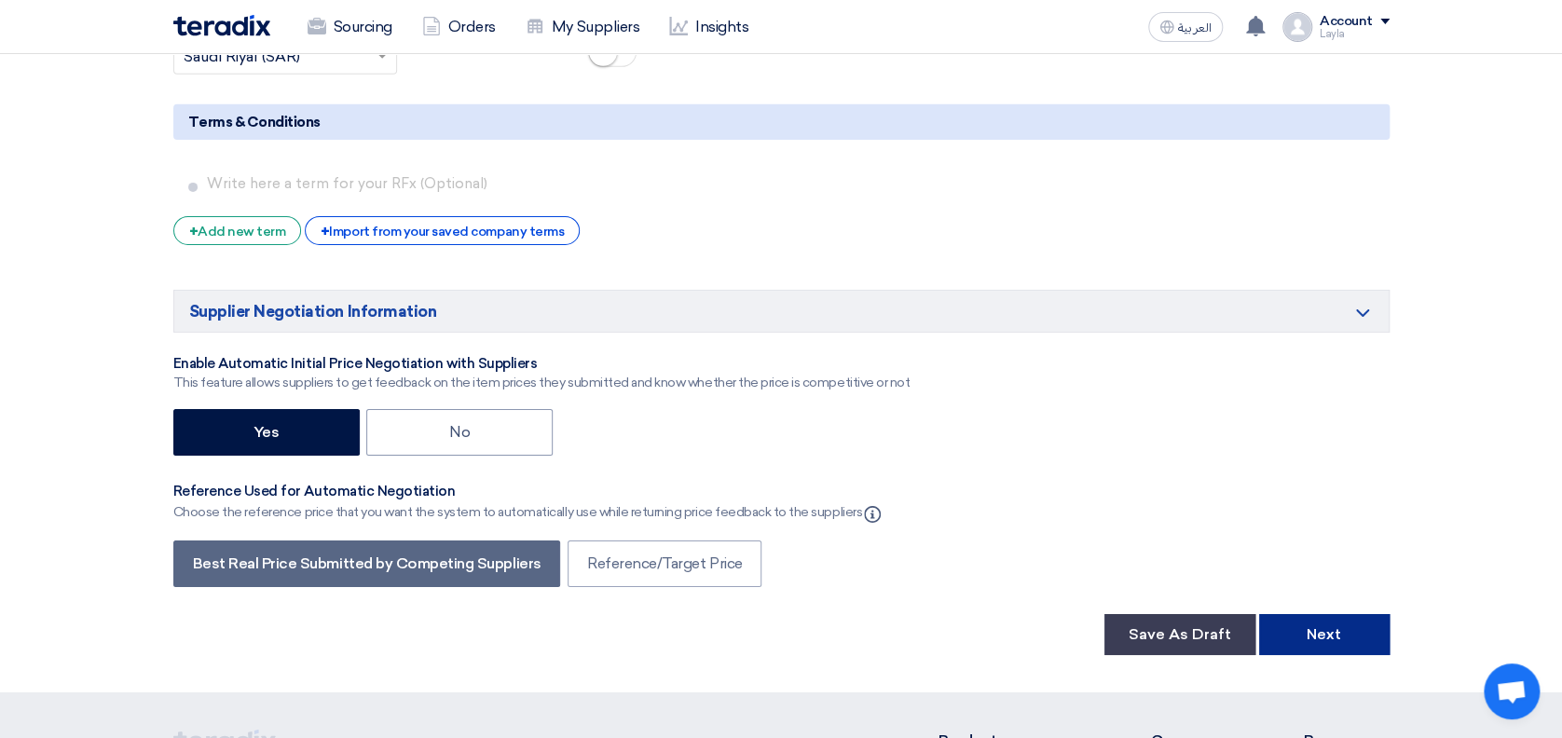
click at [1329, 614] on button "Next" at bounding box center [1324, 634] width 130 height 41
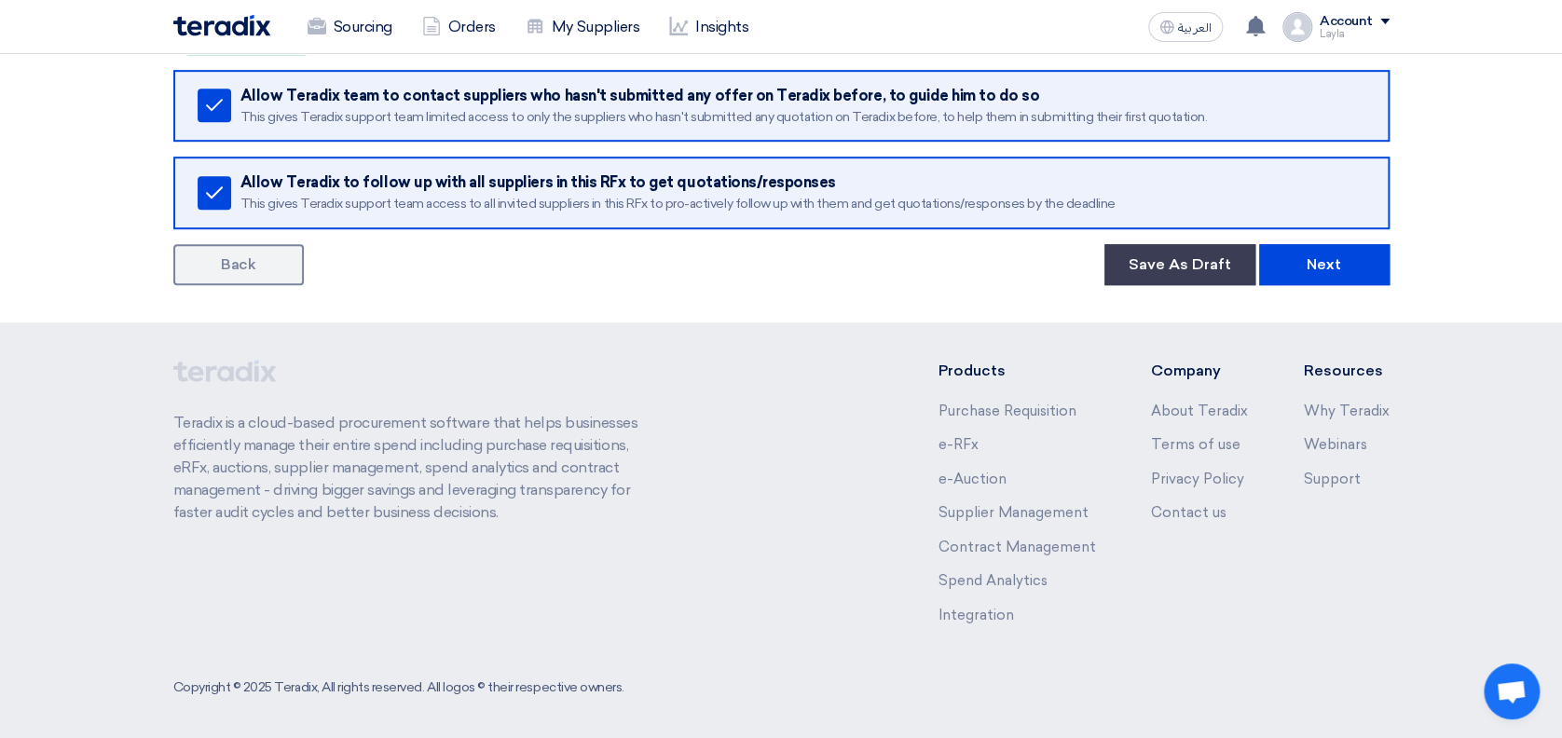
scroll to position [499, 0]
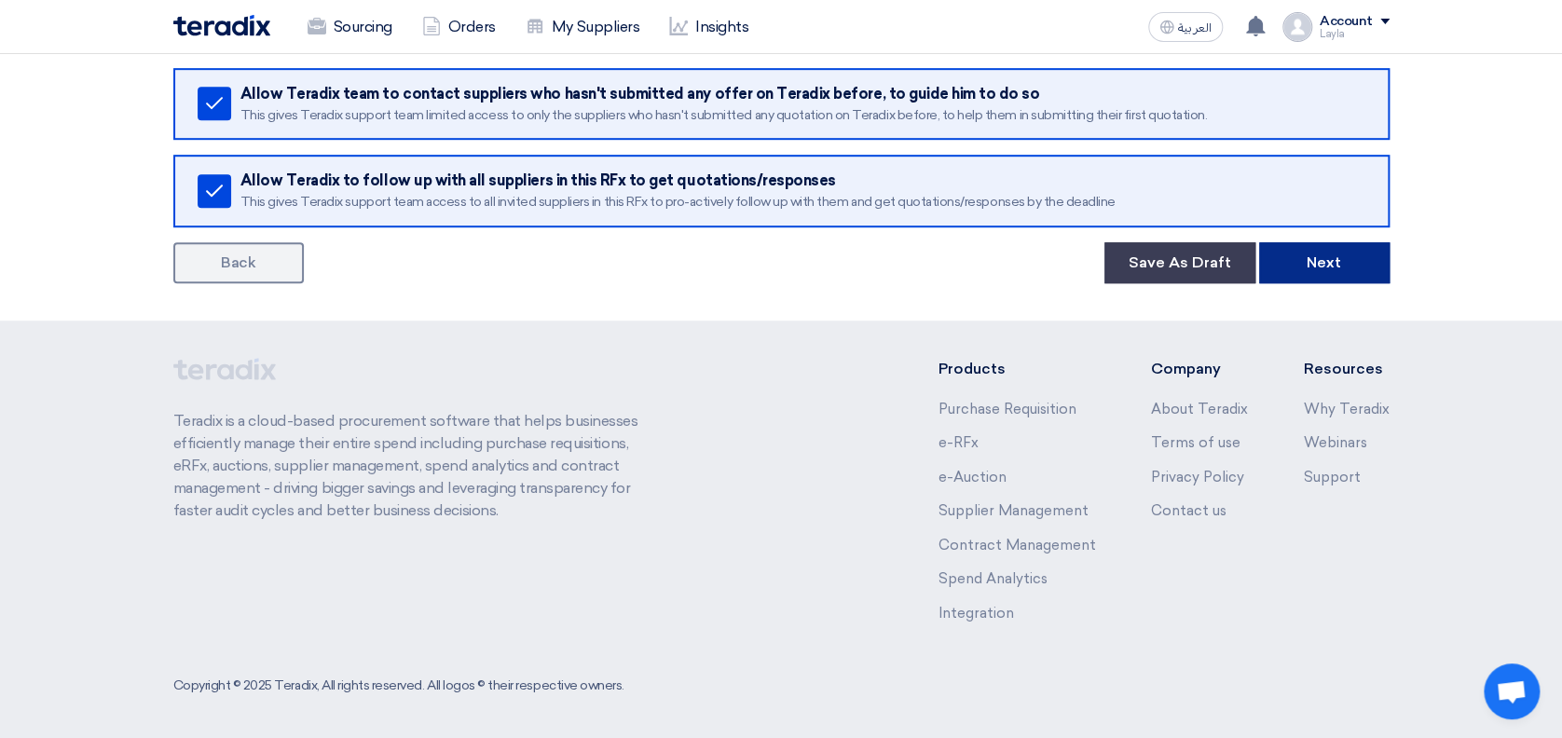
click at [1349, 246] on button "Next" at bounding box center [1324, 262] width 130 height 41
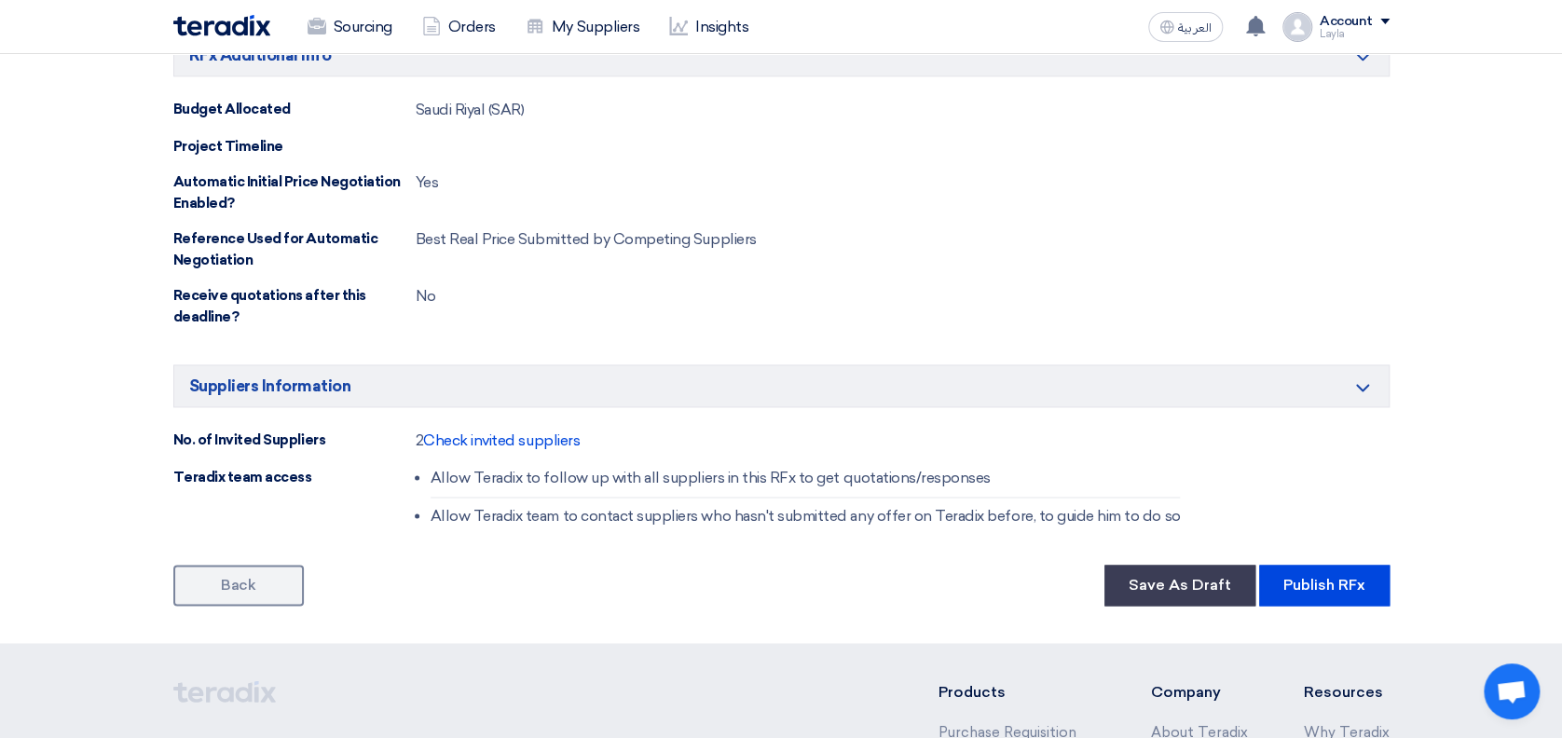
scroll to position [1242, 0]
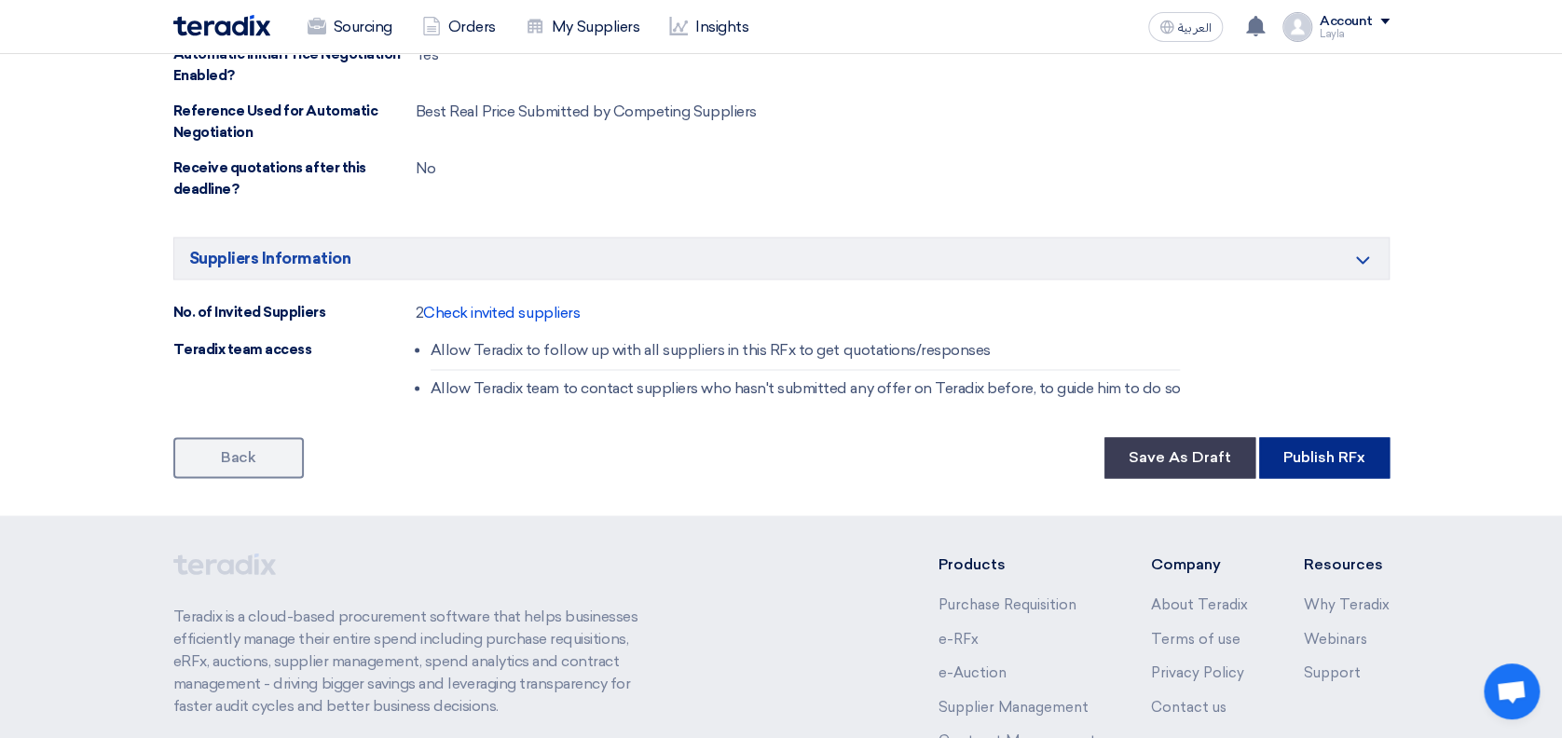
click at [1348, 463] on button "Publish RFx" at bounding box center [1324, 457] width 130 height 41
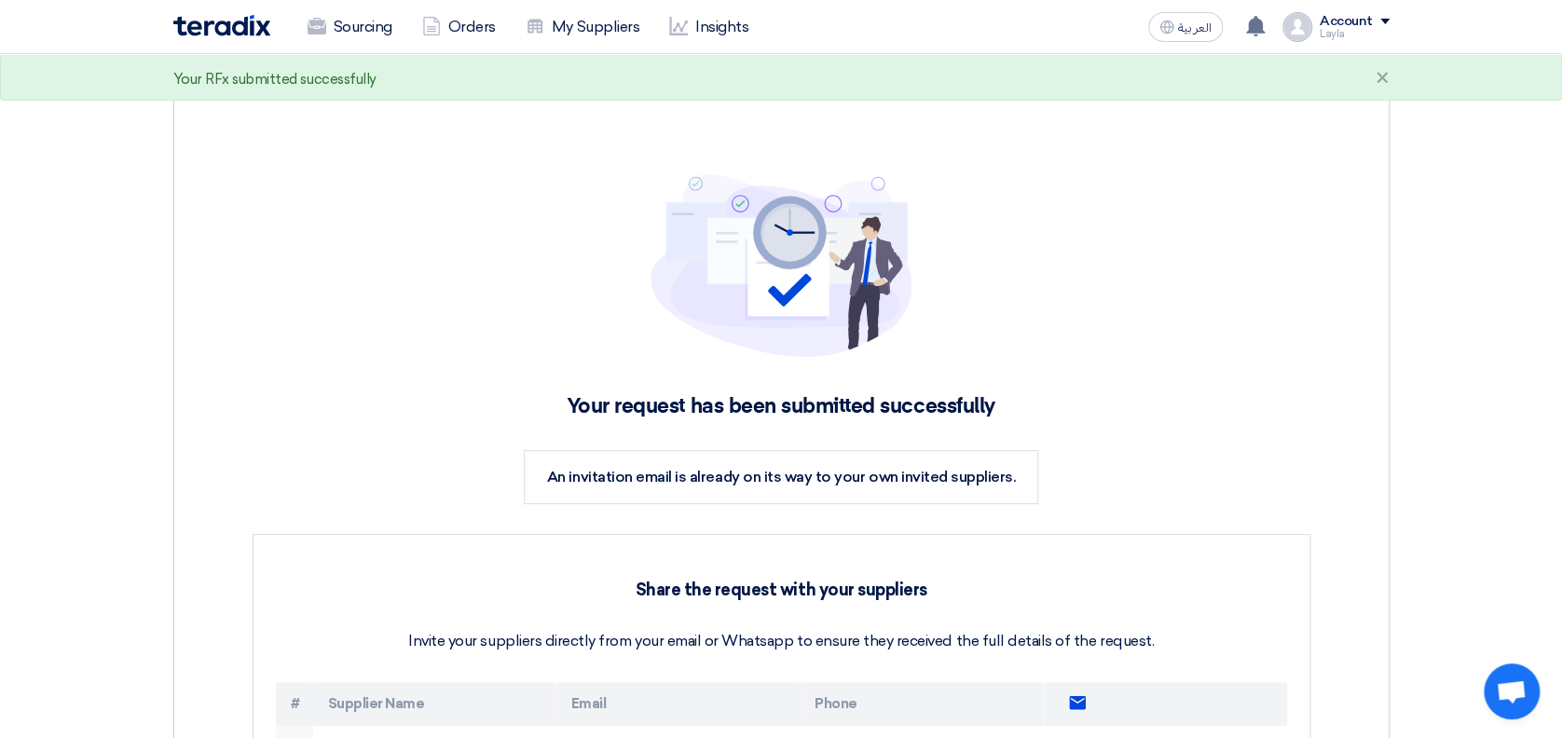
click at [324, 368] on div "Your request has been submitted successfully An invitation email is already on …" at bounding box center [781, 589] width 1162 height 935
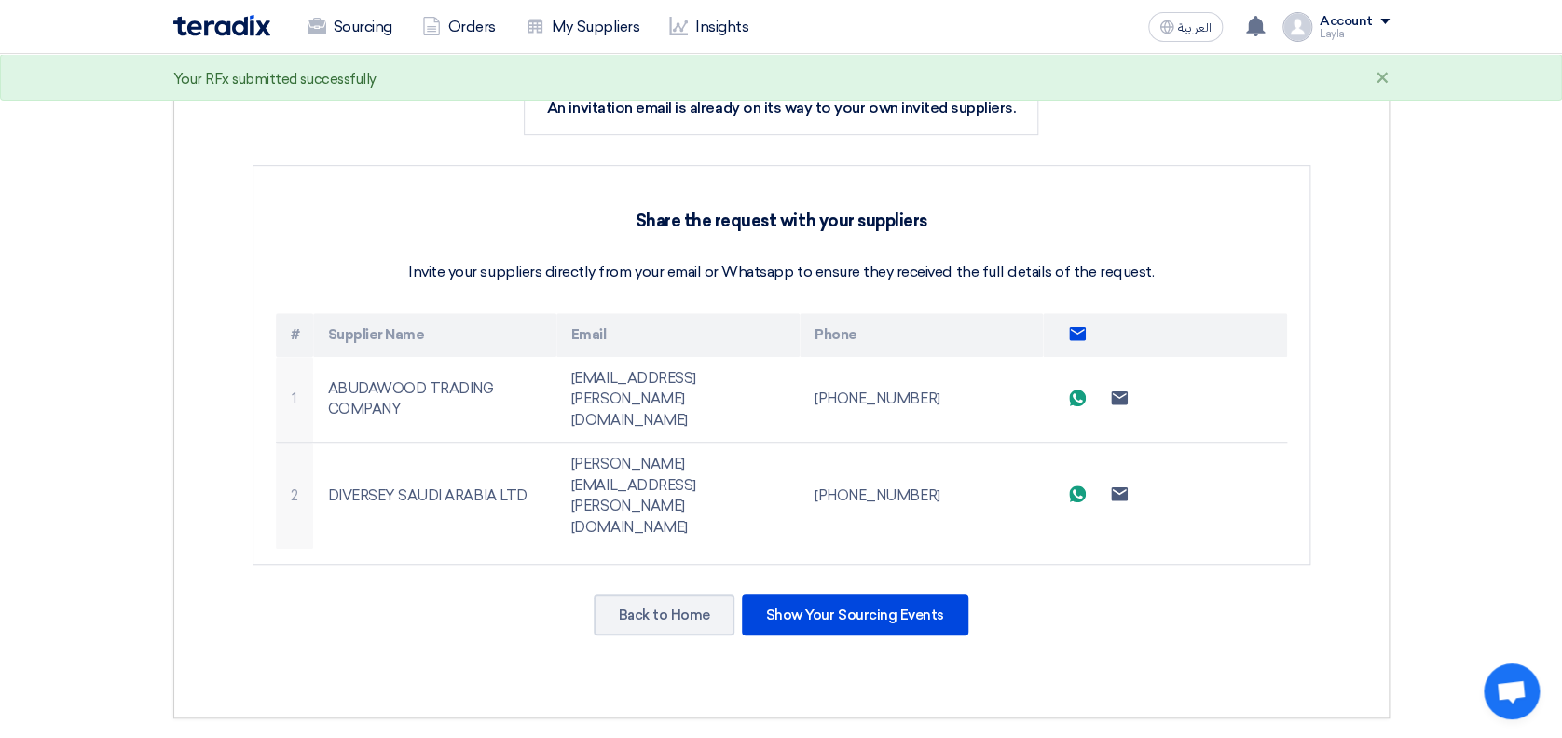
scroll to position [373, 0]
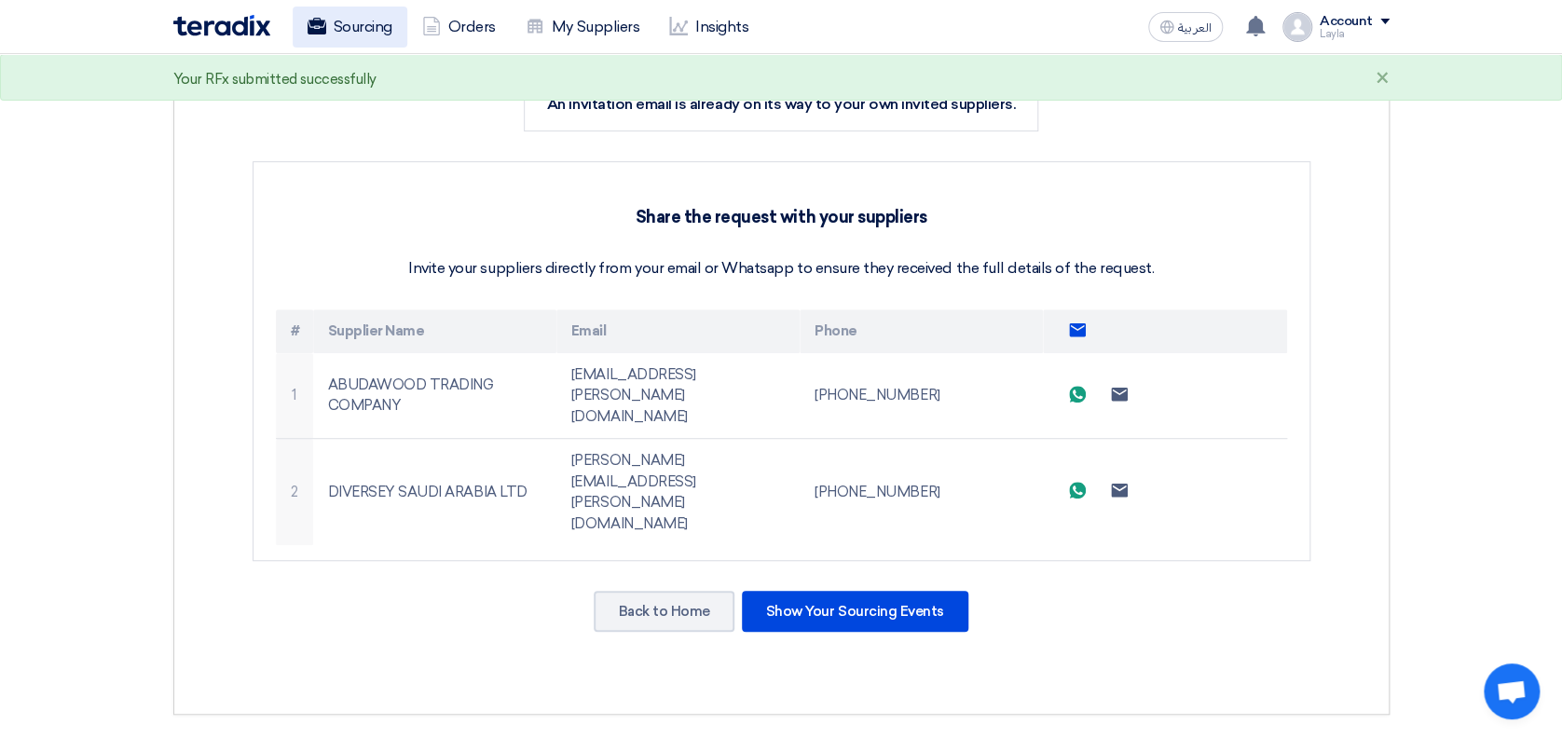
click at [341, 13] on link "Sourcing" at bounding box center [350, 27] width 115 height 41
